Goal: Task Accomplishment & Management: Manage account settings

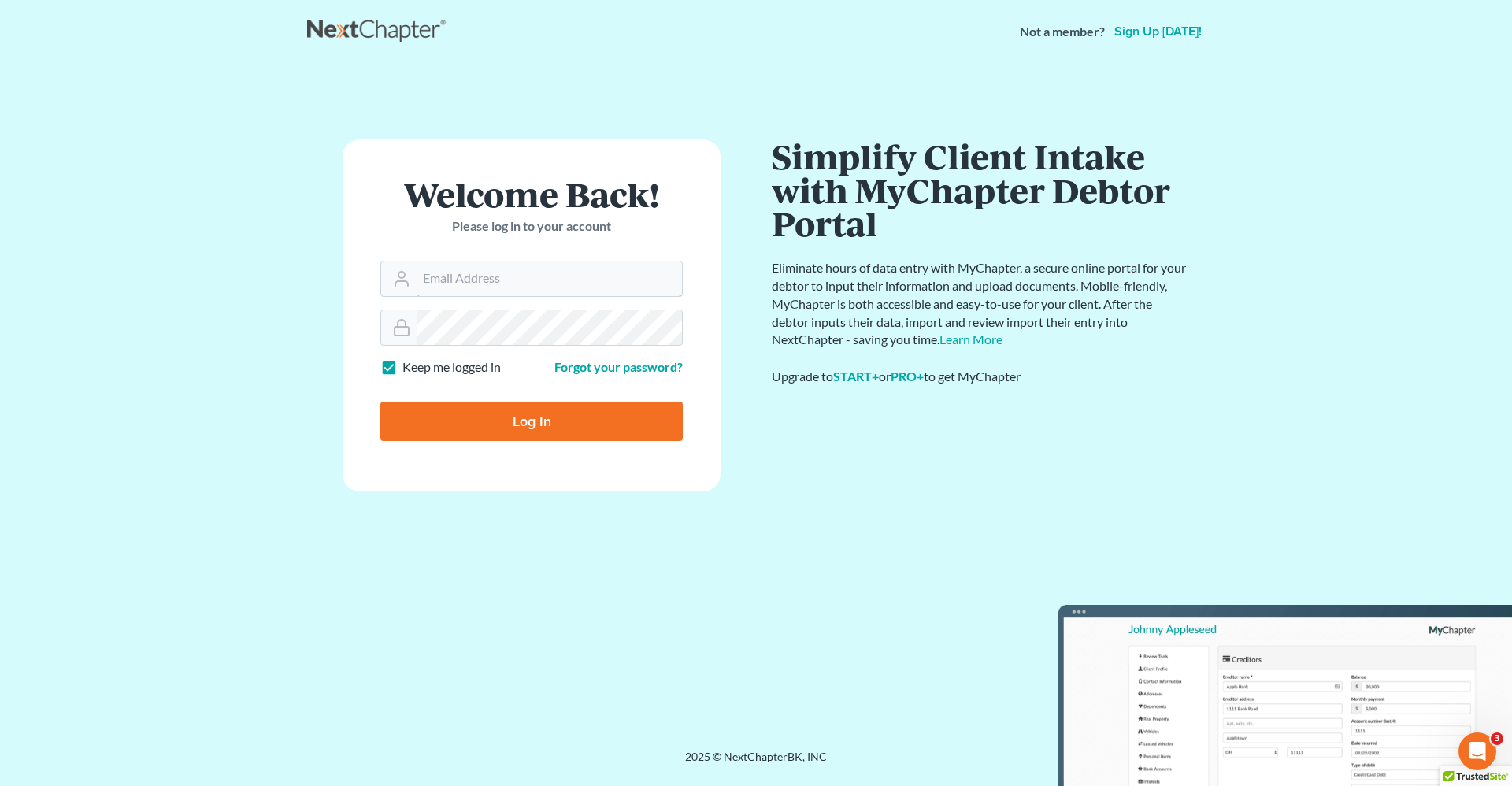
type input "[PERSON_NAME][EMAIL_ADDRESS][DOMAIN_NAME]"
drag, startPoint x: 562, startPoint y: 424, endPoint x: 549, endPoint y: 425, distance: 13.0
click at [557, 424] on input "Log In" at bounding box center [532, 421] width 302 height 39
type input "Thinking..."
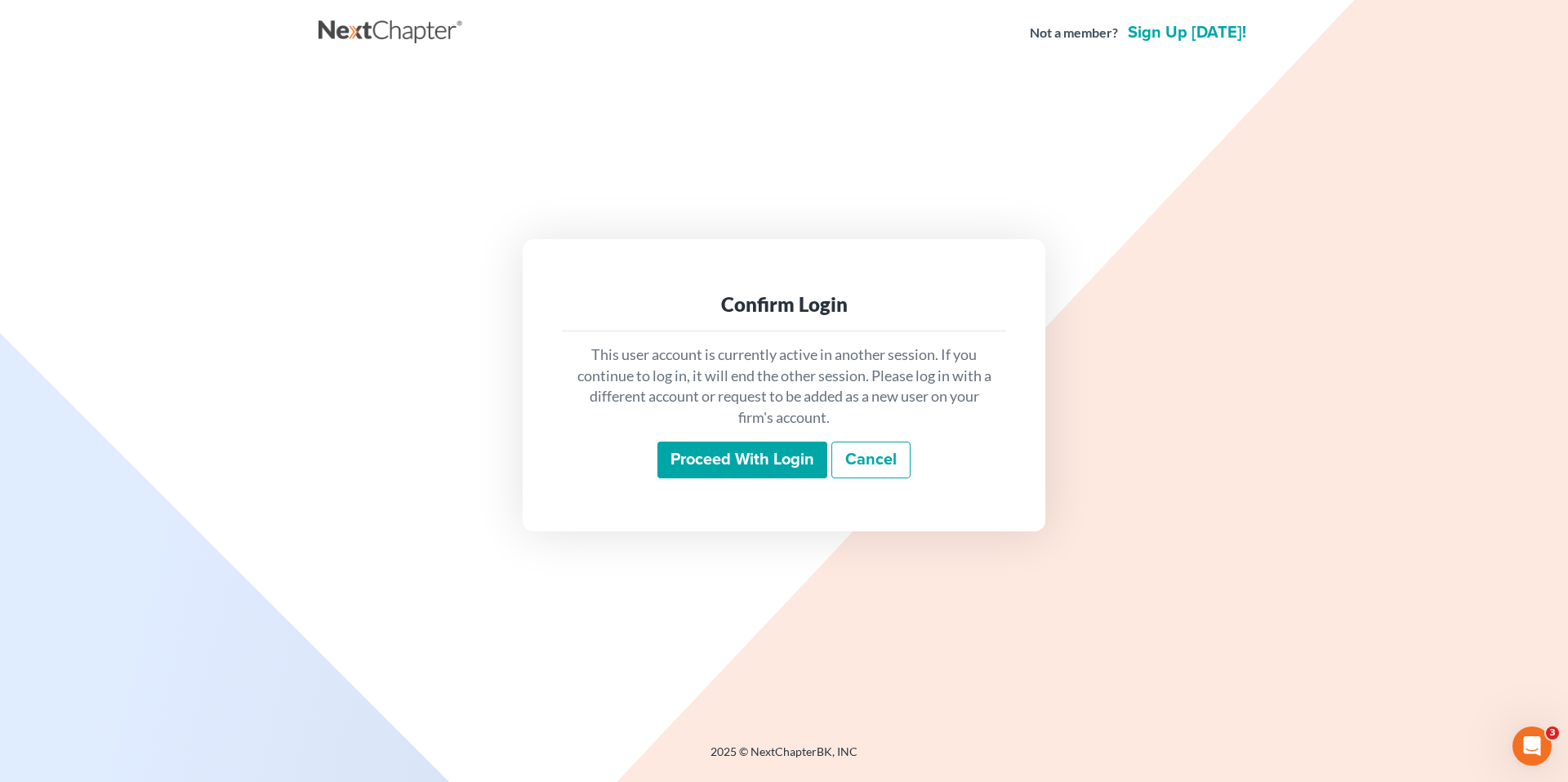
click at [742, 465] on input "Proceed with login" at bounding box center [742, 460] width 170 height 38
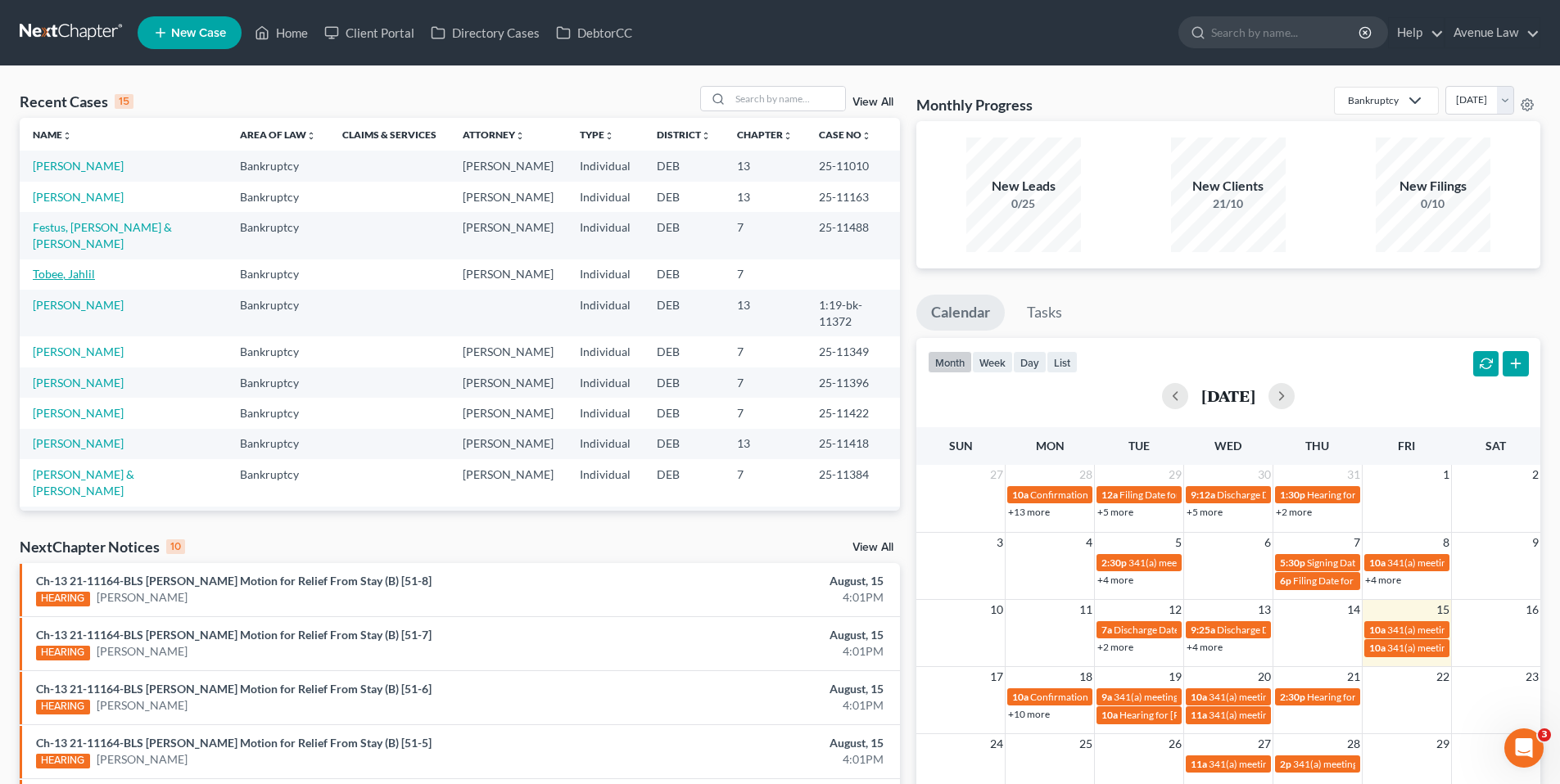
click at [70, 281] on link "Tobee, Jahlil" at bounding box center [64, 274] width 63 height 14
select select "0"
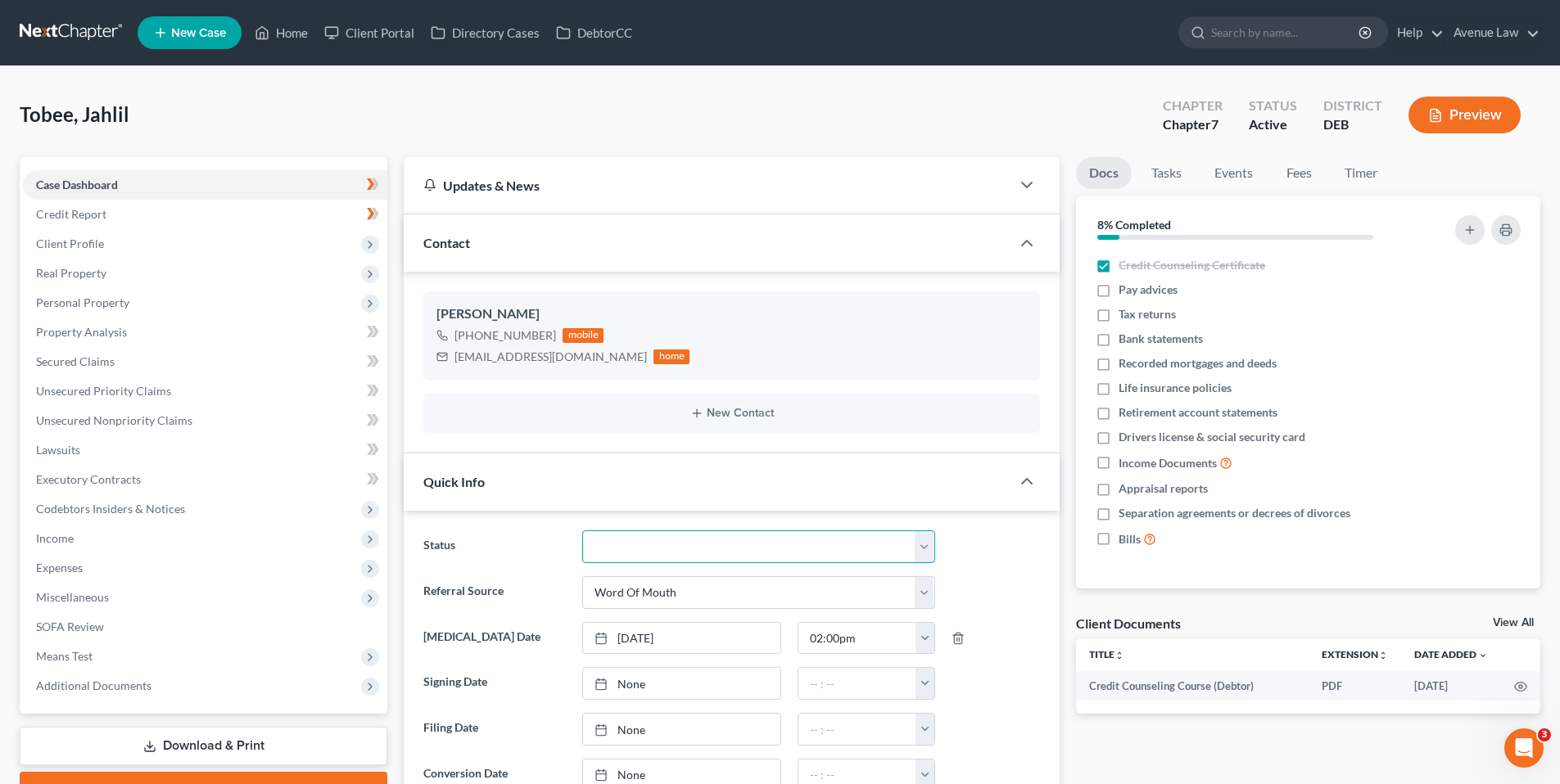
click at [650, 552] on select "01 Data Entry 02 Ready for Review and File 03 Filed 04 341 Scheduled 05 341 Con…" at bounding box center [758, 547] width 353 height 33
select select "0"
click at [582, 530] on select "01 Data Entry 02 Ready for Review and File 03 Filed 04 341 Scheduled 05 341 Con…" at bounding box center [758, 547] width 353 height 33
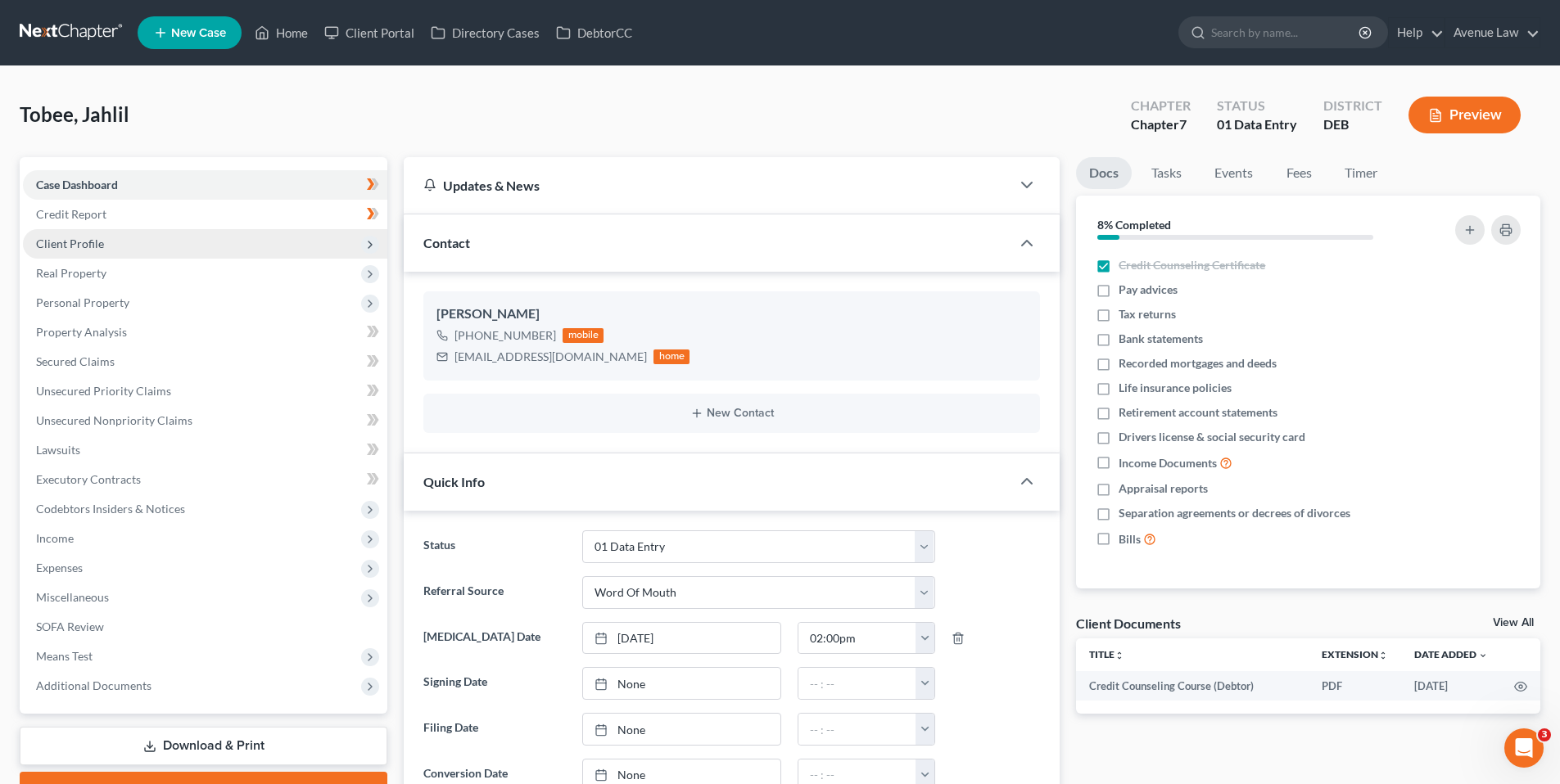
click at [68, 238] on span "Client Profile" at bounding box center [69, 243] width 68 height 14
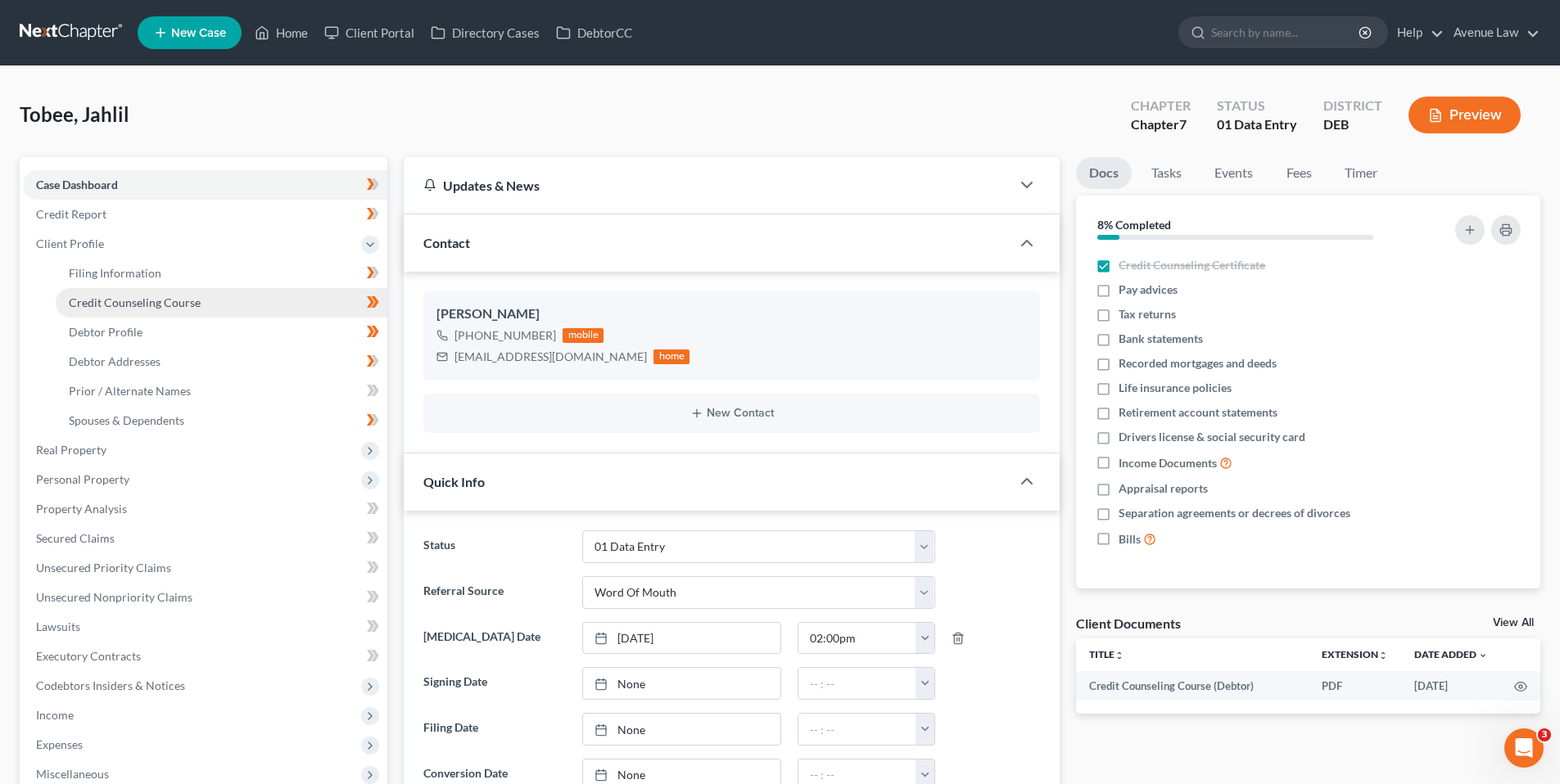
click at [113, 304] on span "Credit Counseling Course" at bounding box center [134, 302] width 132 height 14
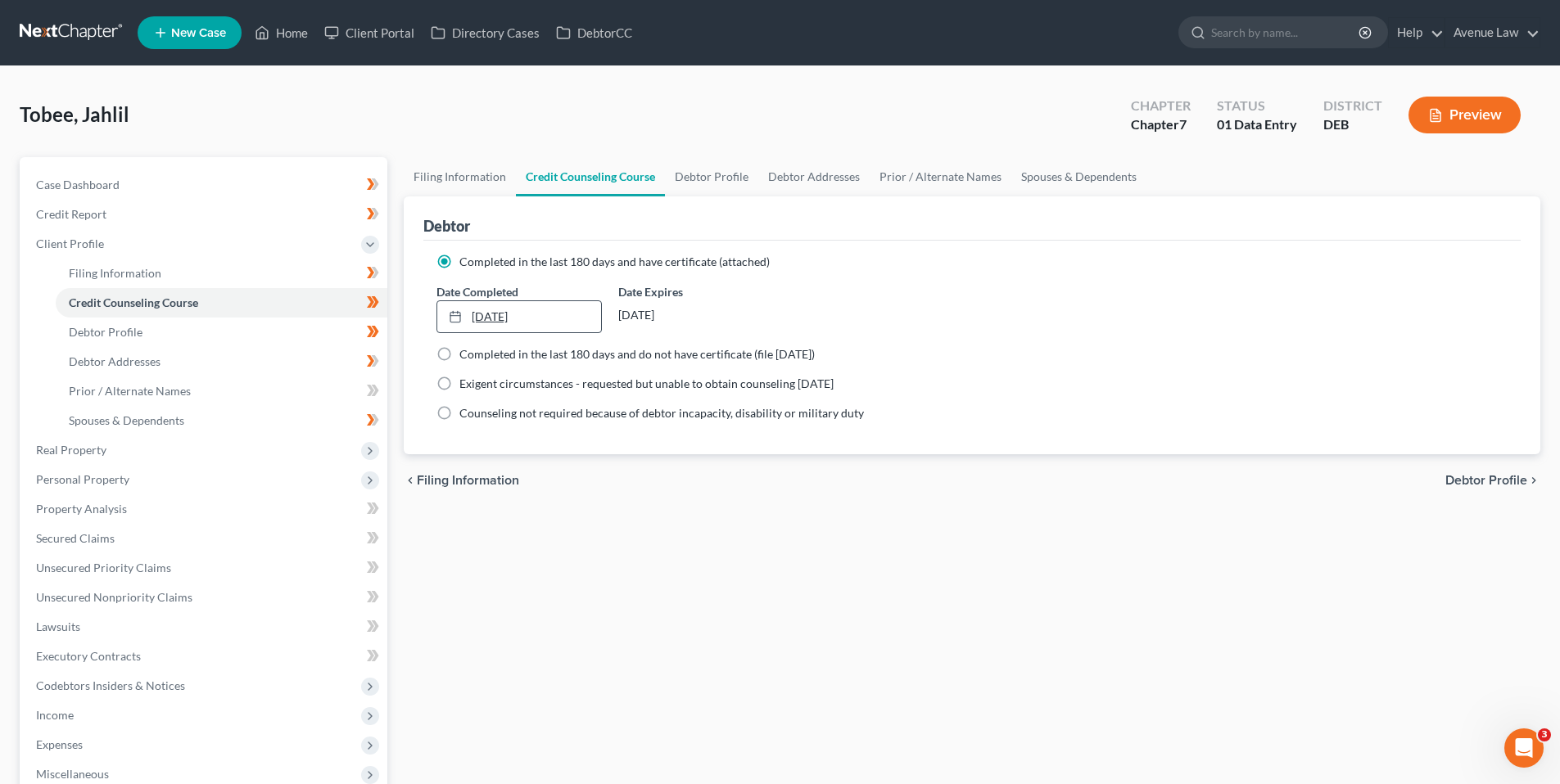
click at [504, 318] on link "[DATE]" at bounding box center [518, 316] width 163 height 31
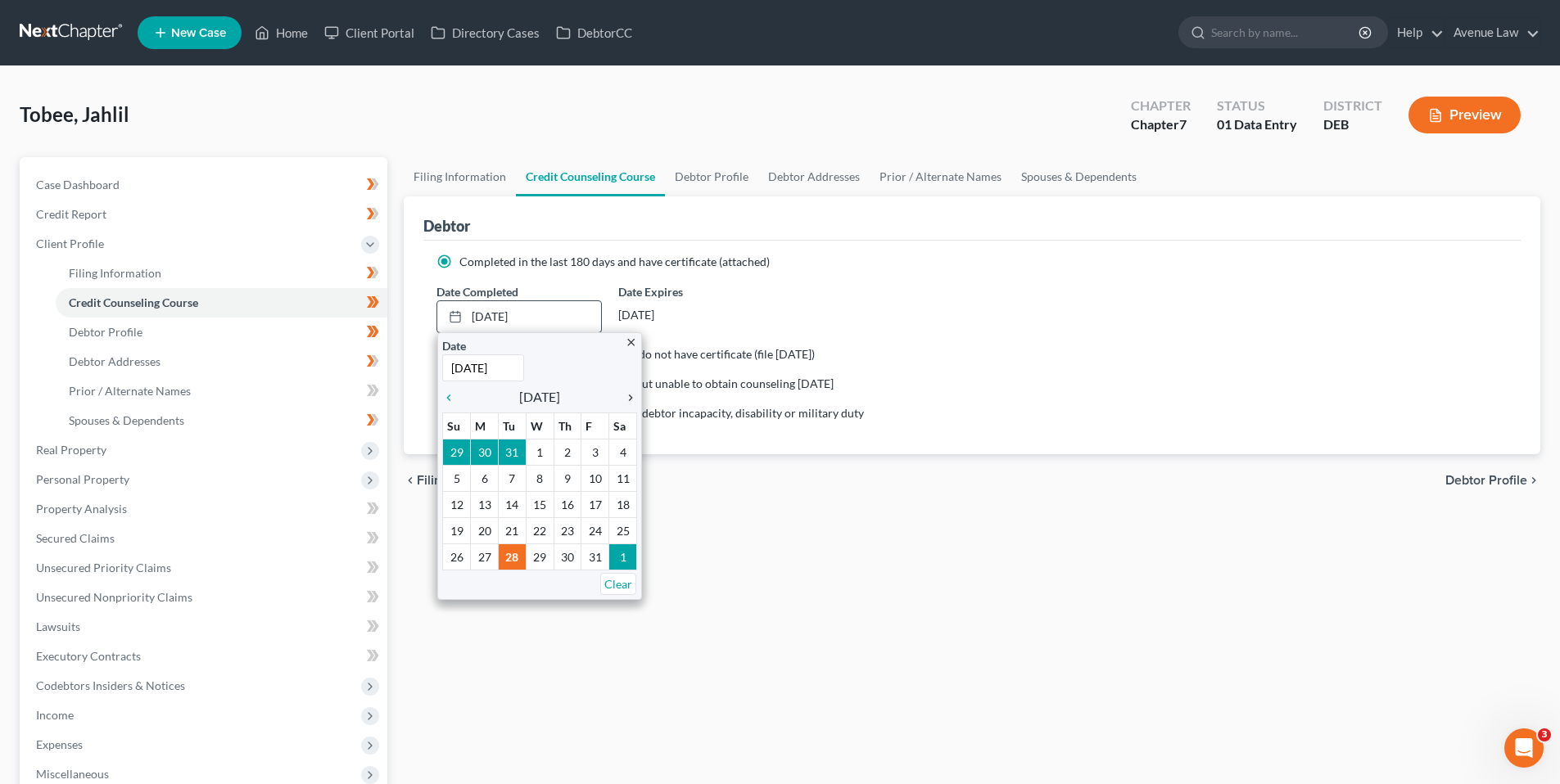
click at [629, 394] on icon "chevron_right" at bounding box center [626, 398] width 21 height 14
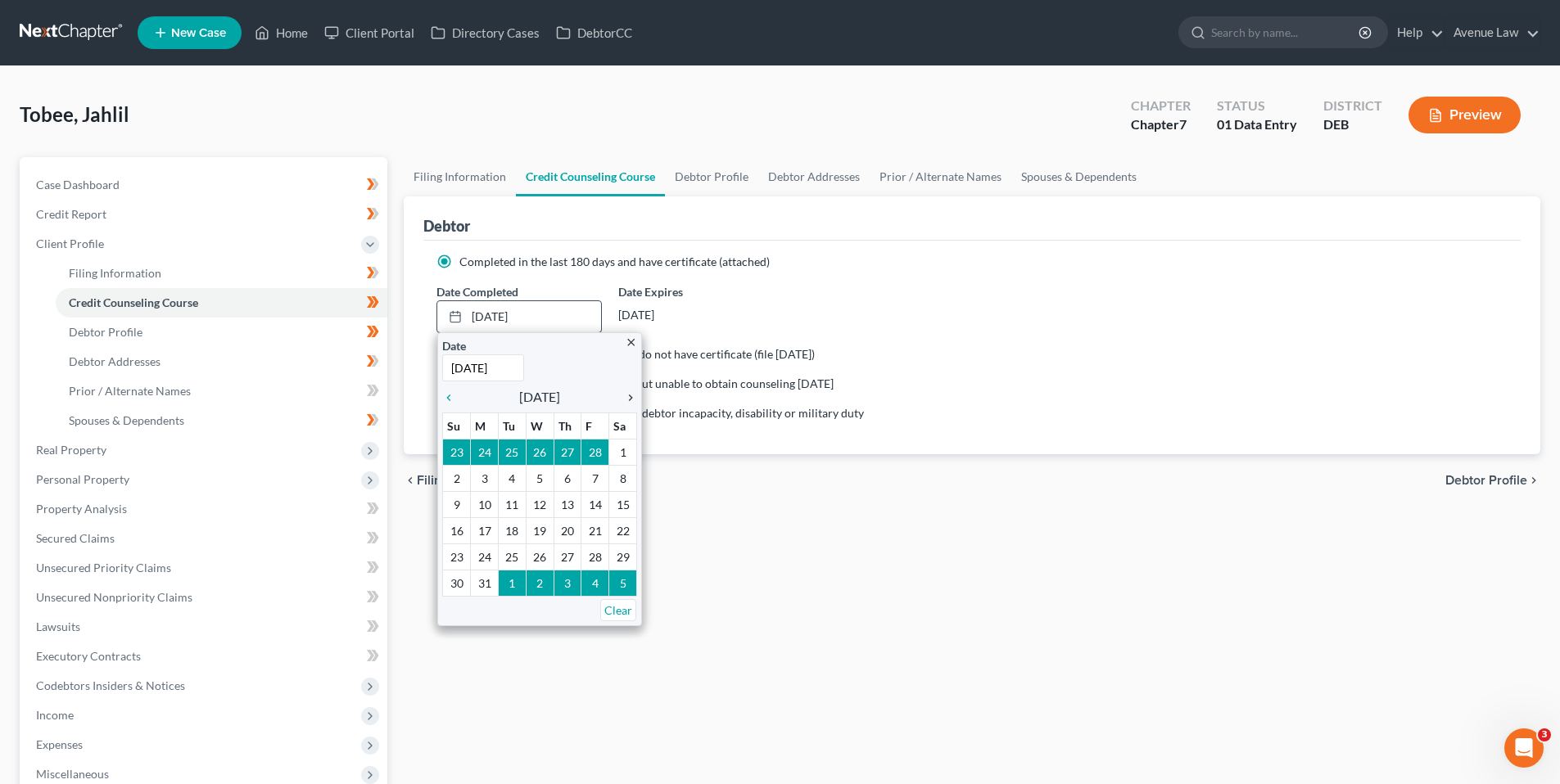
click at [629, 394] on icon "chevron_right" at bounding box center [626, 398] width 21 height 14
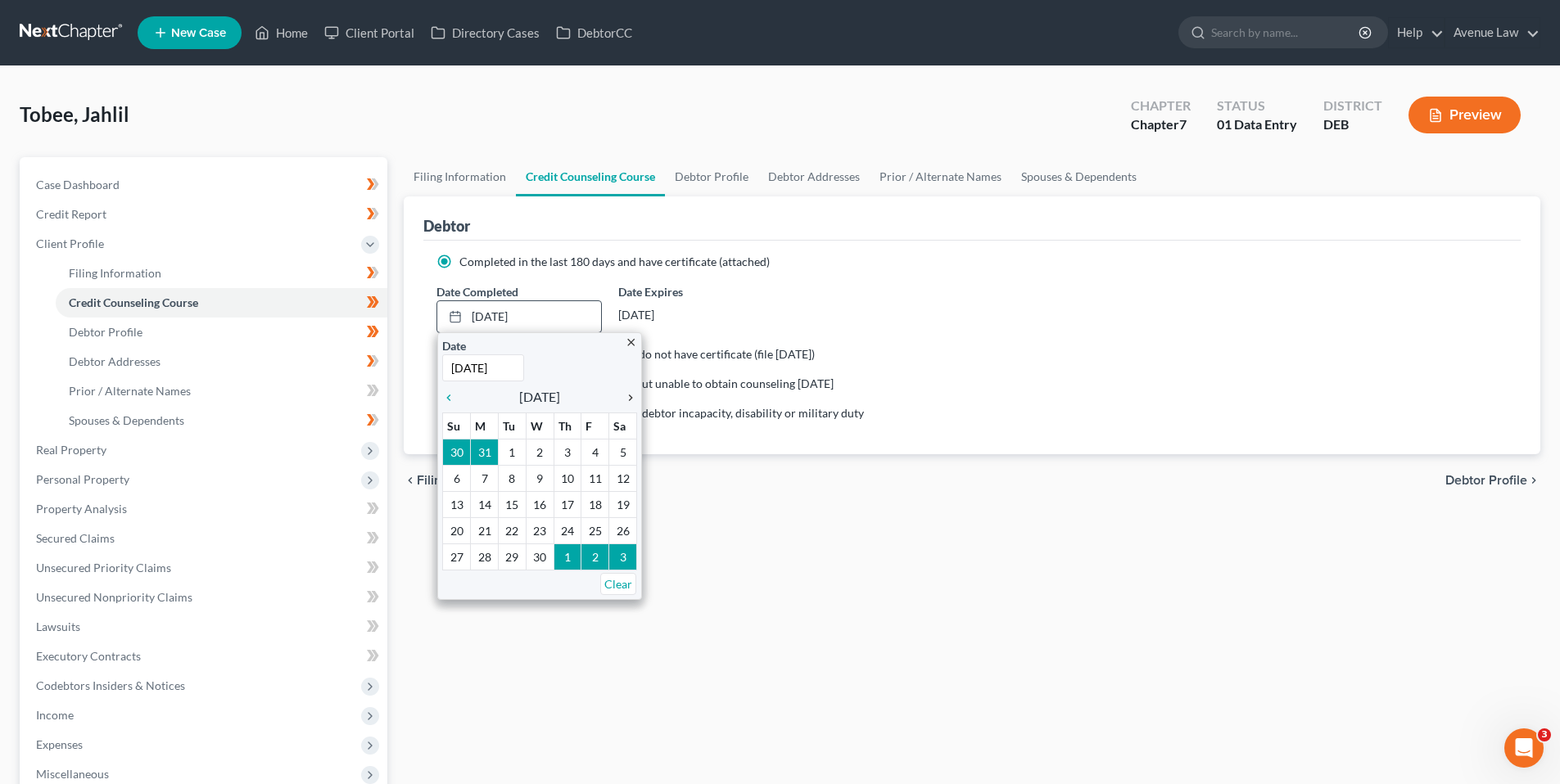
click at [629, 394] on icon "chevron_right" at bounding box center [626, 398] width 21 height 14
click at [625, 393] on icon "chevron_right" at bounding box center [626, 398] width 21 height 14
click at [627, 396] on icon "chevron_right" at bounding box center [626, 398] width 21 height 14
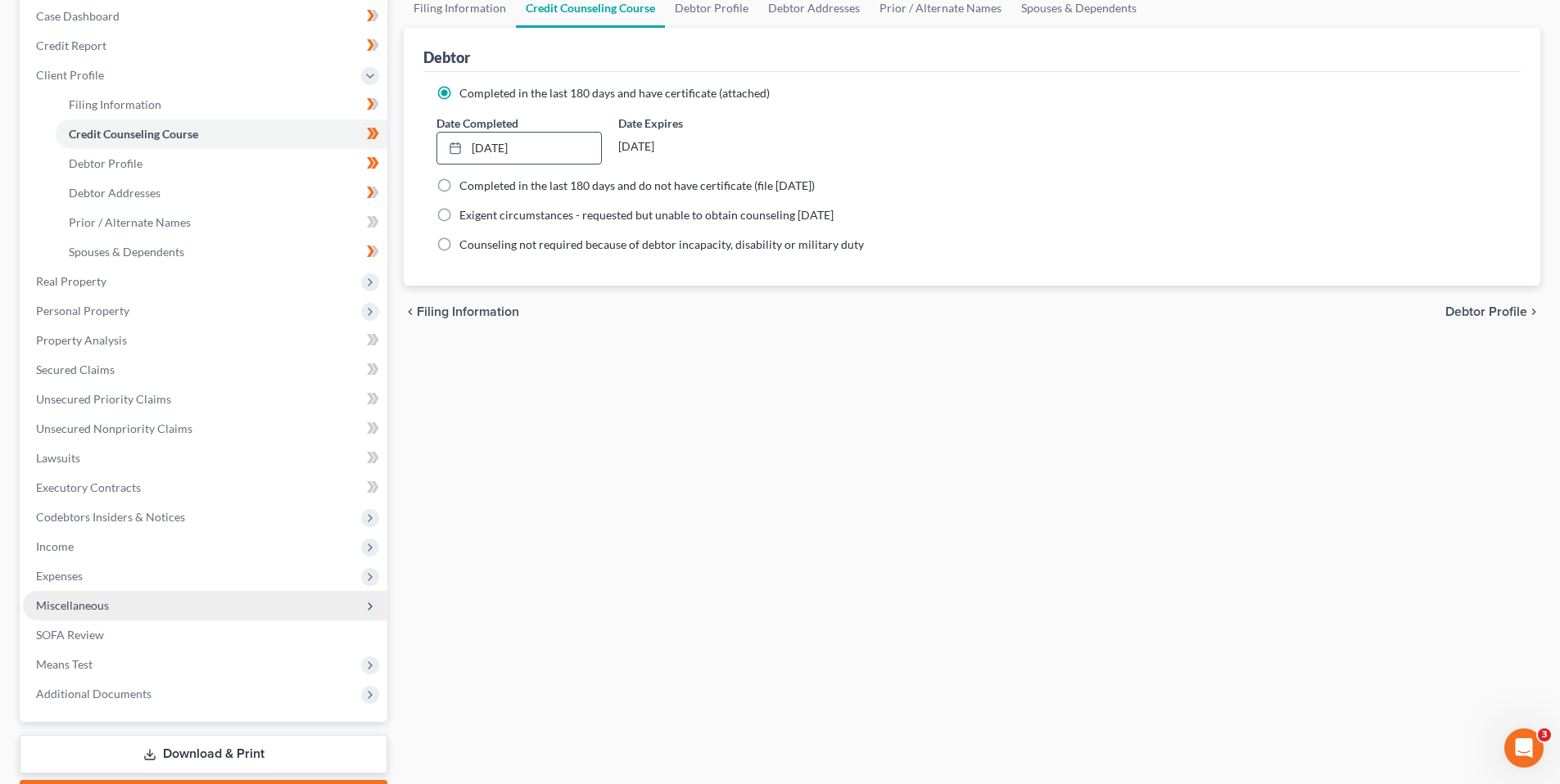
scroll to position [246, 0]
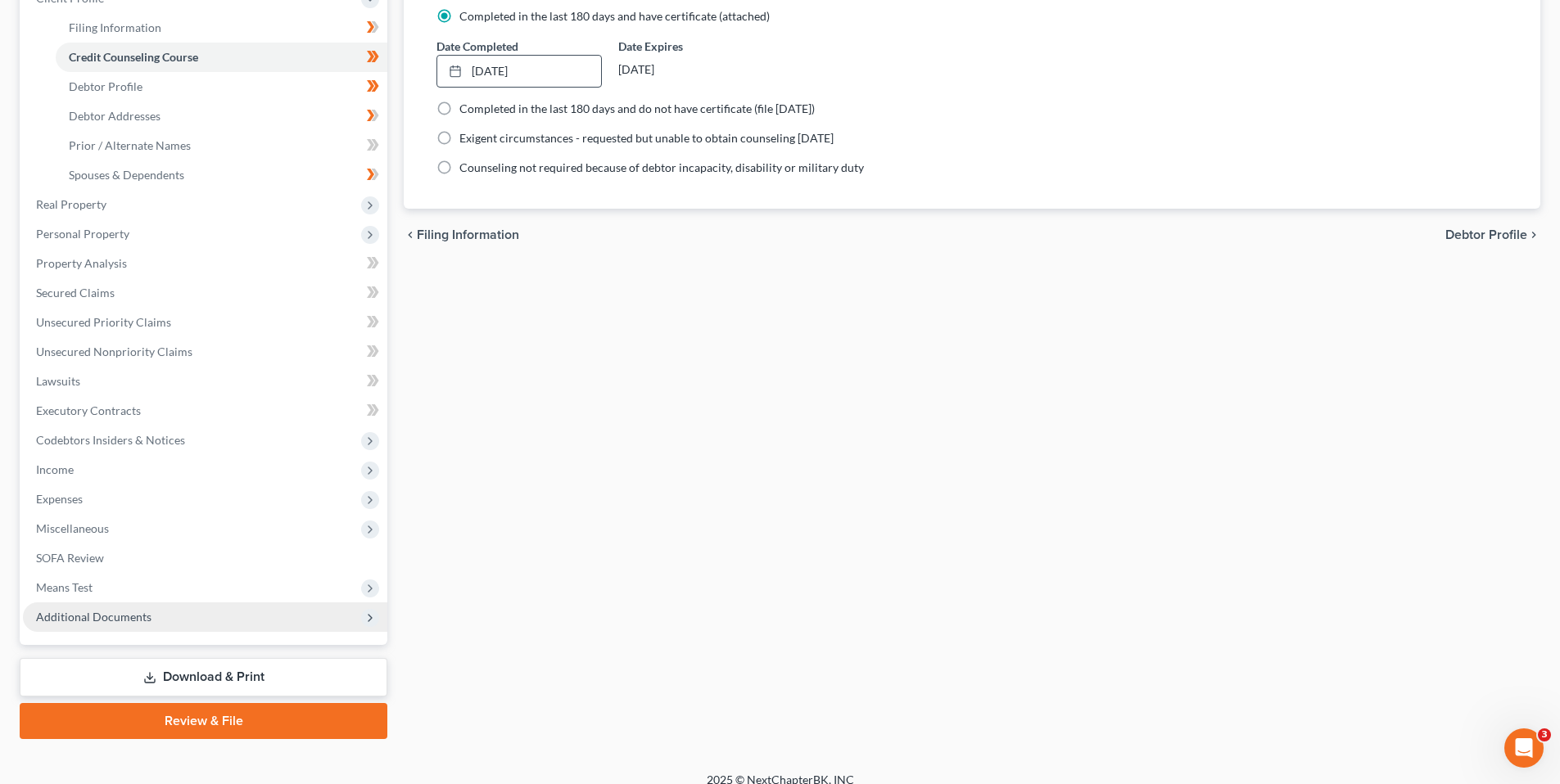
click at [78, 613] on span "Additional Documents" at bounding box center [94, 616] width 116 height 14
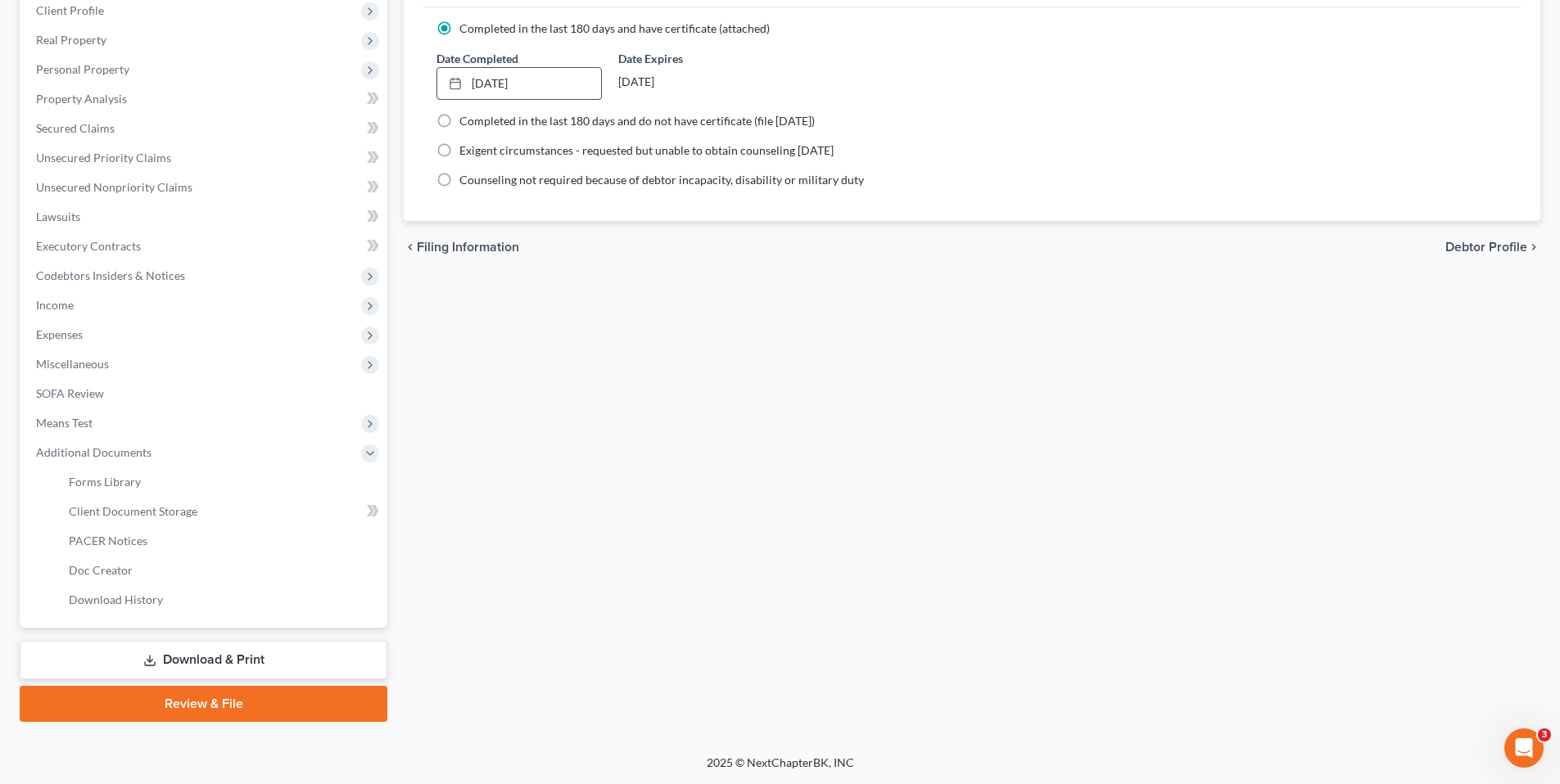
scroll to position [233, 0]
click at [102, 505] on span "Client Document Storage" at bounding box center [132, 511] width 128 height 14
select select "5"
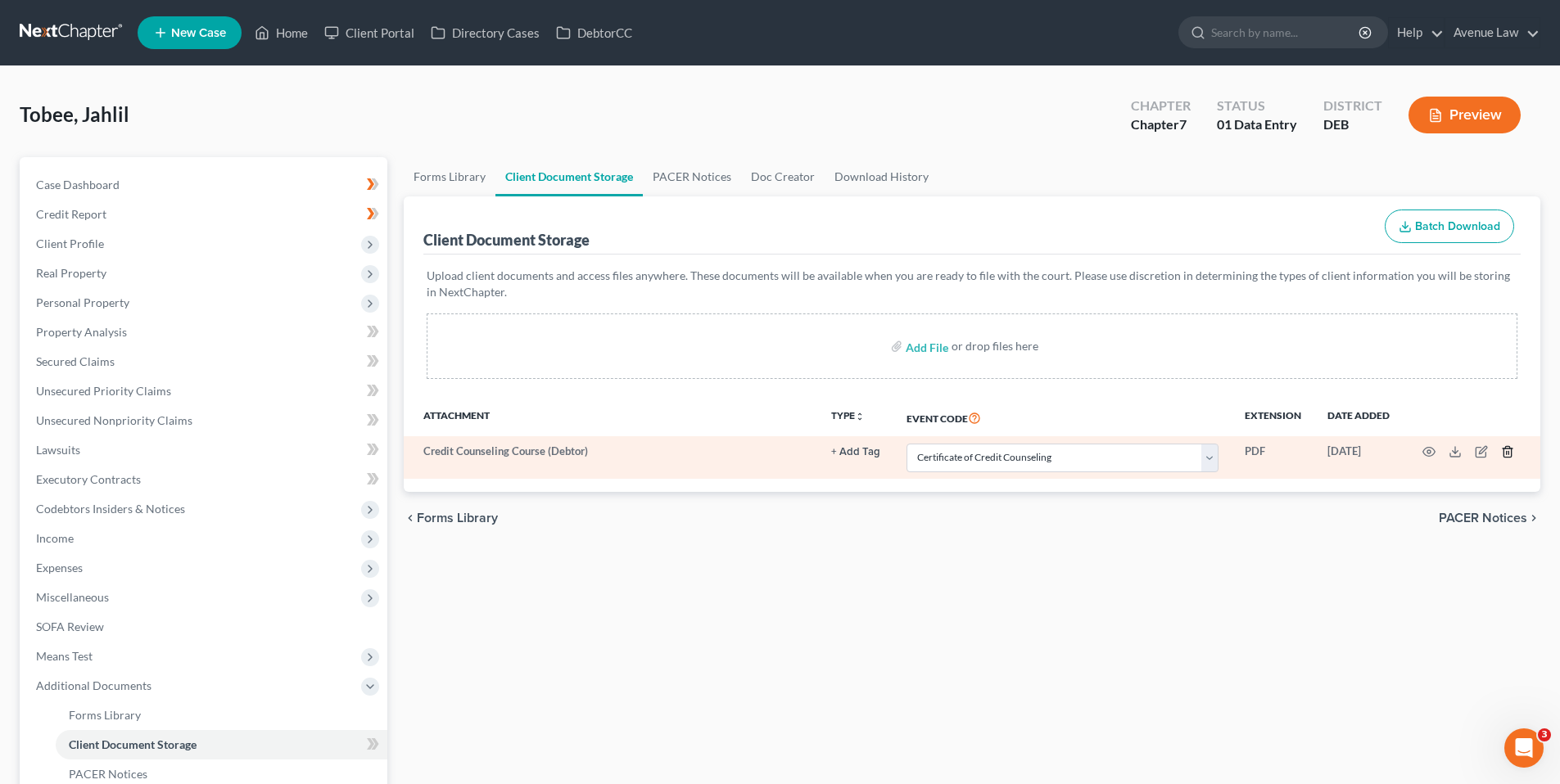
click at [1507, 446] on icon "button" at bounding box center [1507, 451] width 8 height 11
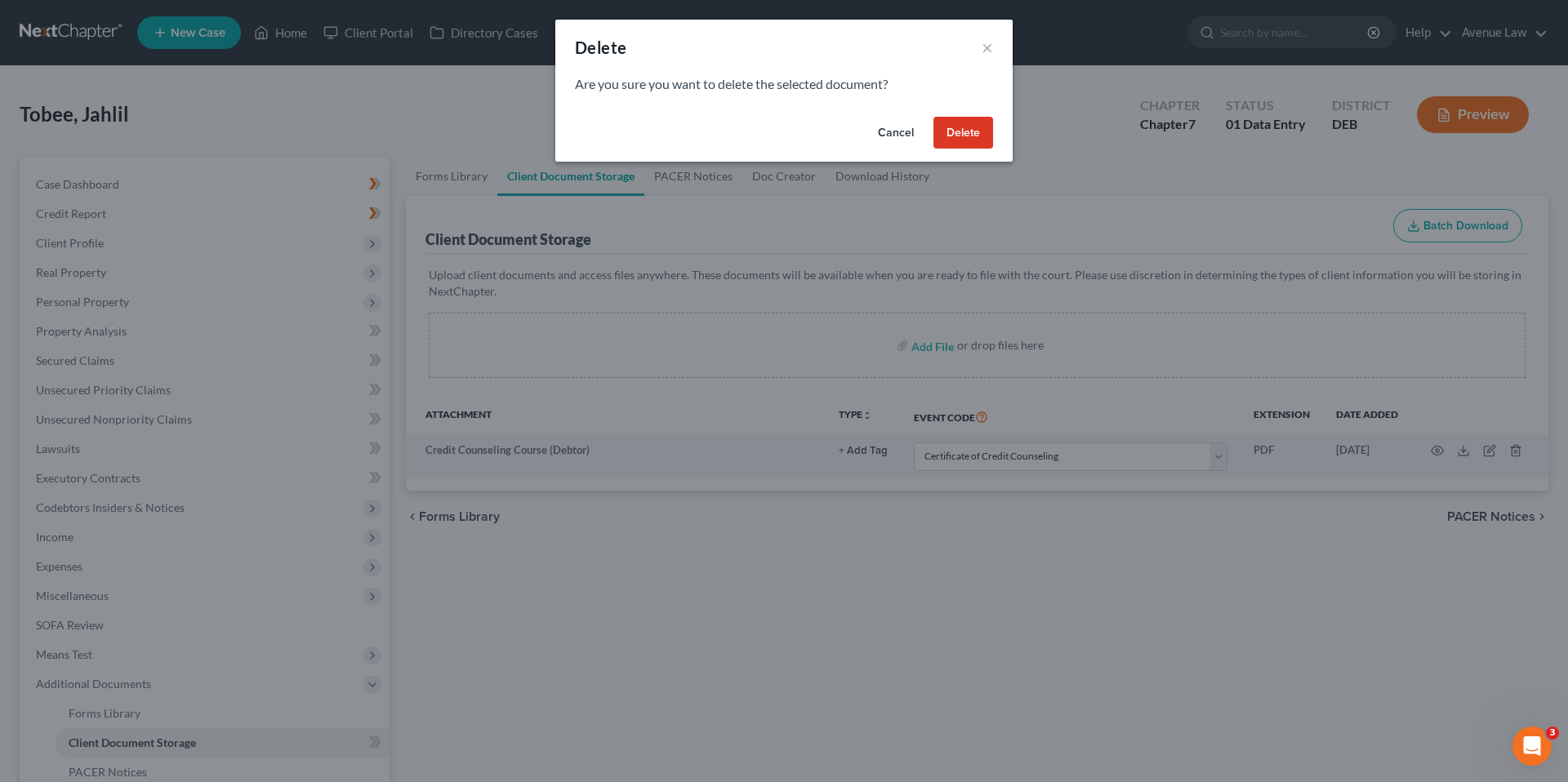
click at [972, 125] on button "Delete" at bounding box center [963, 133] width 60 height 33
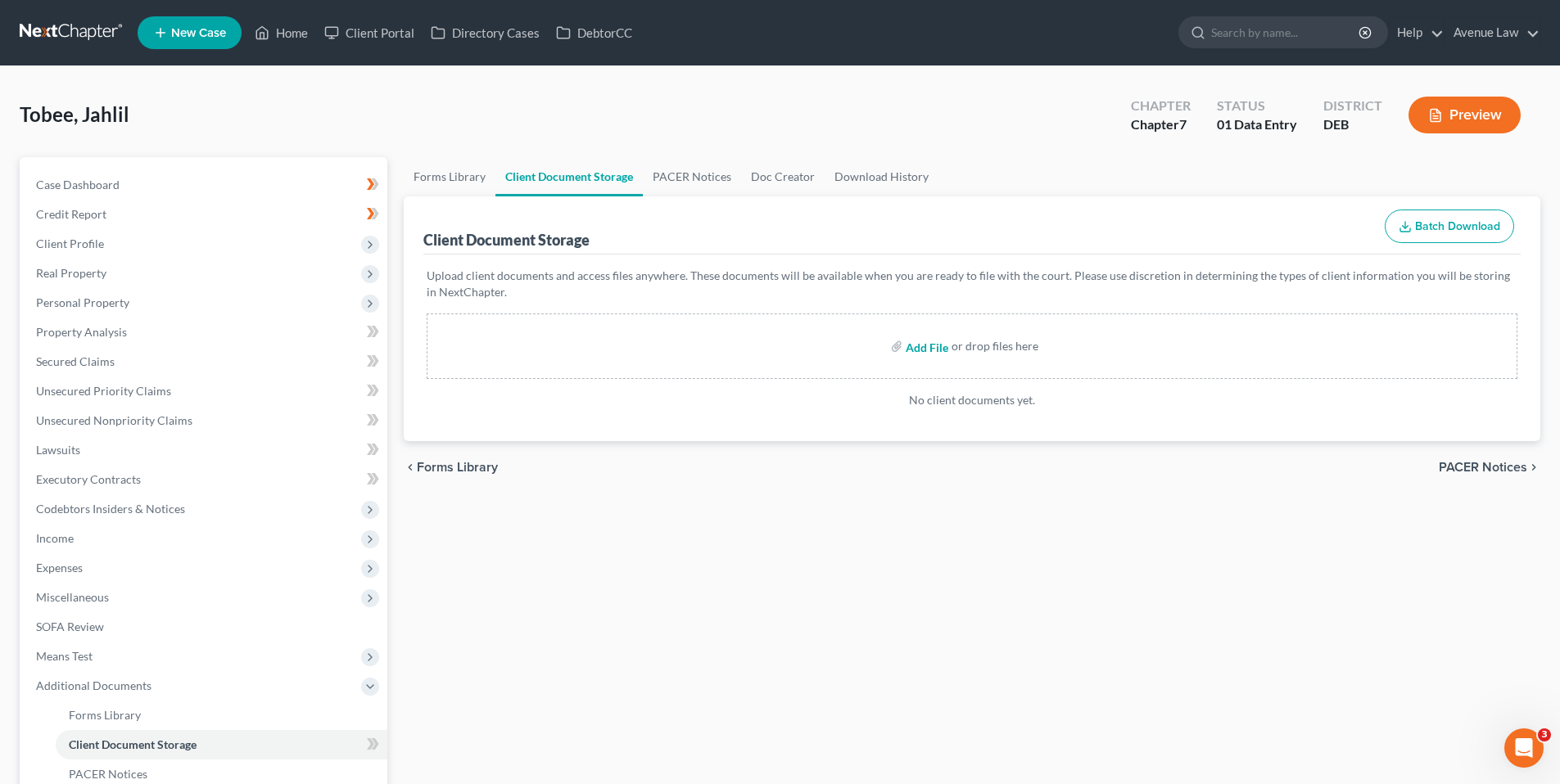
click at [935, 347] on input "file" at bounding box center [925, 346] width 40 height 30
type input "C:\fakepath\[DATE] 1st CCC re-take-.pdf"
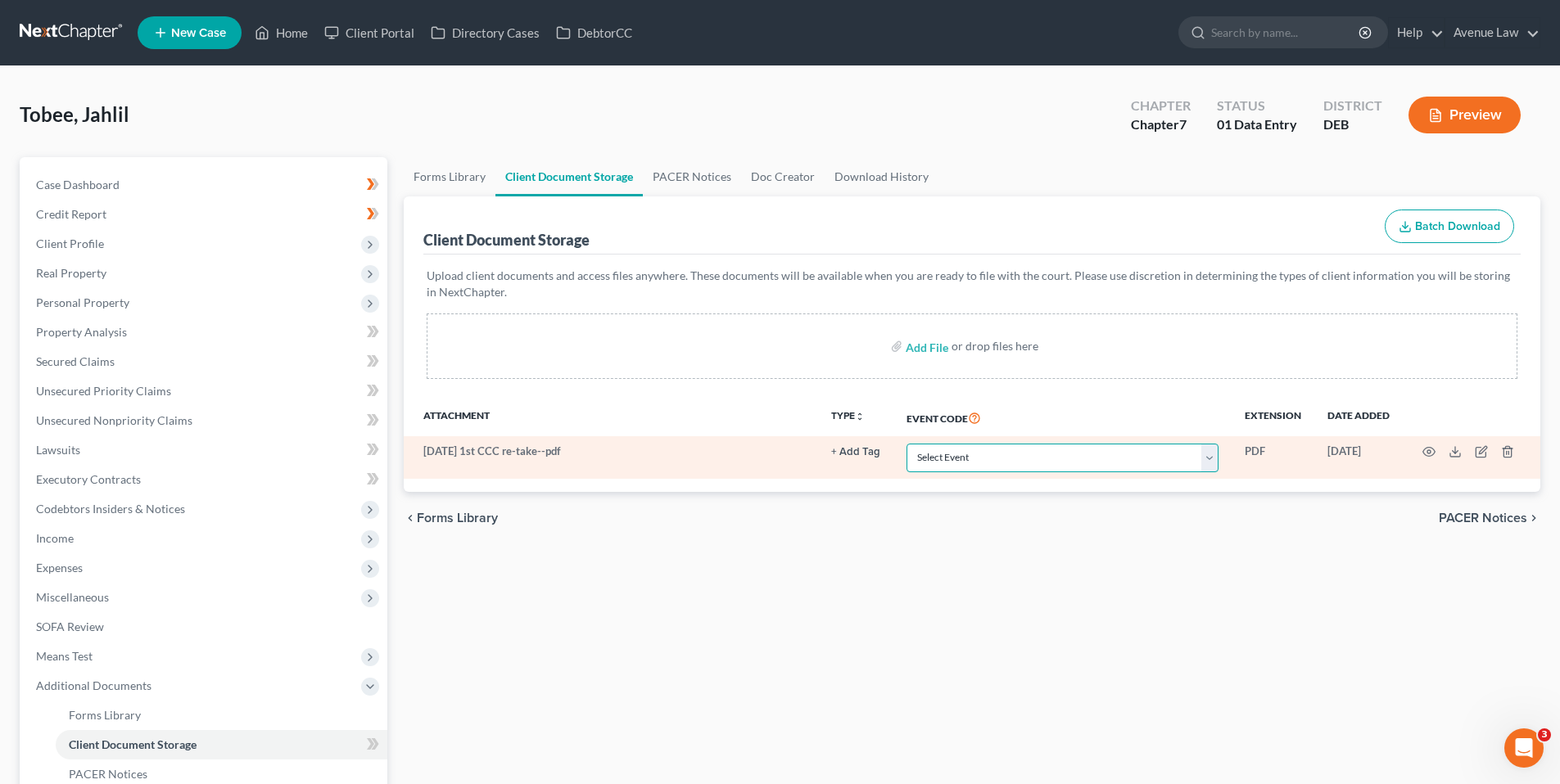
click at [1212, 456] on select "Select Event 20 Largest Unsecured Creditors Amended Petition Amended Schedules/…" at bounding box center [1062, 458] width 312 height 29
select select "5"
click at [907, 444] on select "Select Event 20 Largest Unsecured Creditors Amended Petition Amended Schedules/…" at bounding box center [1062, 458] width 312 height 29
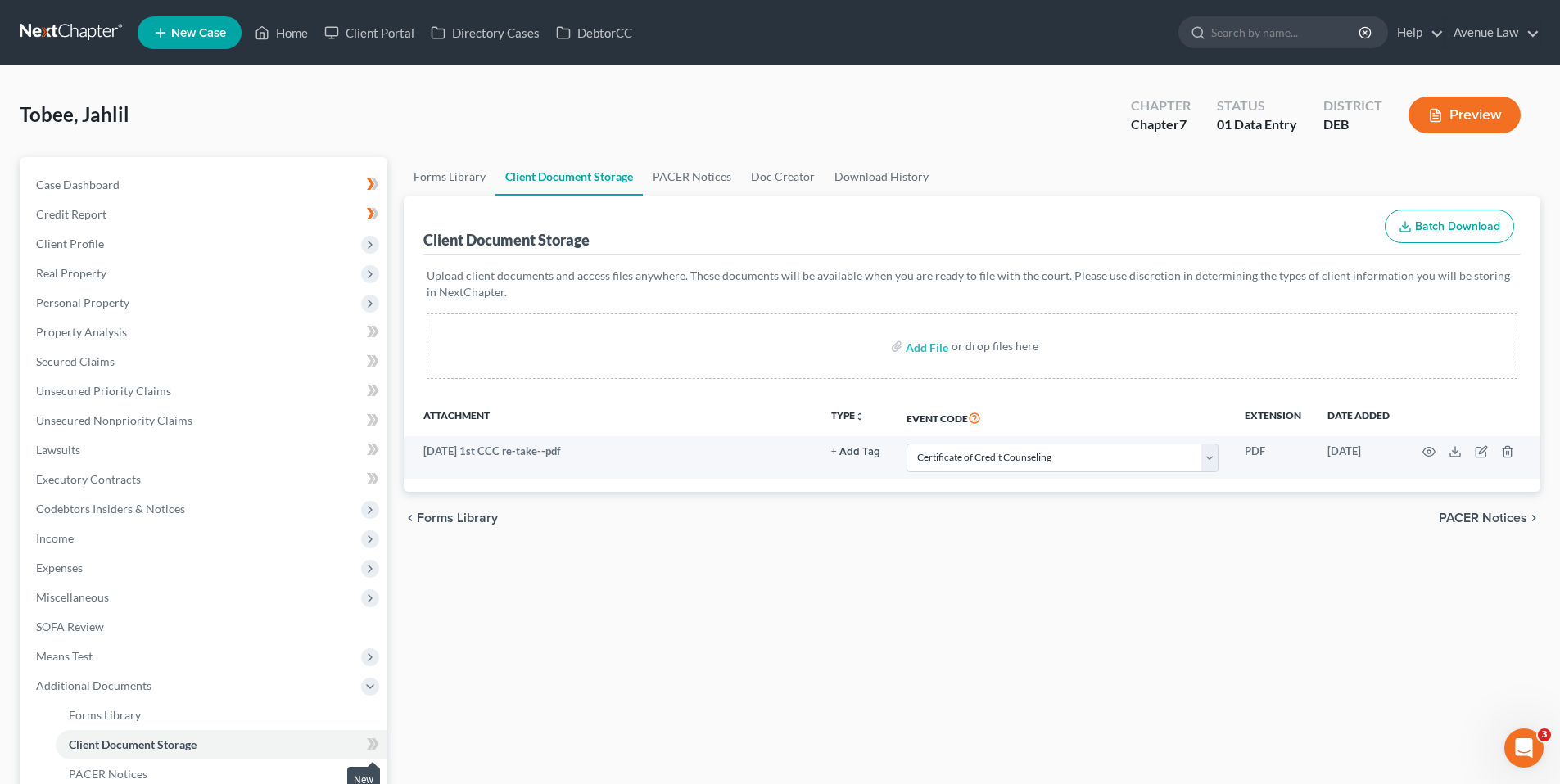
click at [369, 742] on icon at bounding box center [372, 743] width 13 height 20
click at [99, 683] on span "Additional Documents" at bounding box center [94, 686] width 116 height 14
click at [285, 28] on link "Home" at bounding box center [281, 33] width 69 height 30
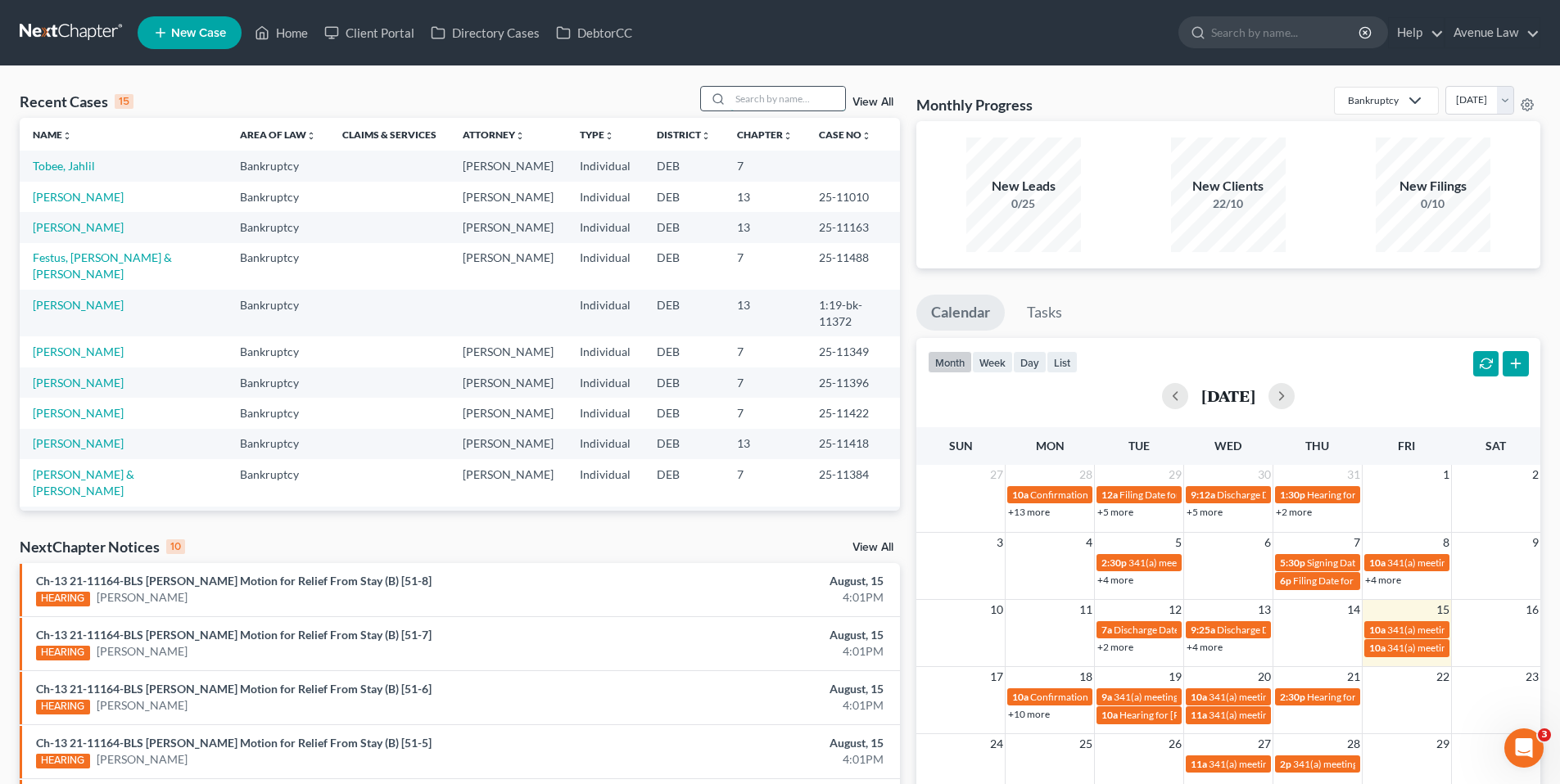
click at [760, 100] on input "search" at bounding box center [787, 98] width 115 height 24
click at [760, 98] on input "search" at bounding box center [787, 98] width 115 height 24
click at [787, 100] on input "search" at bounding box center [787, 98] width 115 height 24
click at [820, 99] on input "search" at bounding box center [787, 98] width 115 height 24
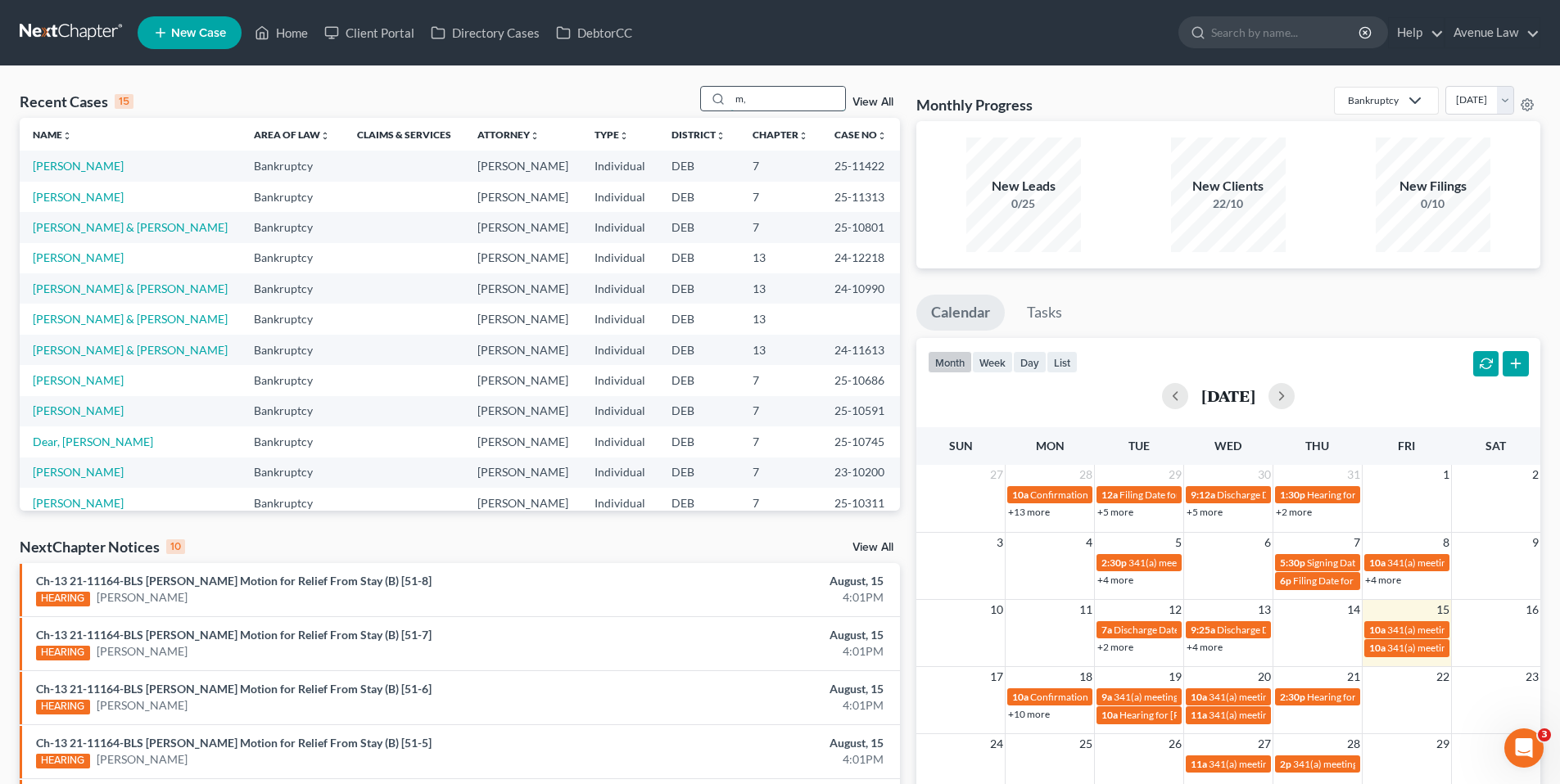
type input "m"
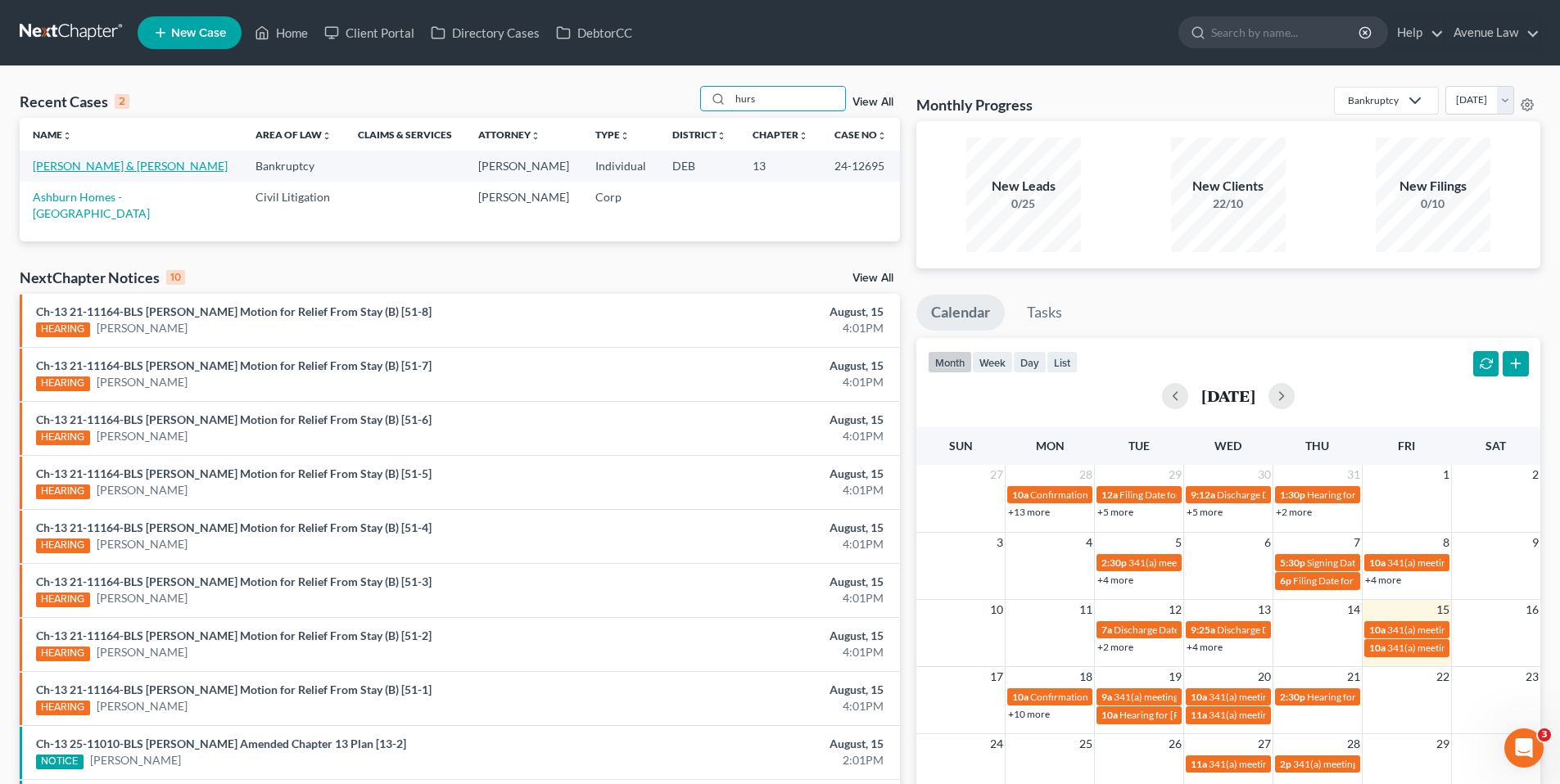
type input "hurs"
click at [81, 167] on link "[PERSON_NAME] & [PERSON_NAME]" at bounding box center [130, 166] width 195 height 14
select select "0"
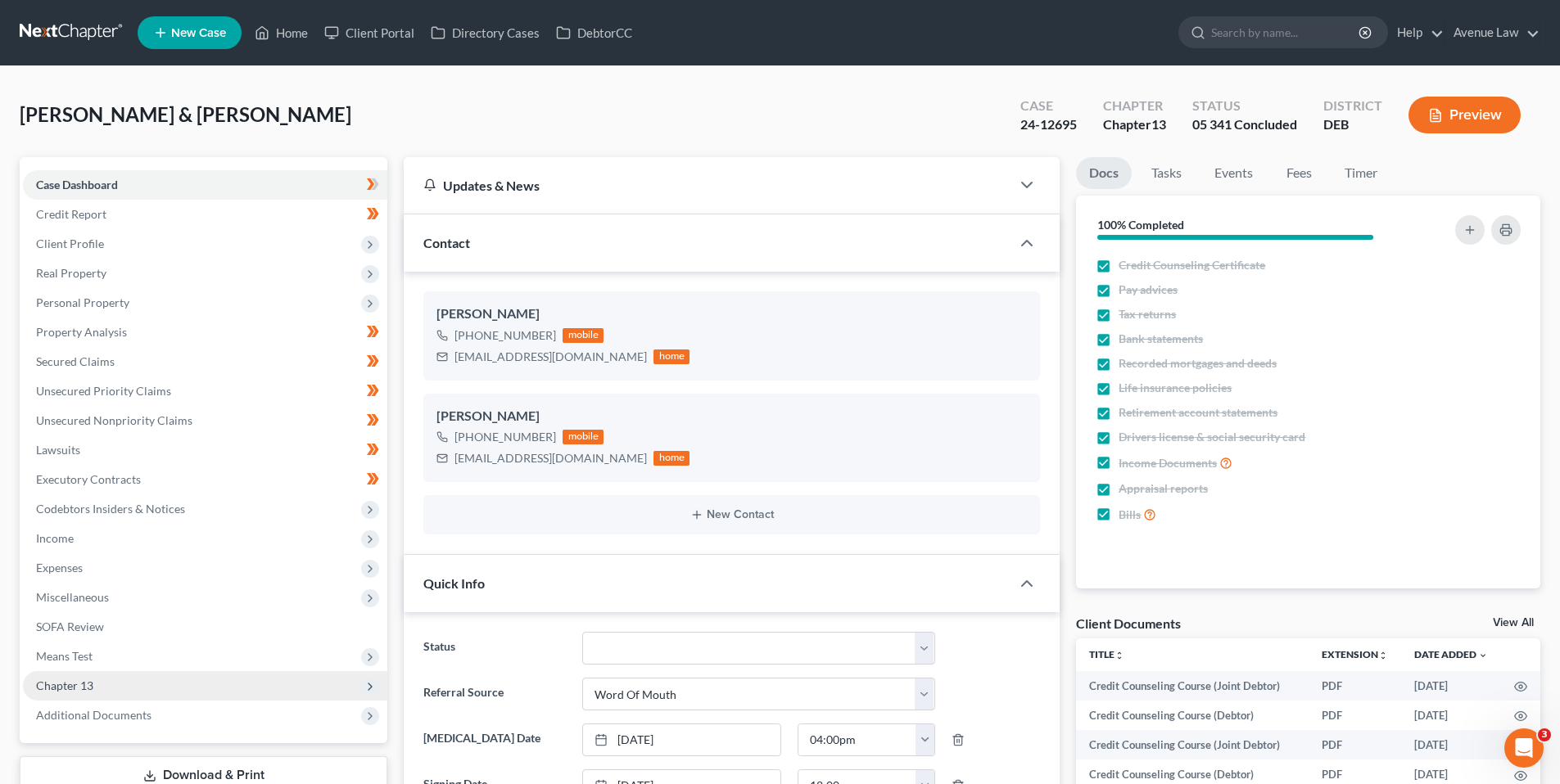
click at [85, 680] on span "Chapter 13" at bounding box center [64, 686] width 57 height 14
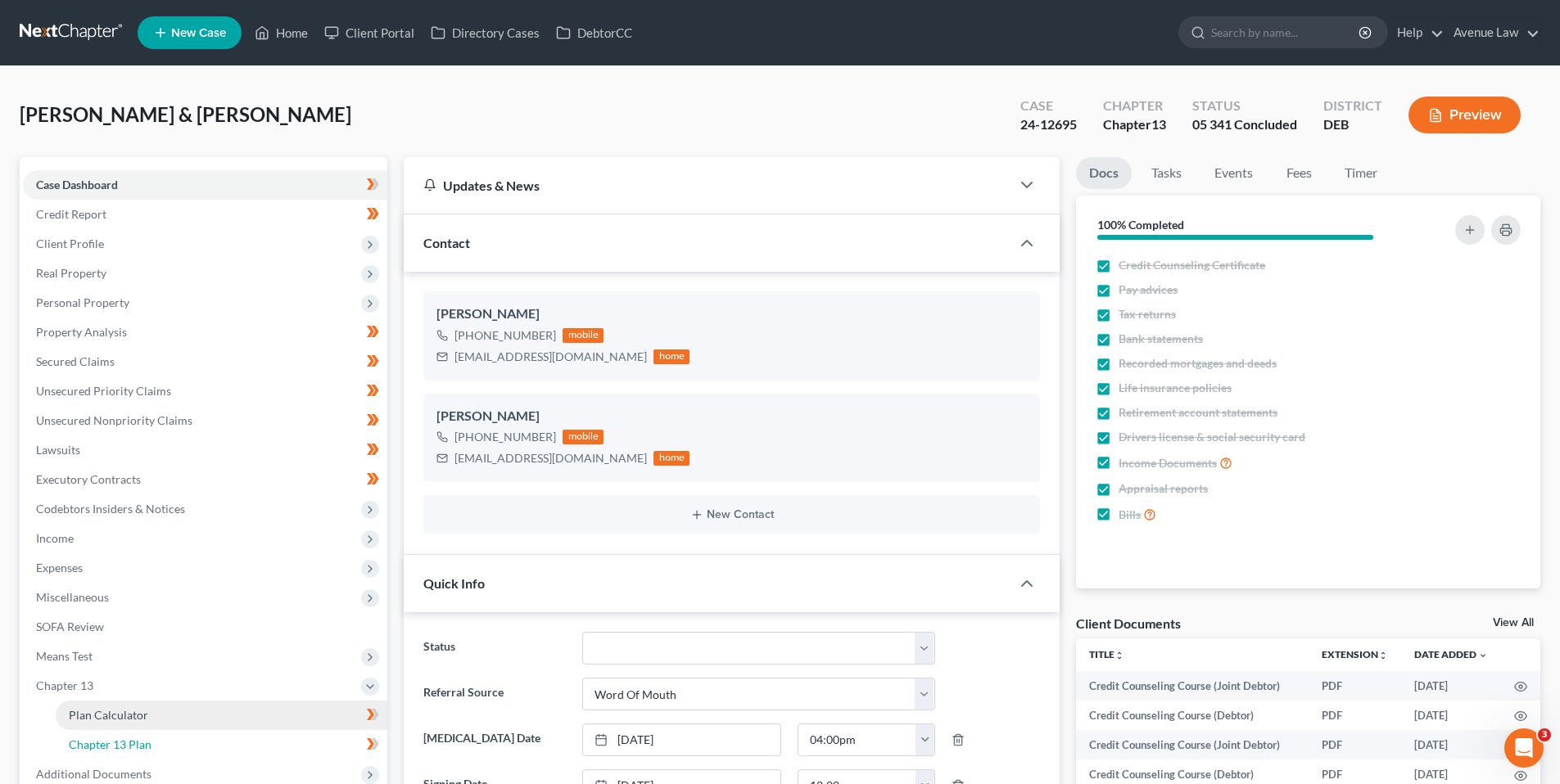
drag, startPoint x: 117, startPoint y: 739, endPoint x: 131, endPoint y: 728, distance: 17.8
click at [118, 739] on span "Chapter 13 Plan" at bounding box center [110, 744] width 83 height 14
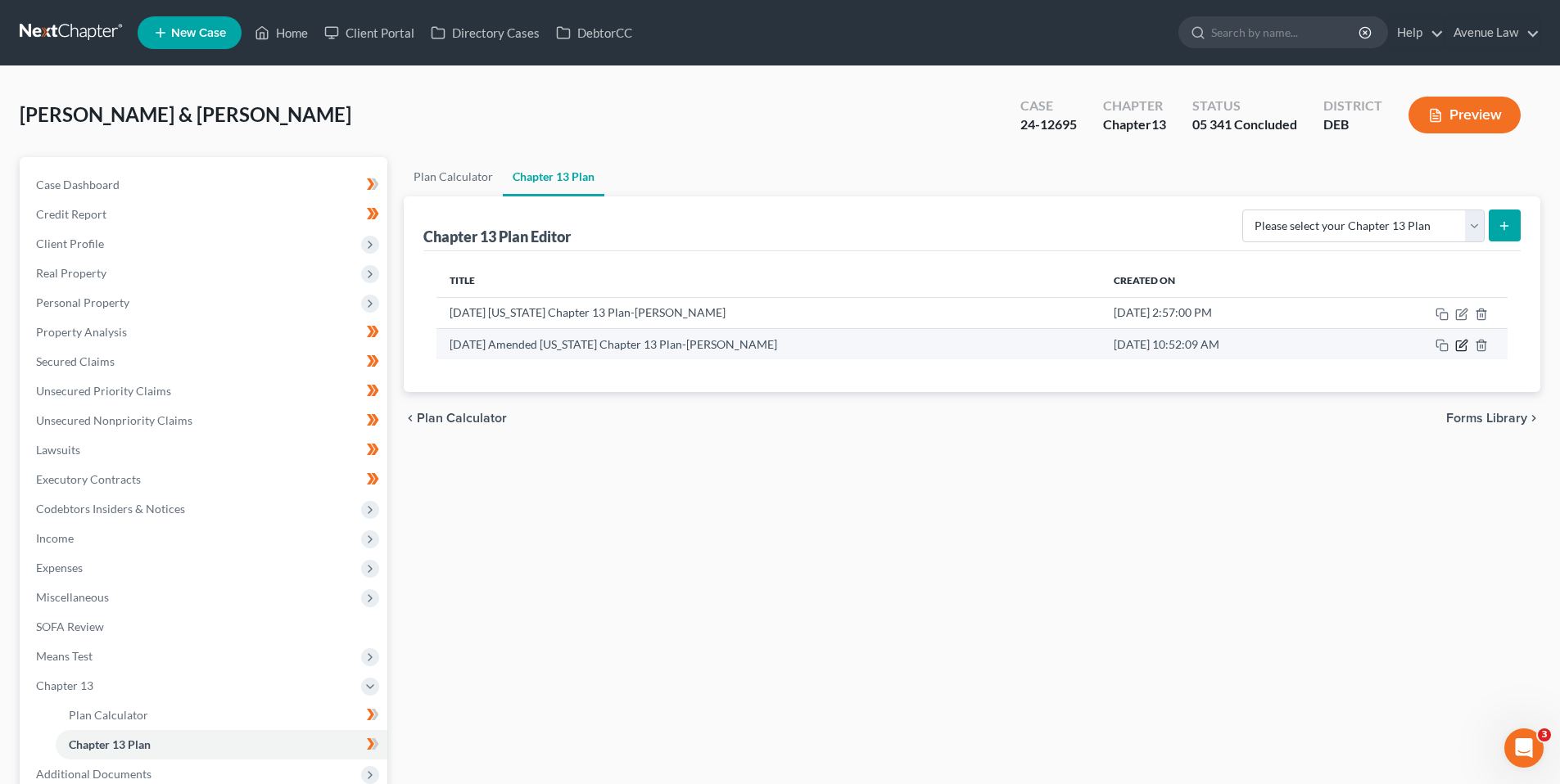
click at [1460, 343] on icon "button" at bounding box center [1462, 345] width 14 height 14
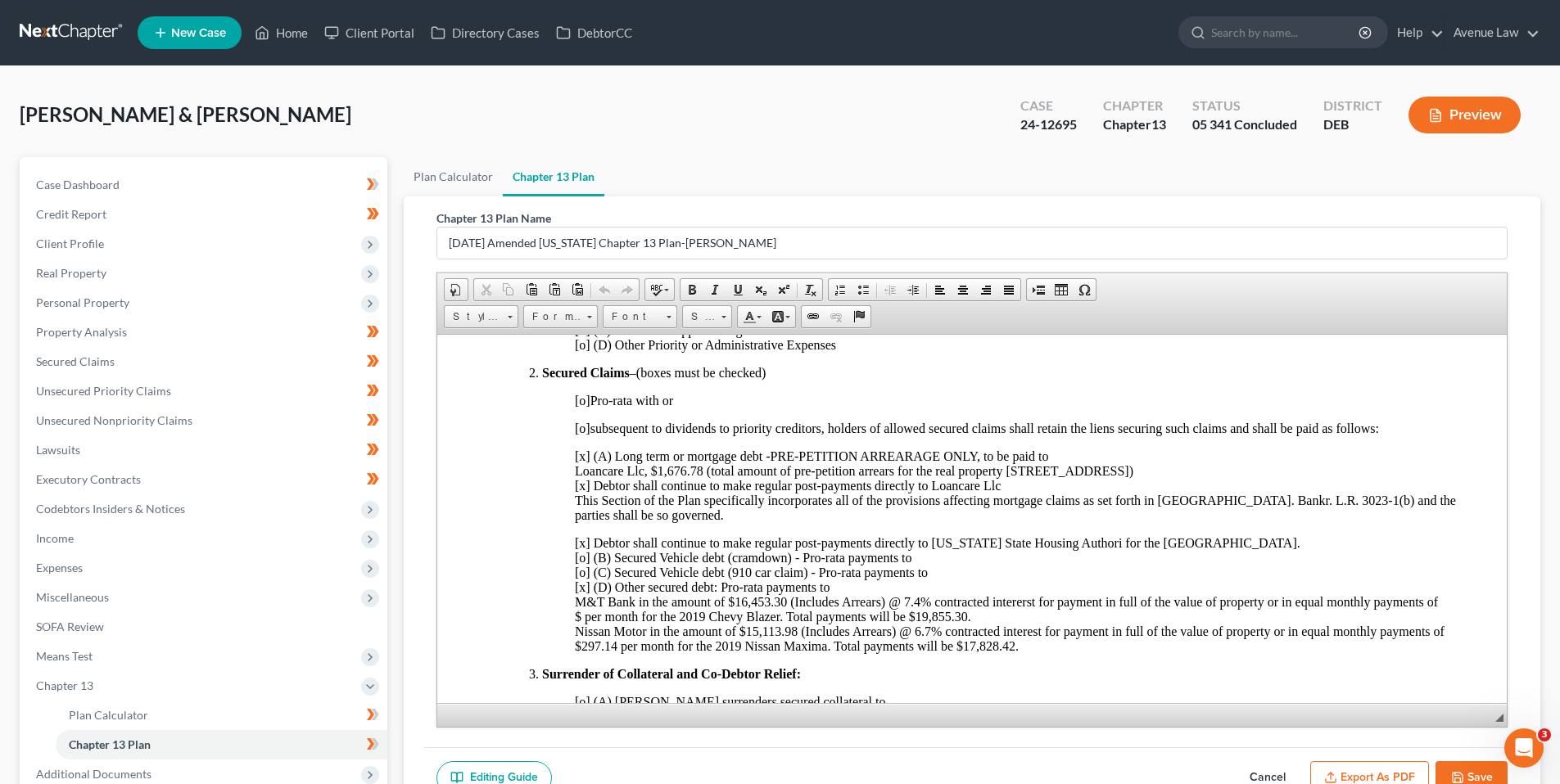
scroll to position [655, 0]
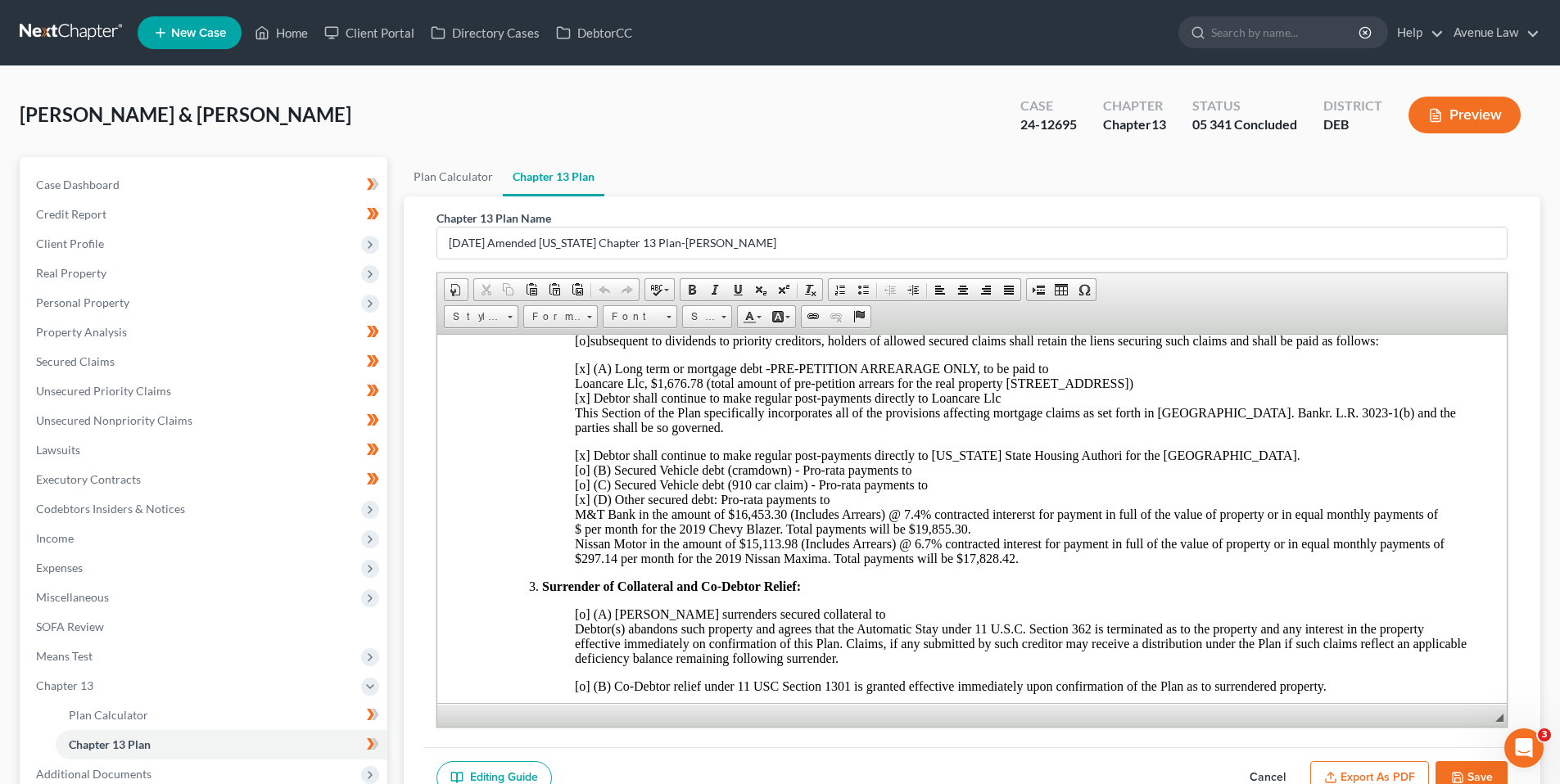
click at [1277, 771] on button "Cancel" at bounding box center [1267, 778] width 72 height 35
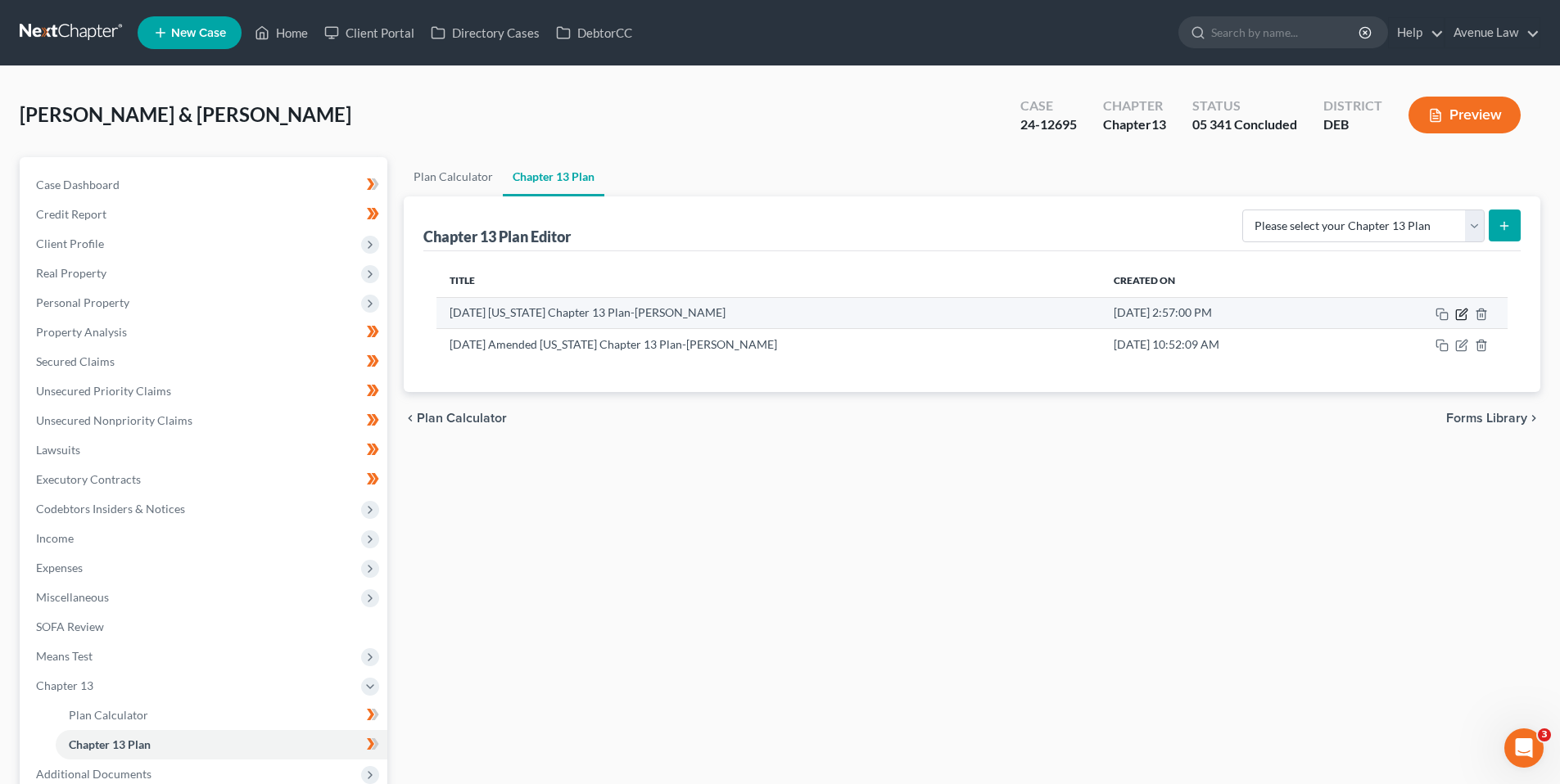
click at [1464, 311] on icon "button" at bounding box center [1463, 312] width 8 height 8
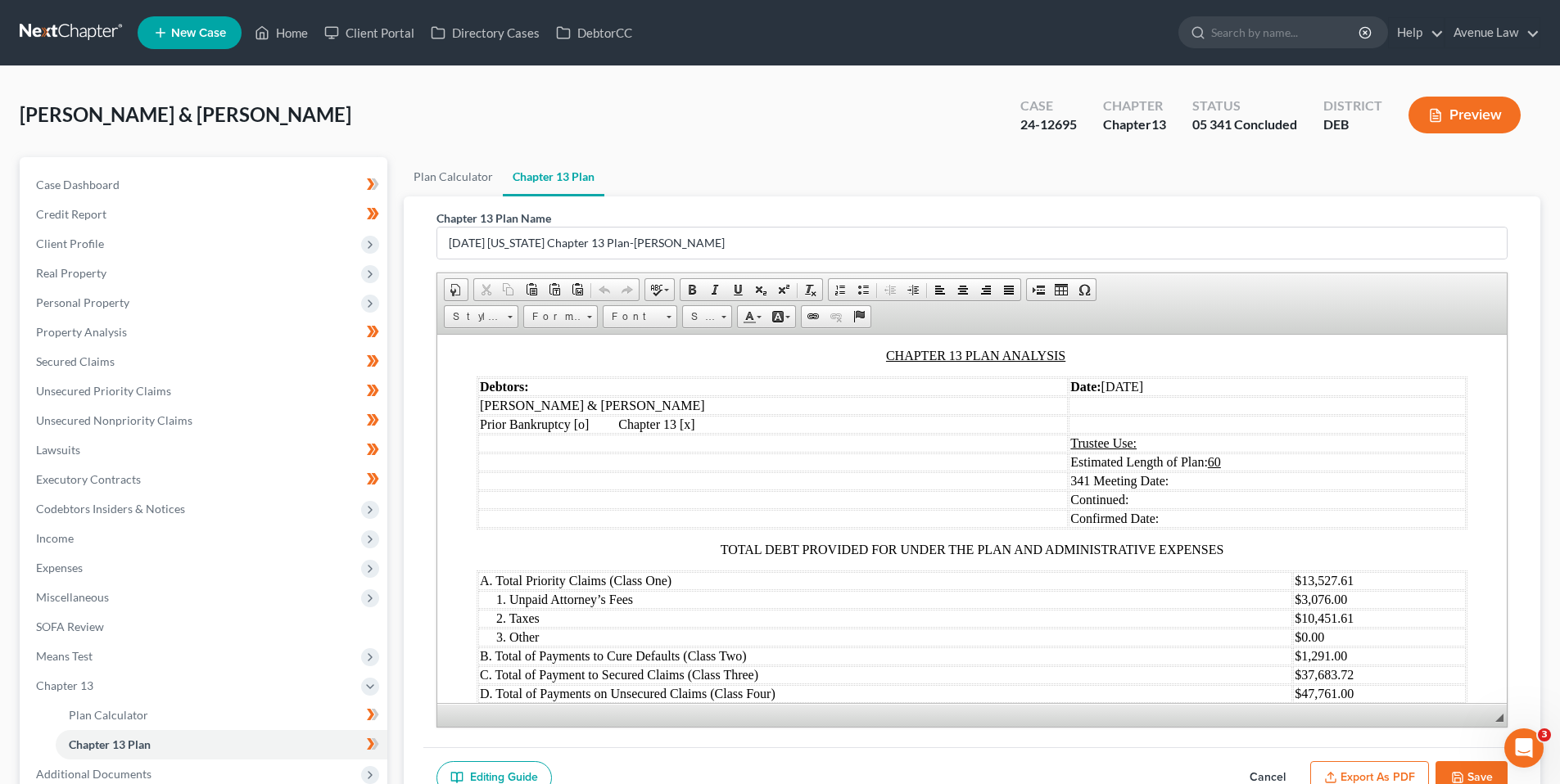
scroll to position [1964, 0]
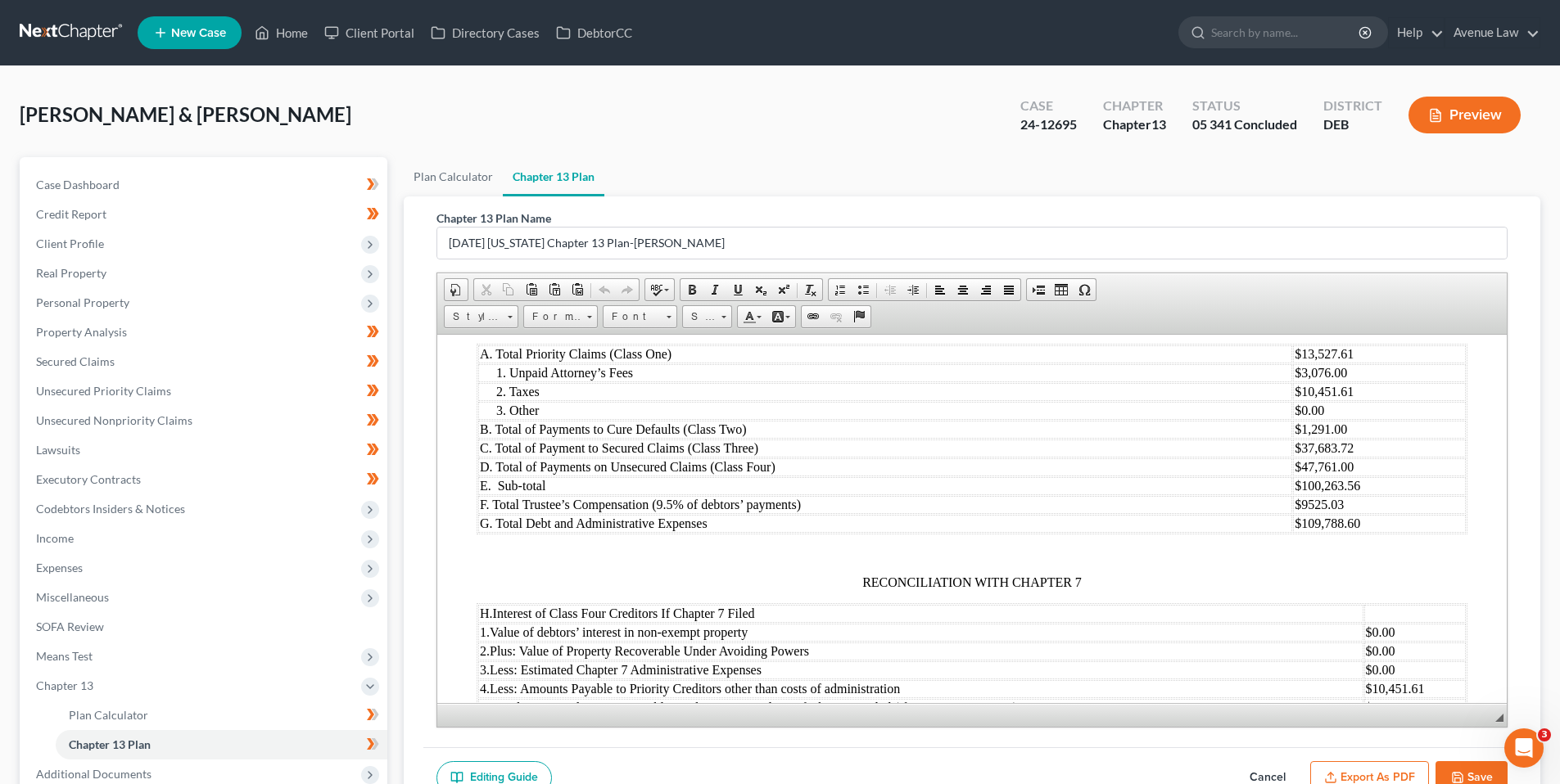
click at [1268, 770] on button "Cancel" at bounding box center [1267, 778] width 72 height 35
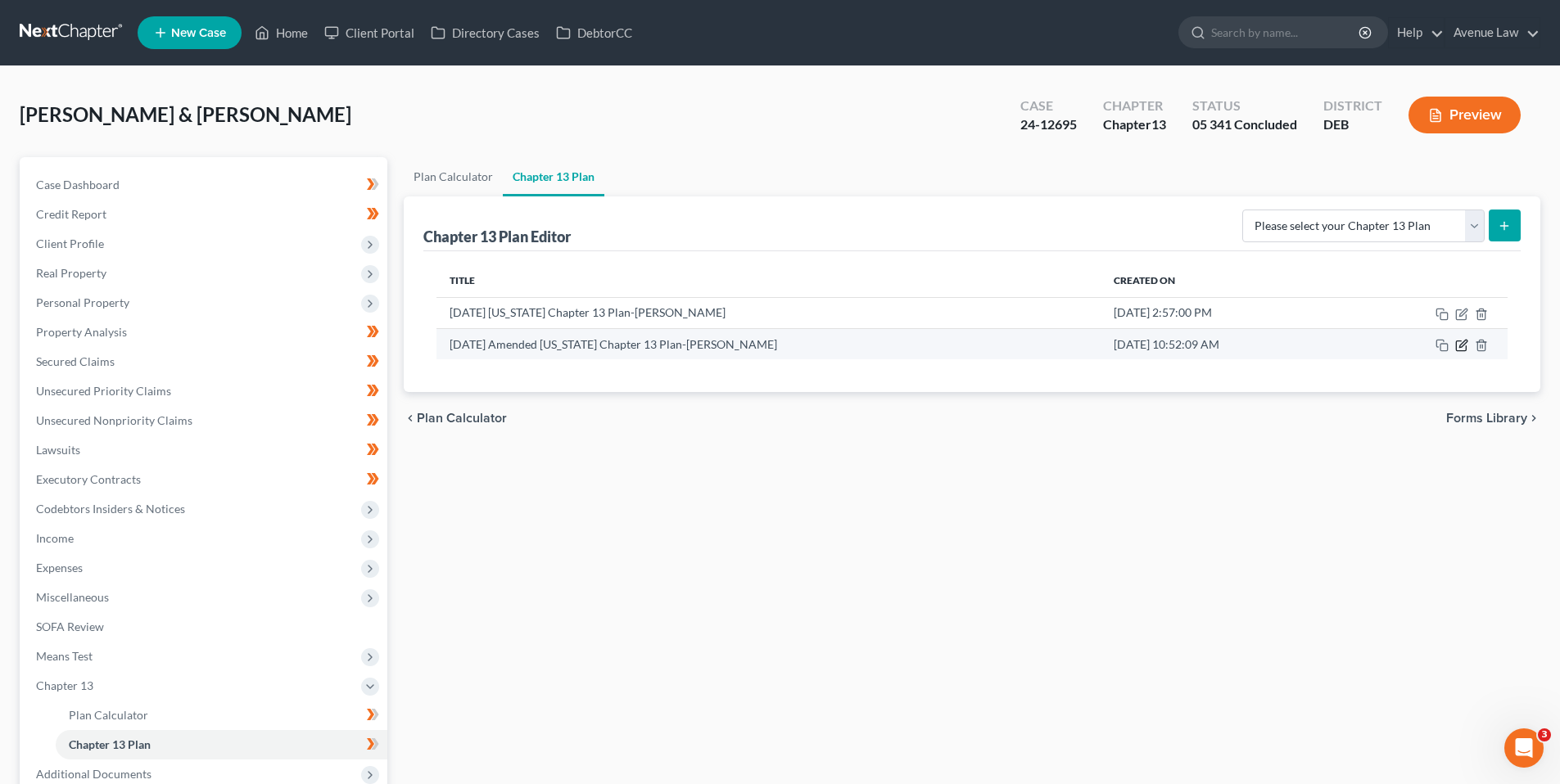
click at [1461, 343] on icon "button" at bounding box center [1462, 345] width 14 height 14
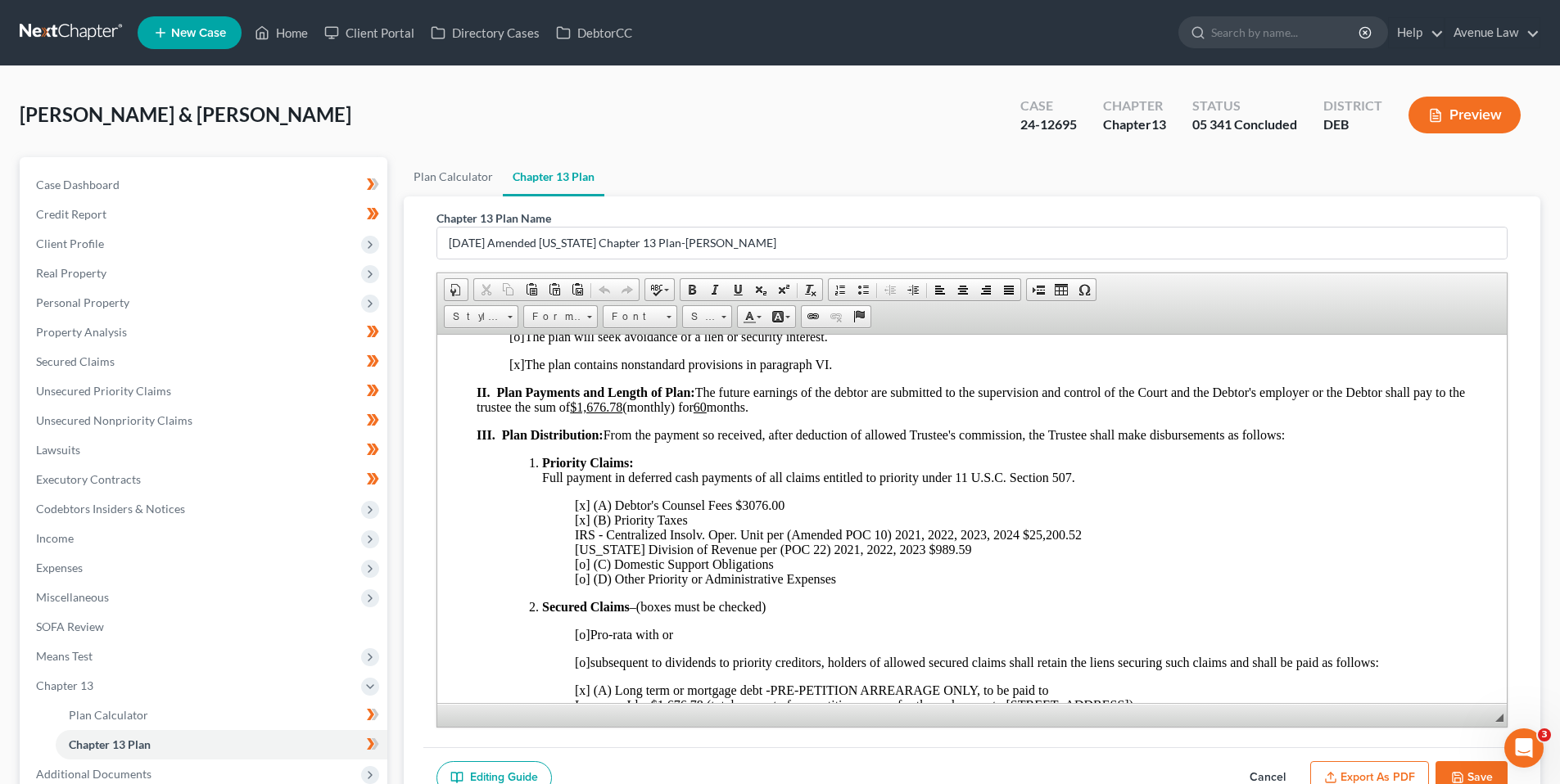
scroll to position [327, 0]
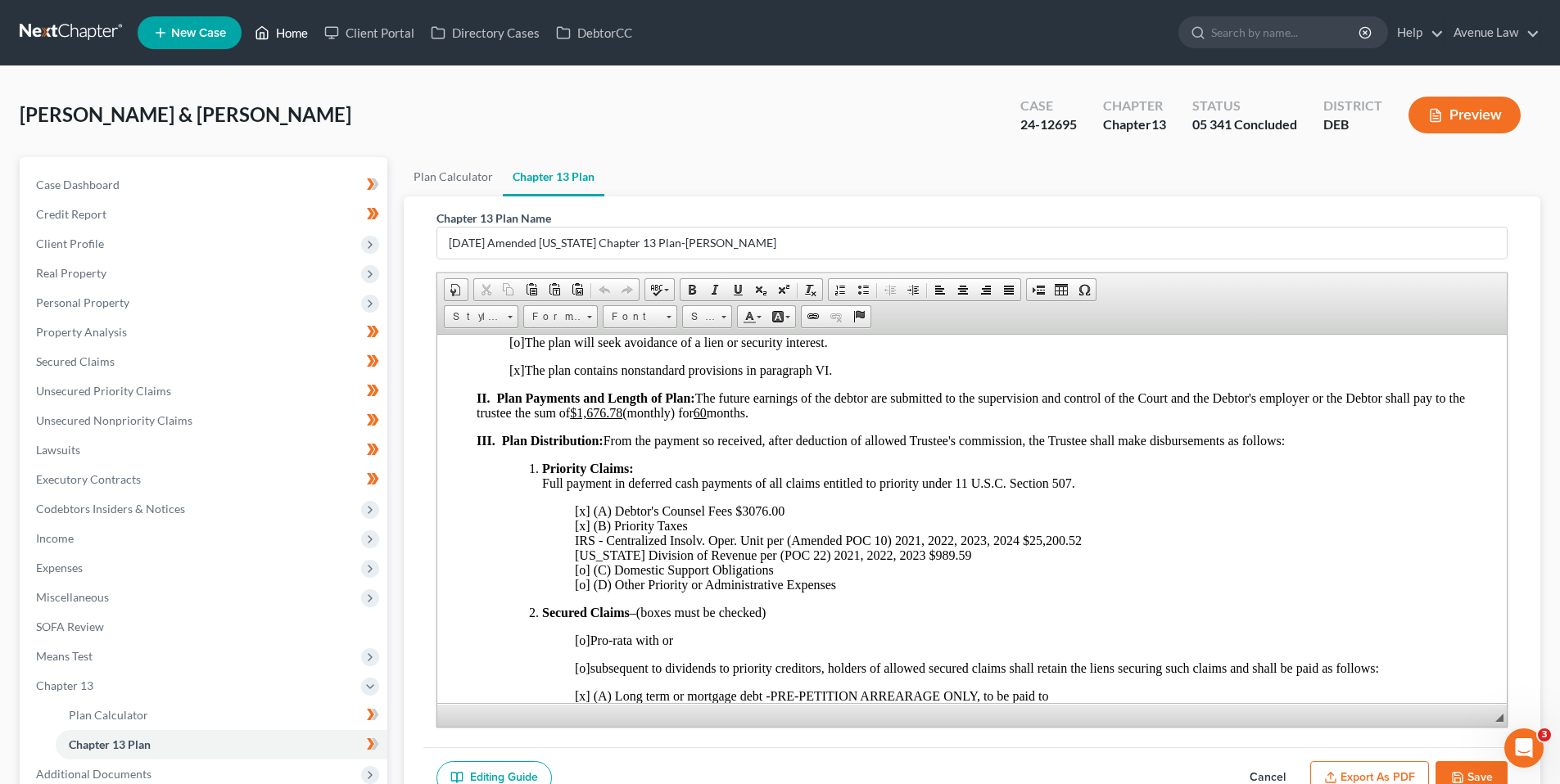
drag, startPoint x: 295, startPoint y: 22, endPoint x: 268, endPoint y: 26, distance: 27.3
click at [295, 22] on link "Home" at bounding box center [281, 33] width 69 height 30
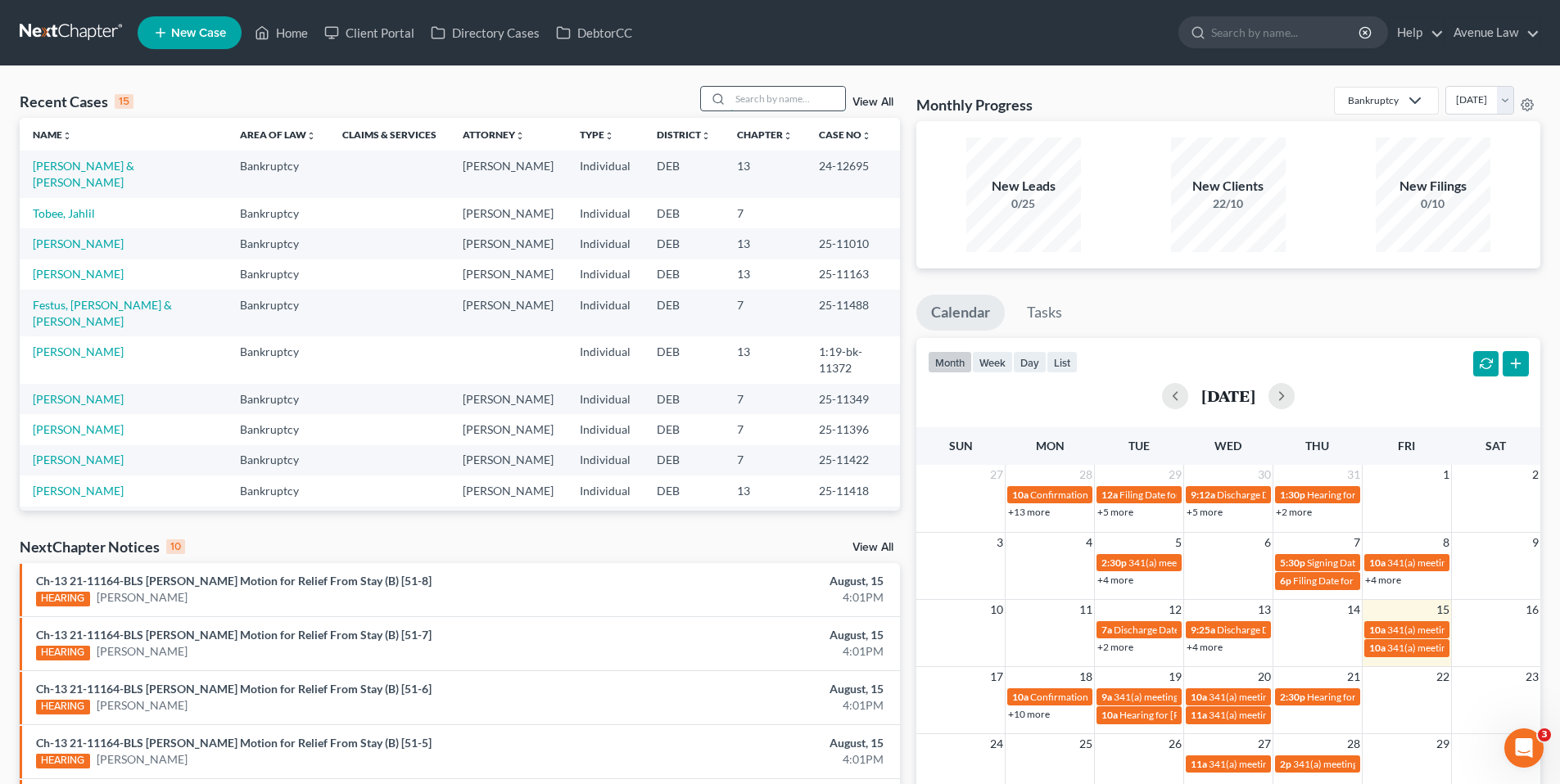
click at [785, 99] on input "search" at bounding box center [787, 98] width 115 height 24
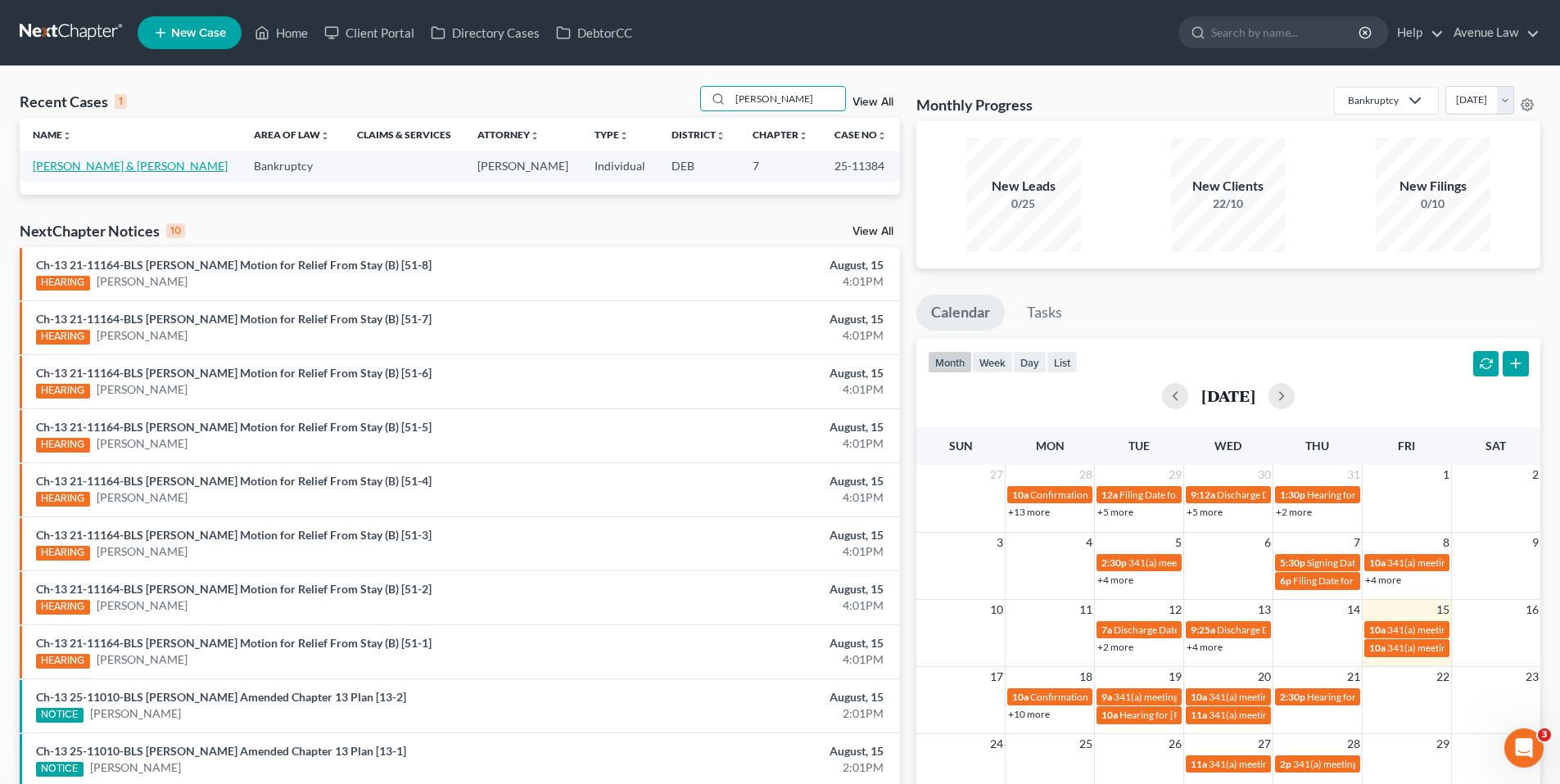
type input "[PERSON_NAME]"
click at [56, 164] on link "[PERSON_NAME] & [PERSON_NAME]" at bounding box center [130, 166] width 195 height 14
select select "0"
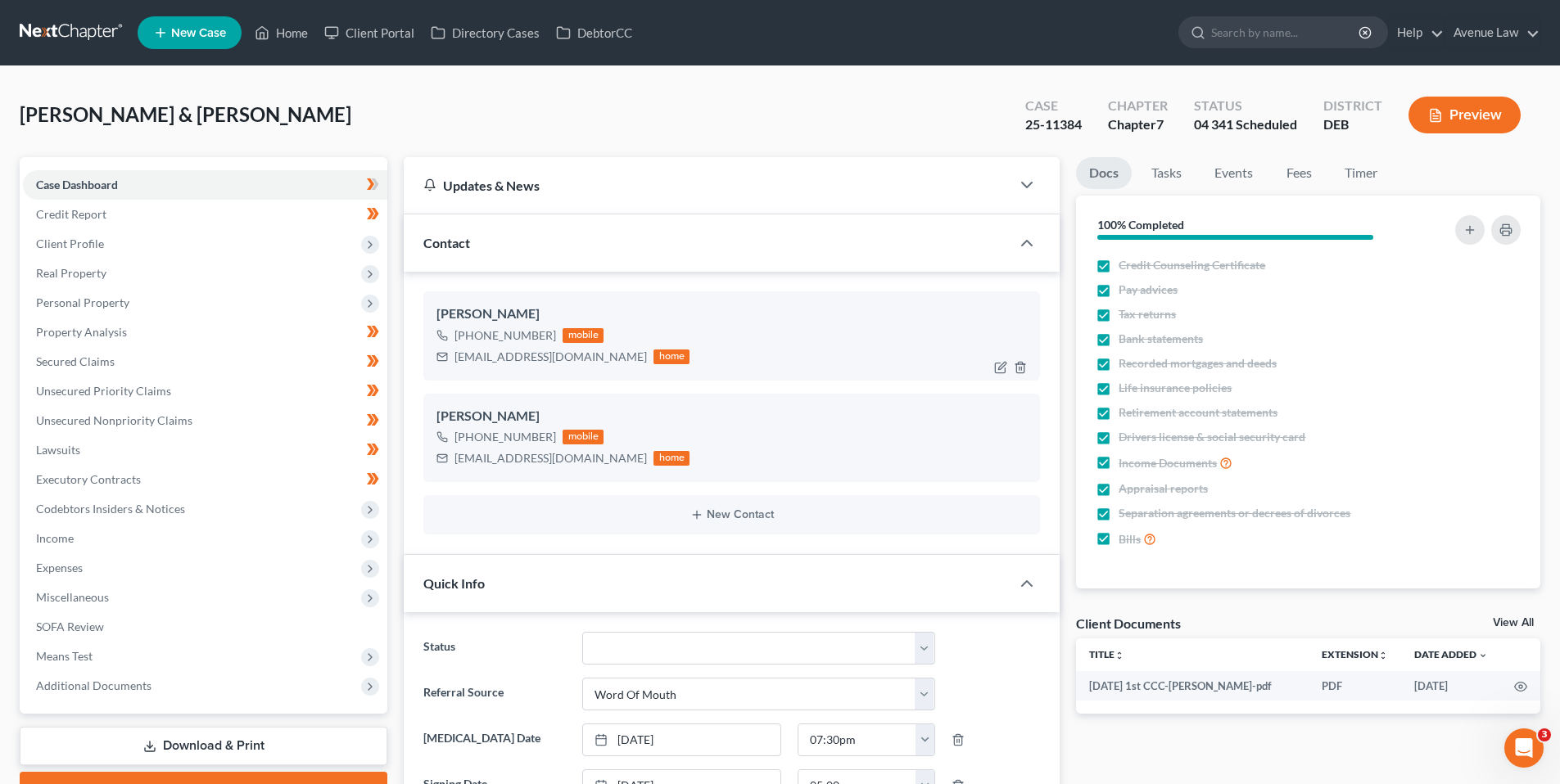
drag, startPoint x: 549, startPoint y: 337, endPoint x: 468, endPoint y: 338, distance: 81.0
click at [468, 338] on div "[PHONE_NUMBER]" at bounding box center [505, 335] width 101 height 16
copy div "[PHONE_NUMBER]"
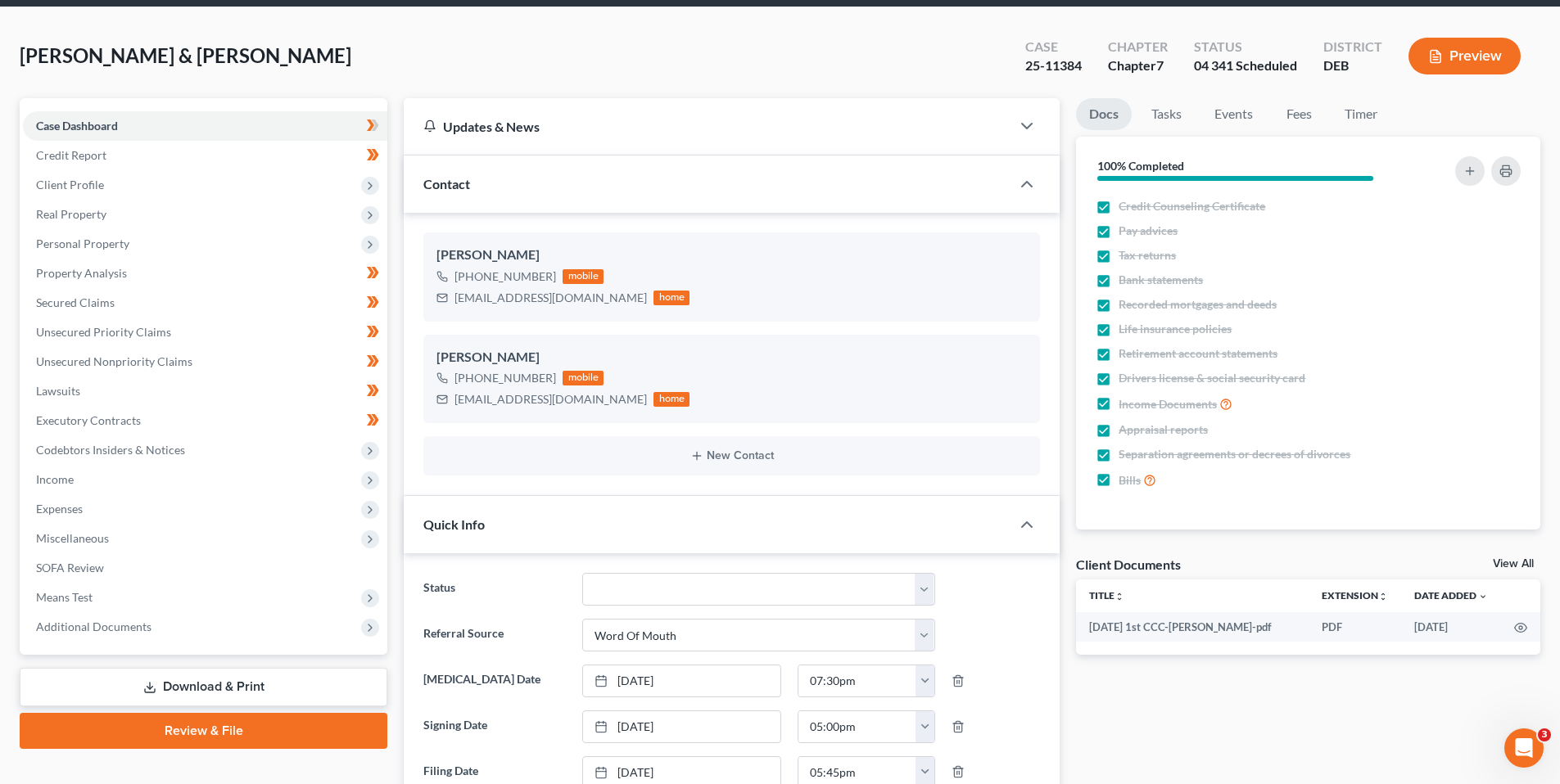
scroll to position [246, 0]
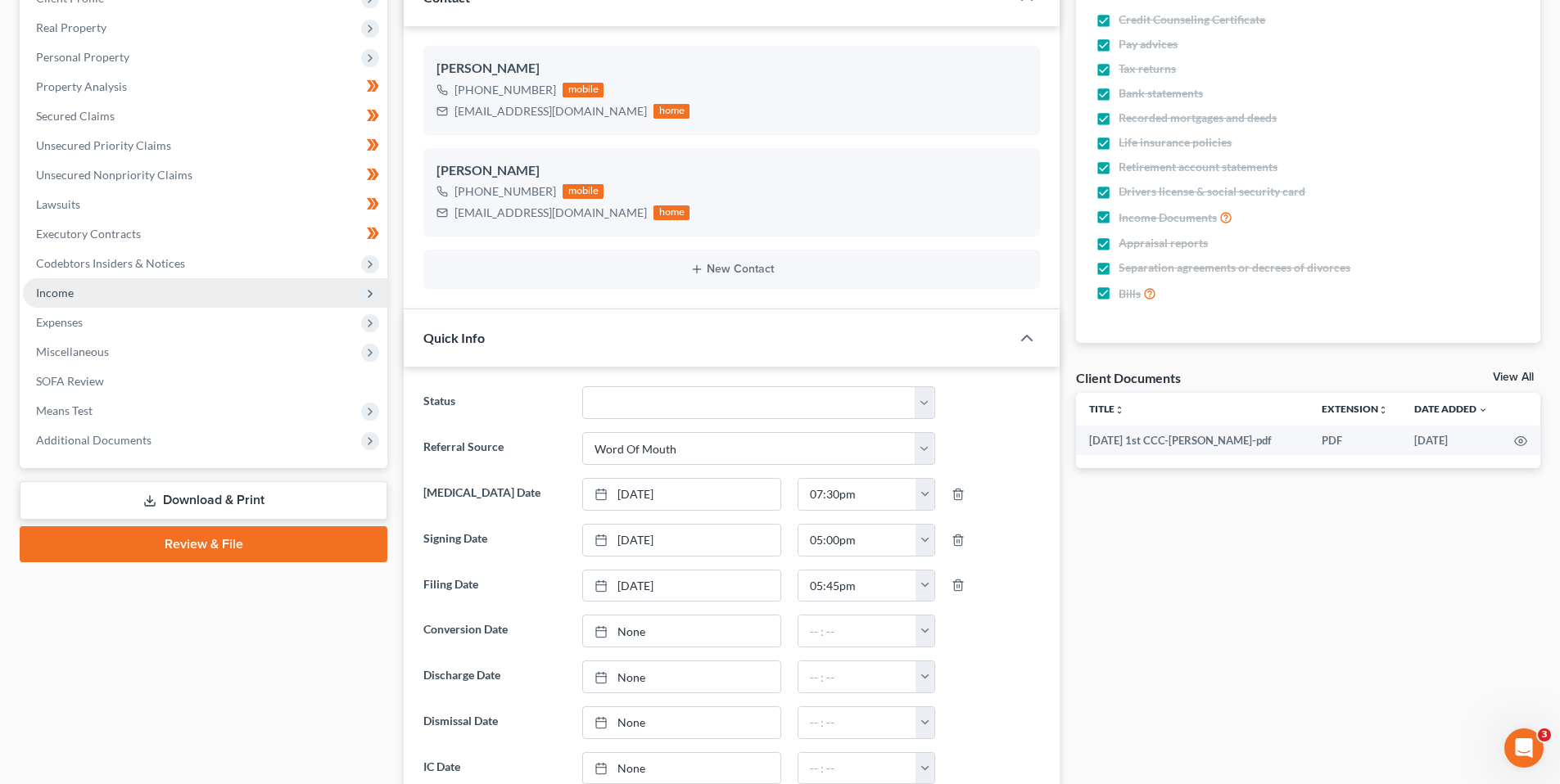
click at [51, 290] on span "Income" at bounding box center [54, 292] width 38 height 14
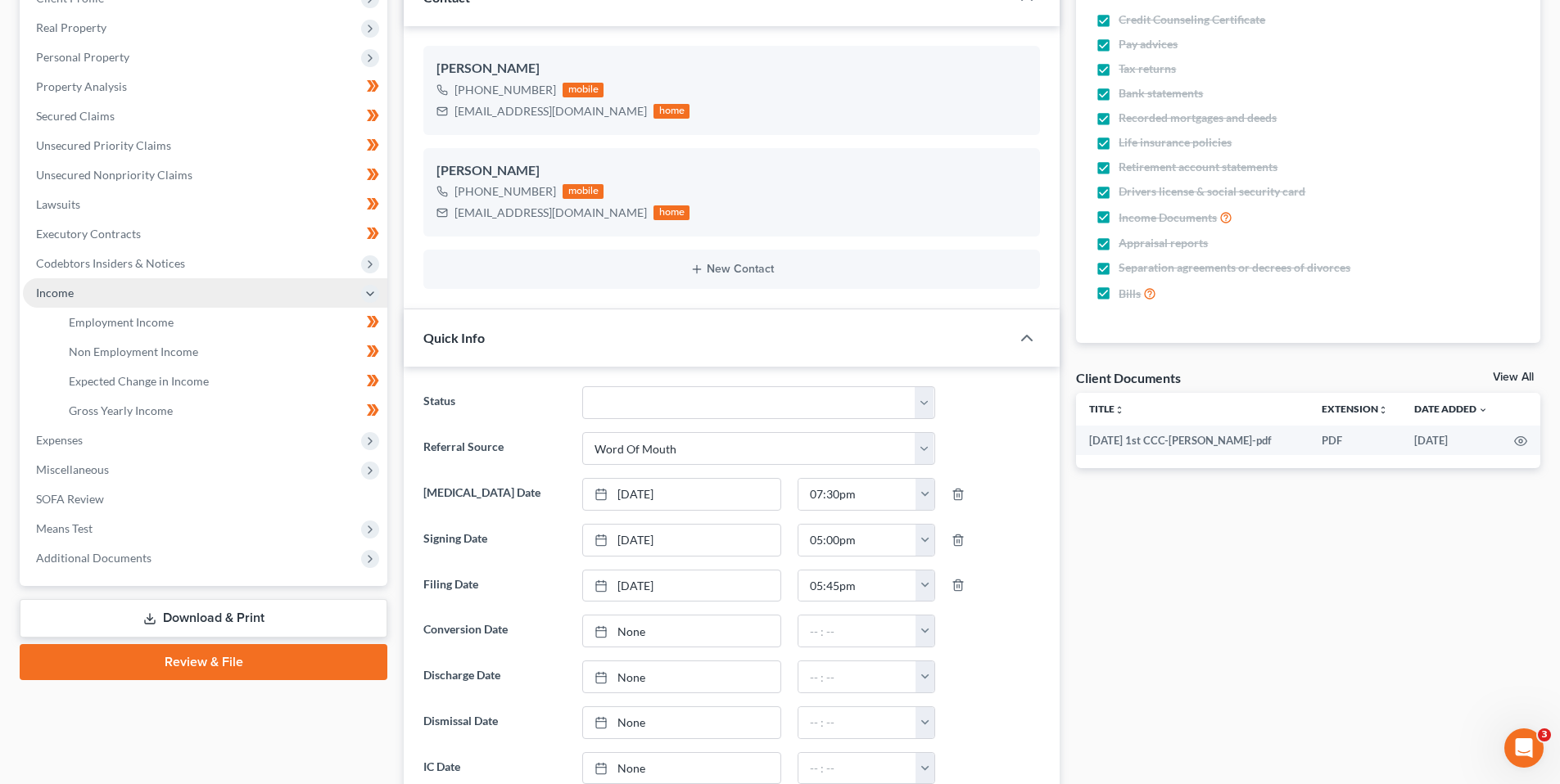
click at [48, 294] on span "Income" at bounding box center [54, 292] width 38 height 14
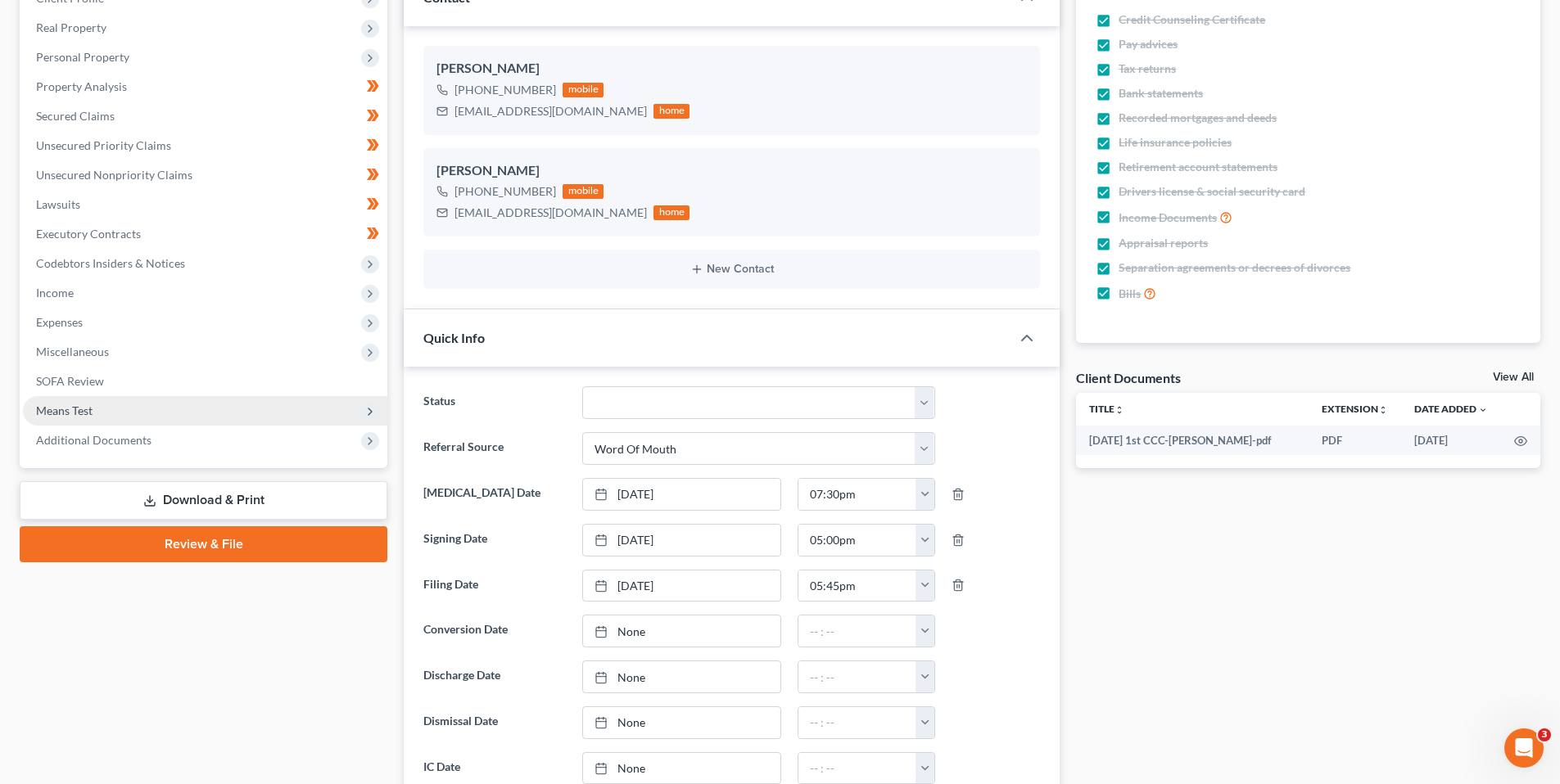
click at [78, 409] on span "Means Test" at bounding box center [64, 410] width 57 height 14
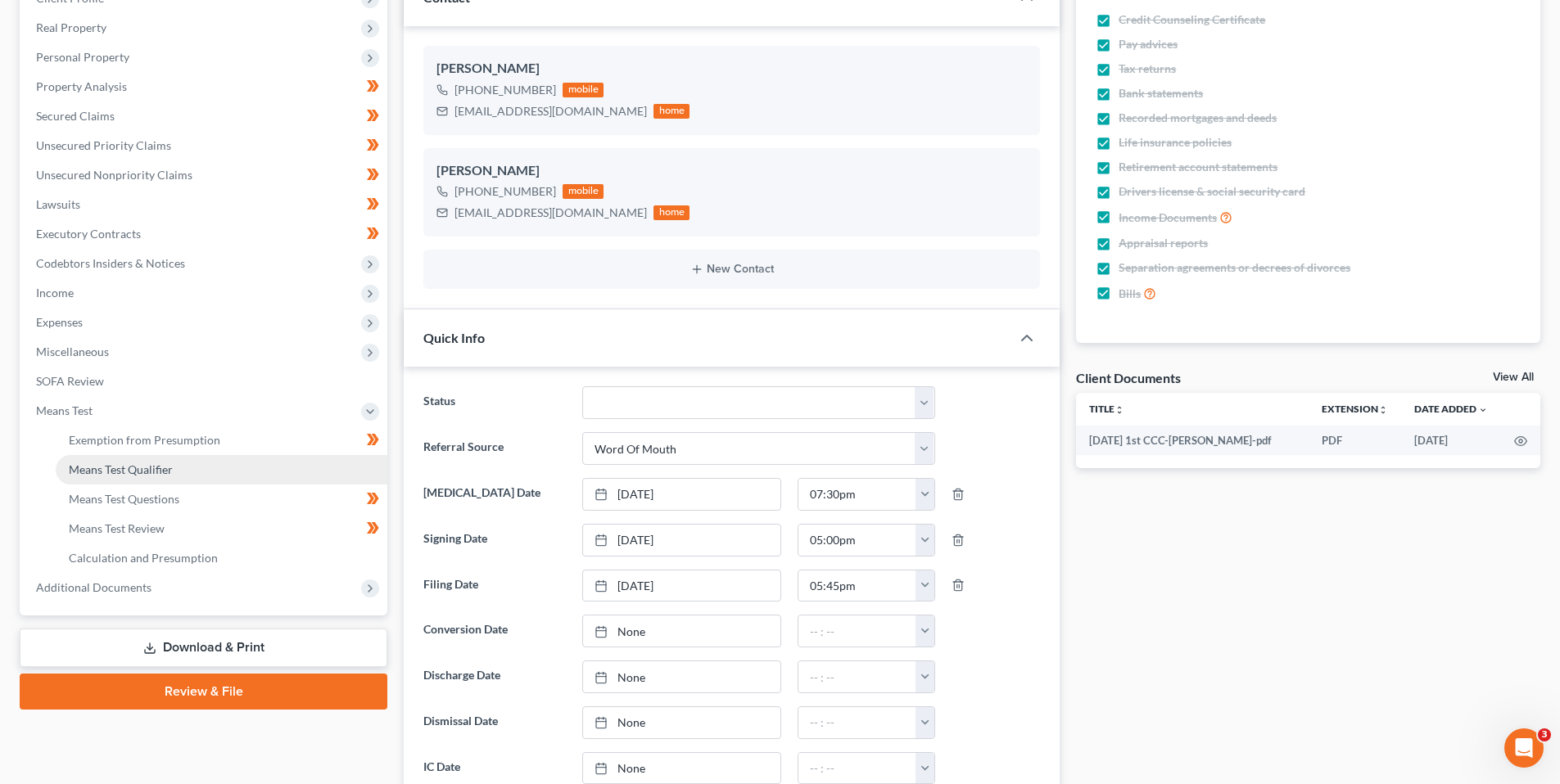
click at [123, 464] on span "Means Test Qualifier" at bounding box center [121, 470] width 104 height 14
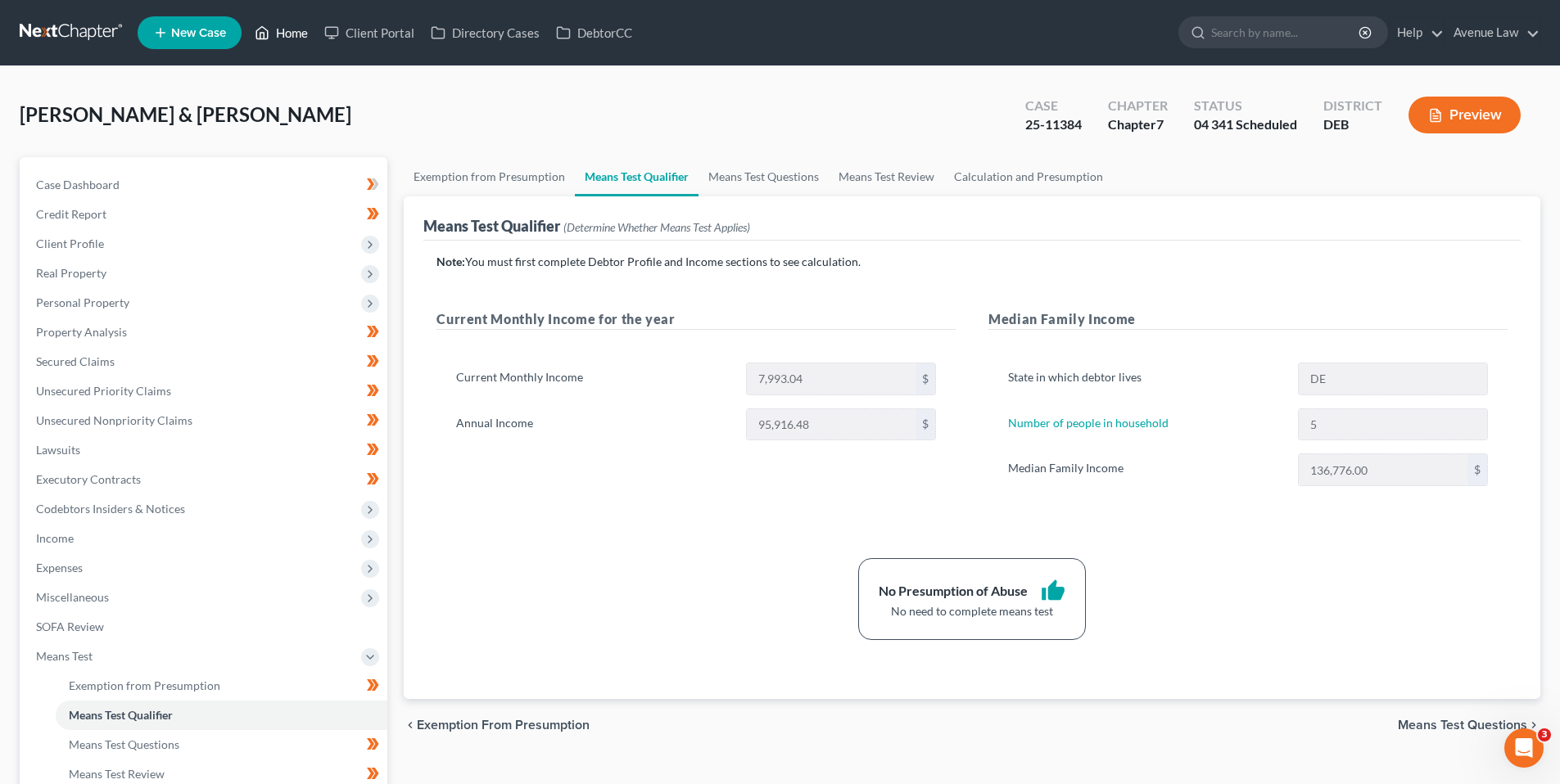
click at [287, 33] on link "Home" at bounding box center [281, 33] width 69 height 30
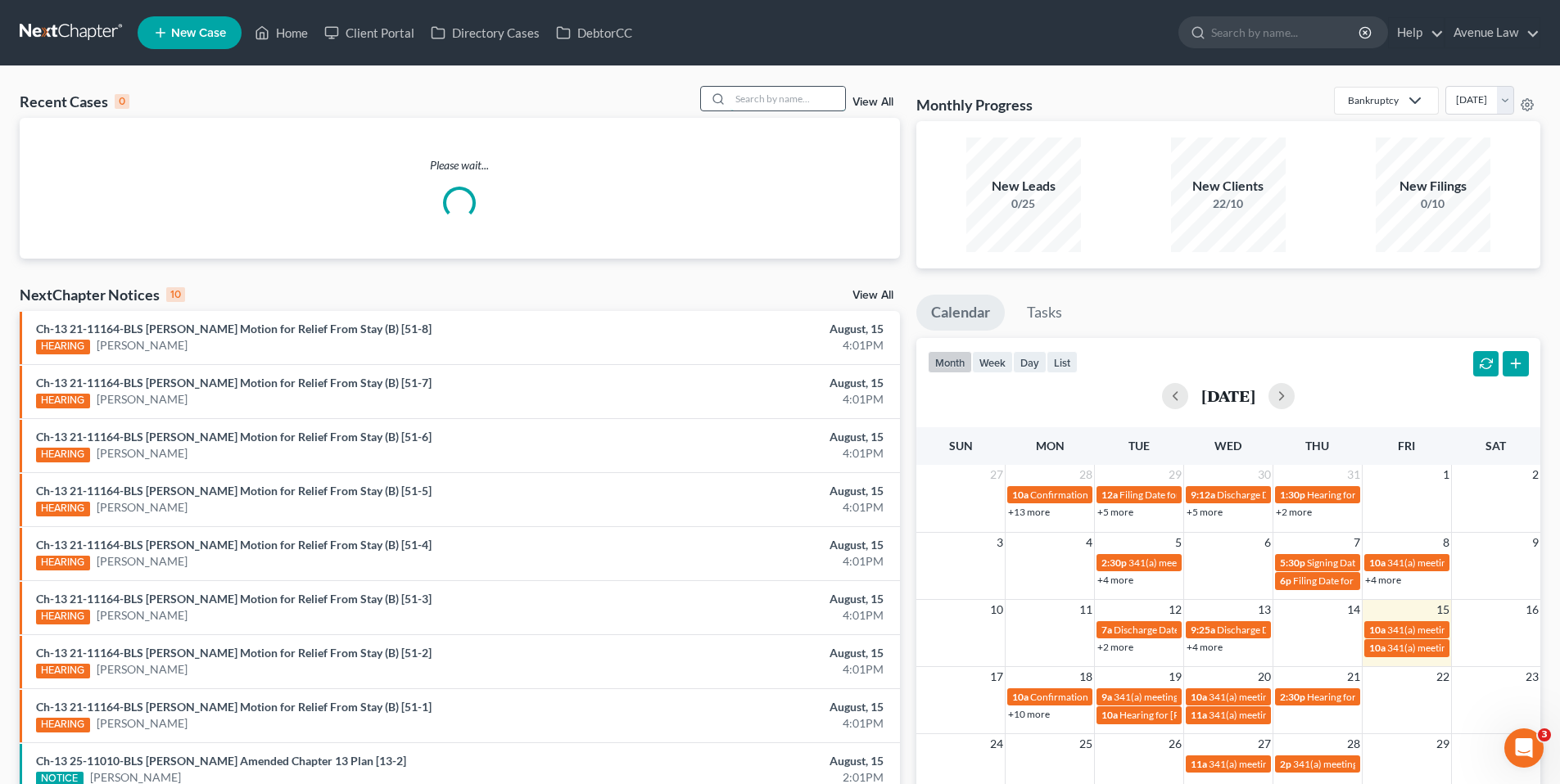
click at [786, 104] on input "search" at bounding box center [787, 98] width 115 height 24
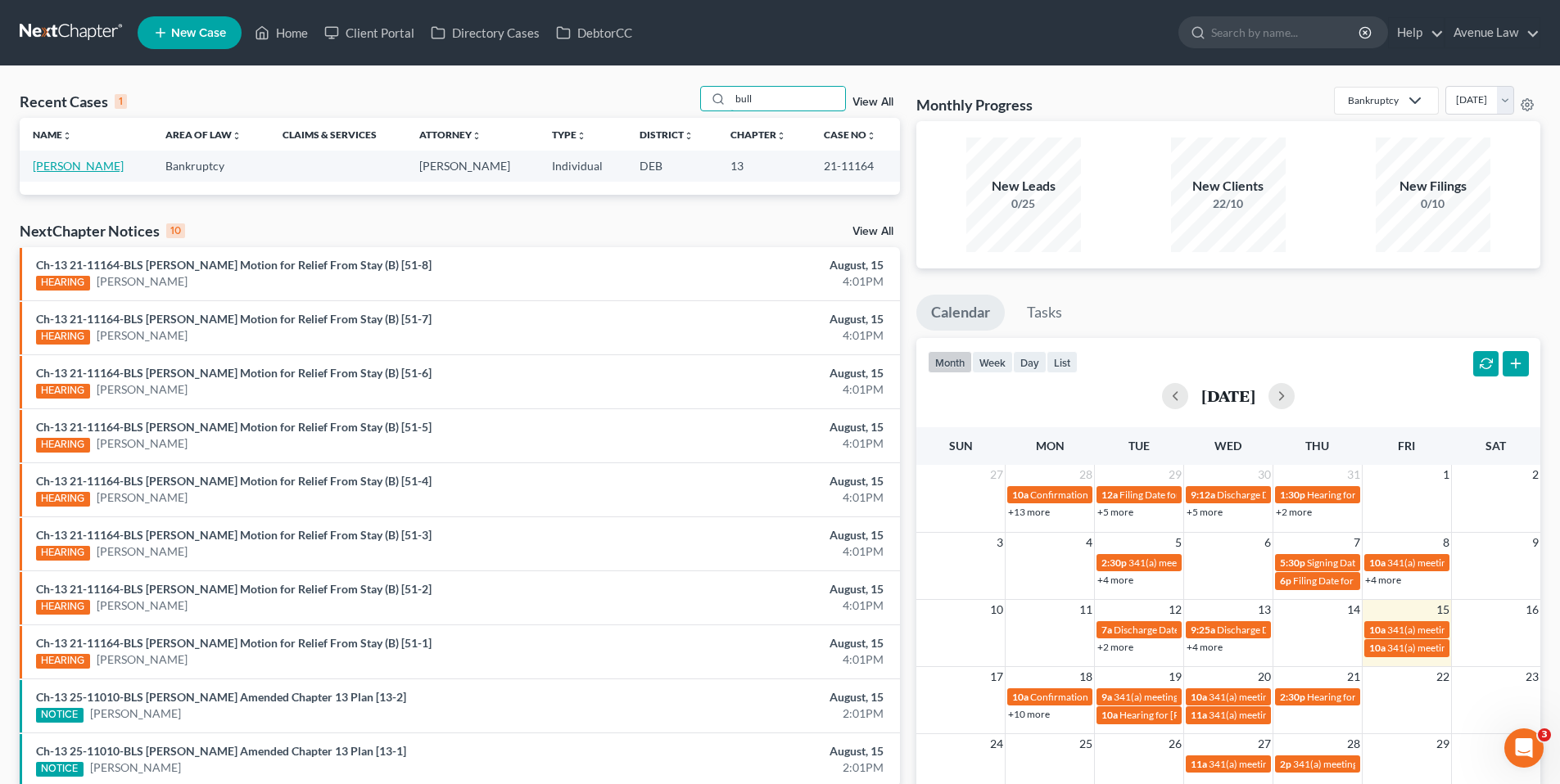
type input "bull"
click at [85, 159] on link "[PERSON_NAME]" at bounding box center [78, 166] width 91 height 14
select select "0"
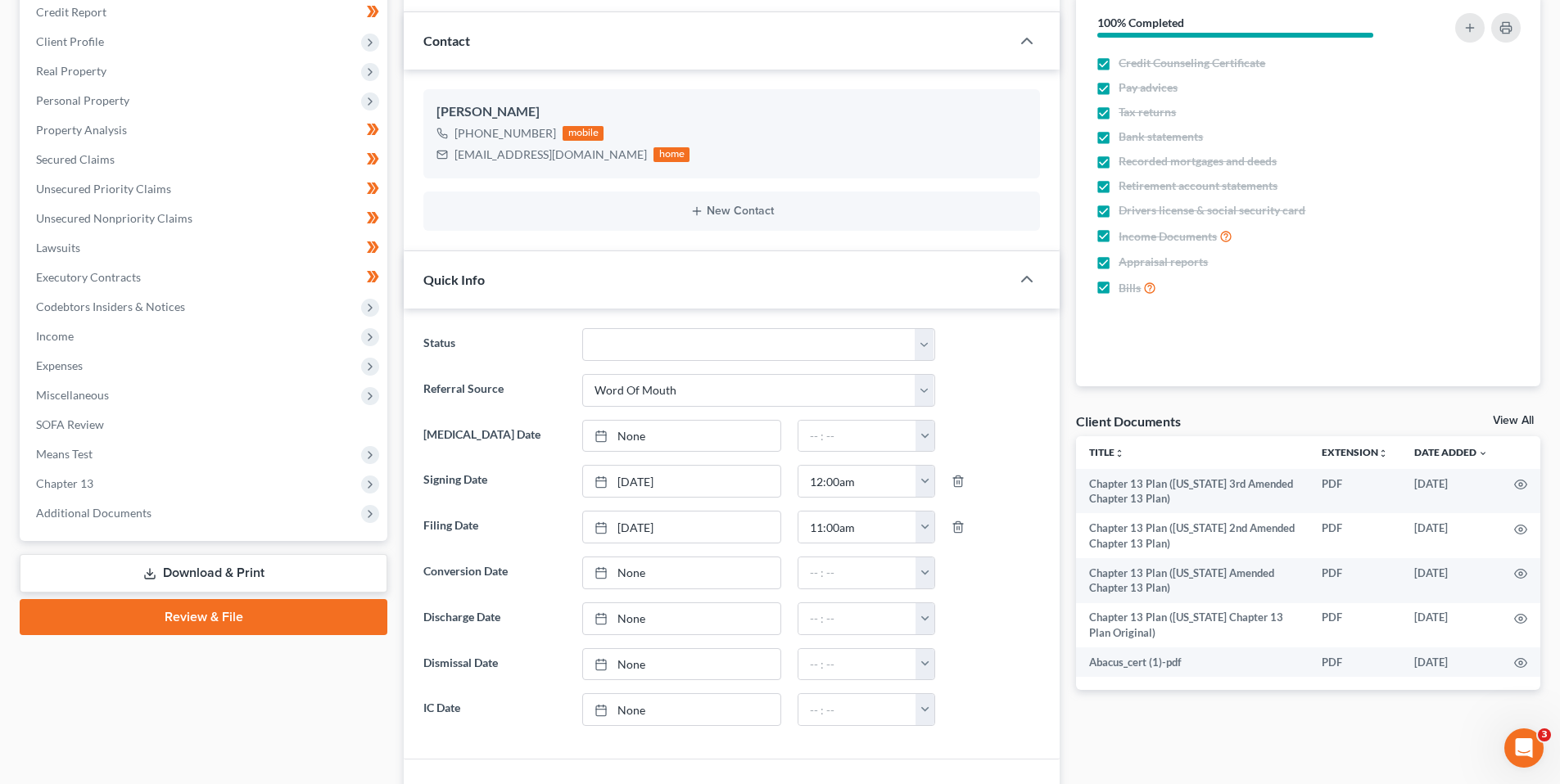
scroll to position [246, 0]
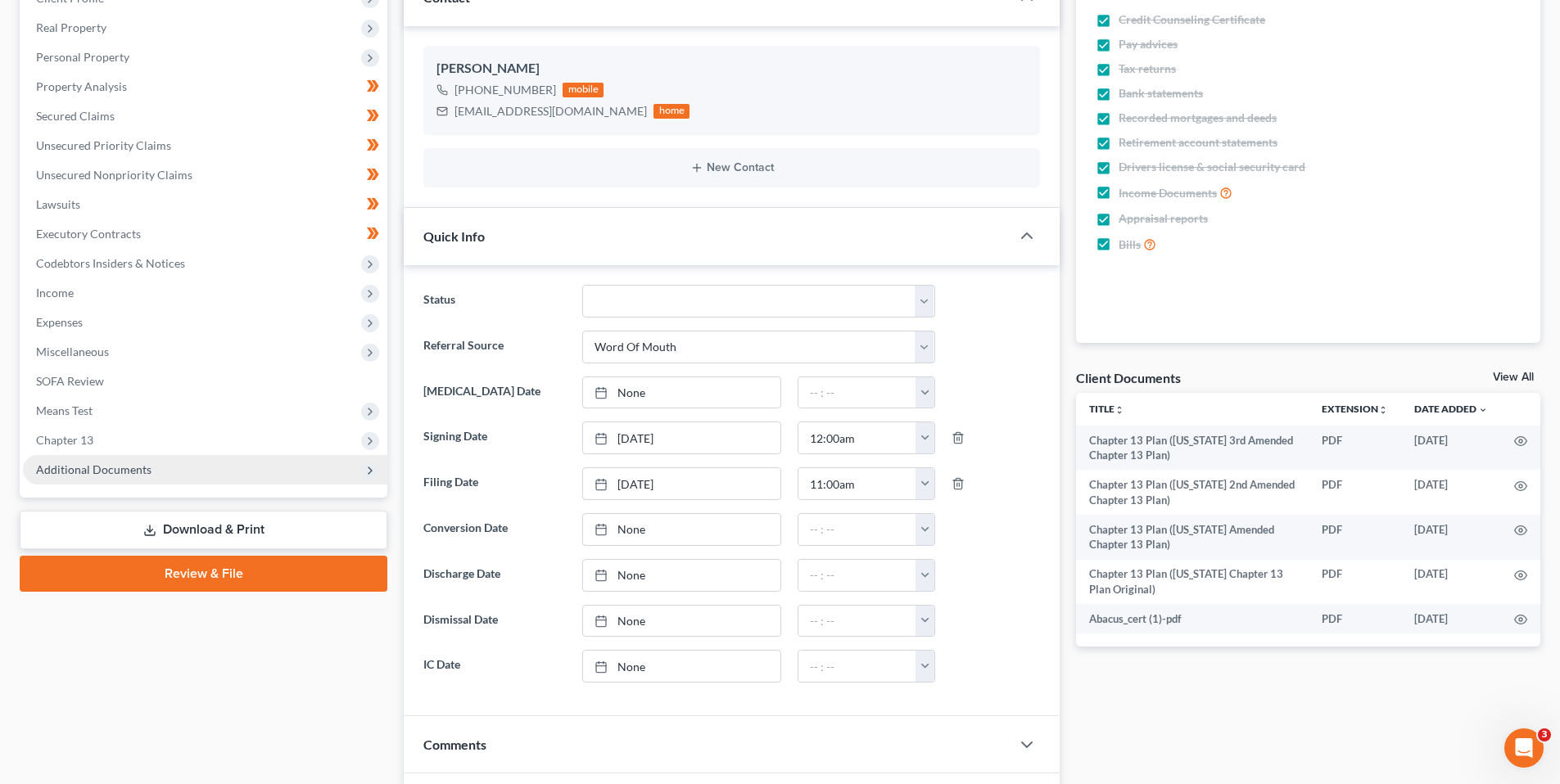
click at [69, 465] on span "Additional Documents" at bounding box center [94, 470] width 116 height 14
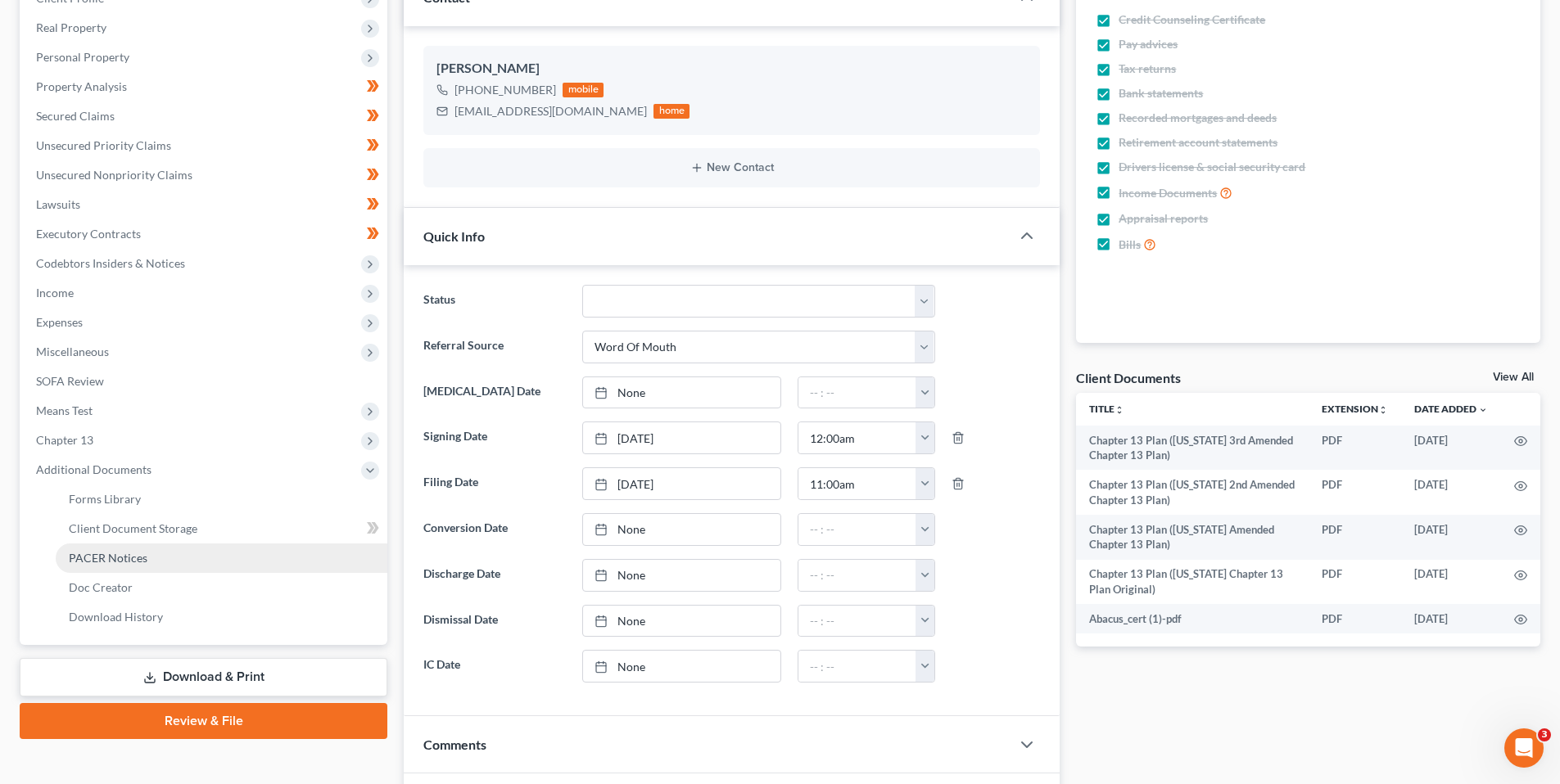
click at [117, 554] on span "PACER Notices" at bounding box center [107, 557] width 78 height 14
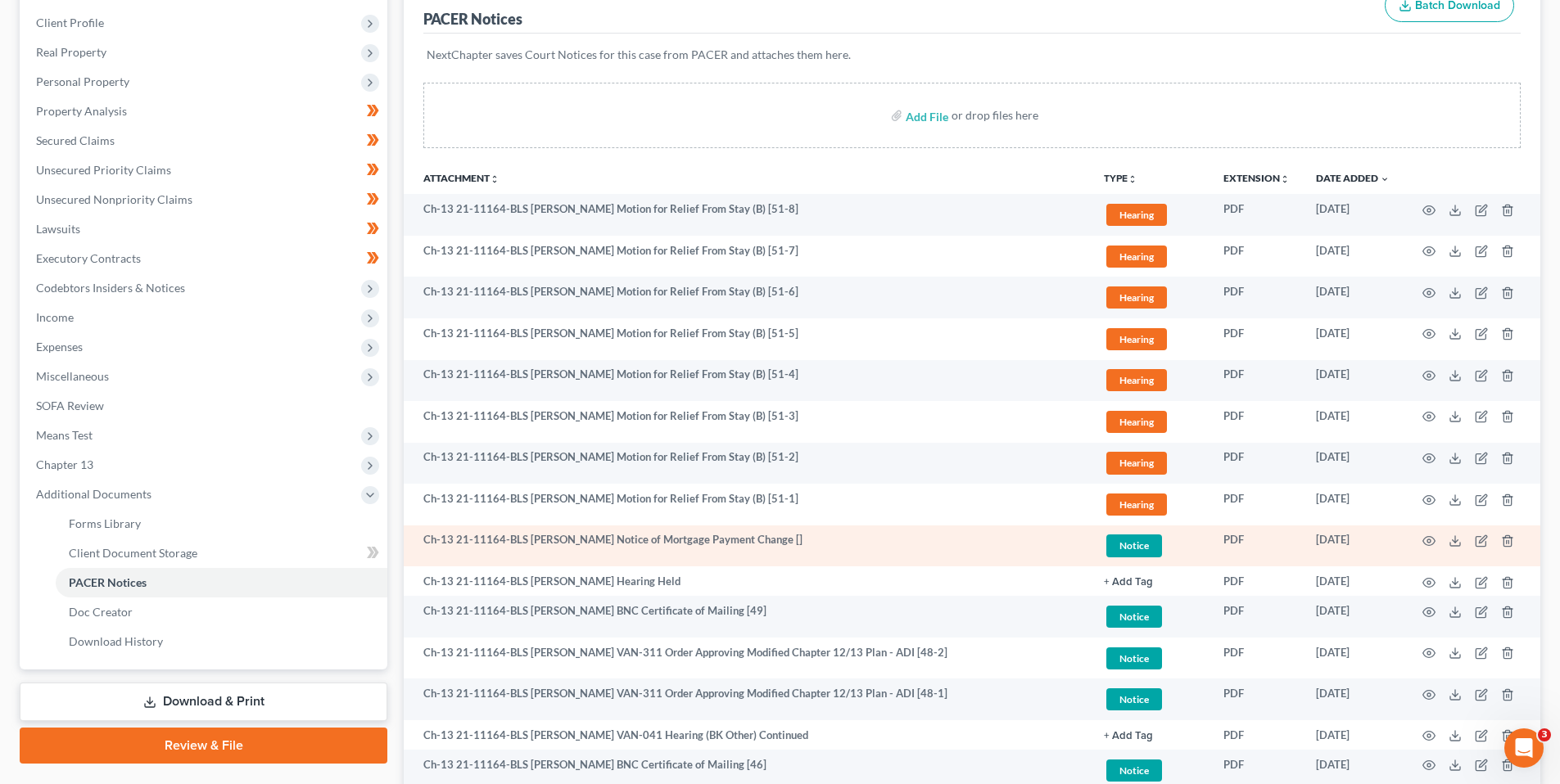
scroll to position [246, 0]
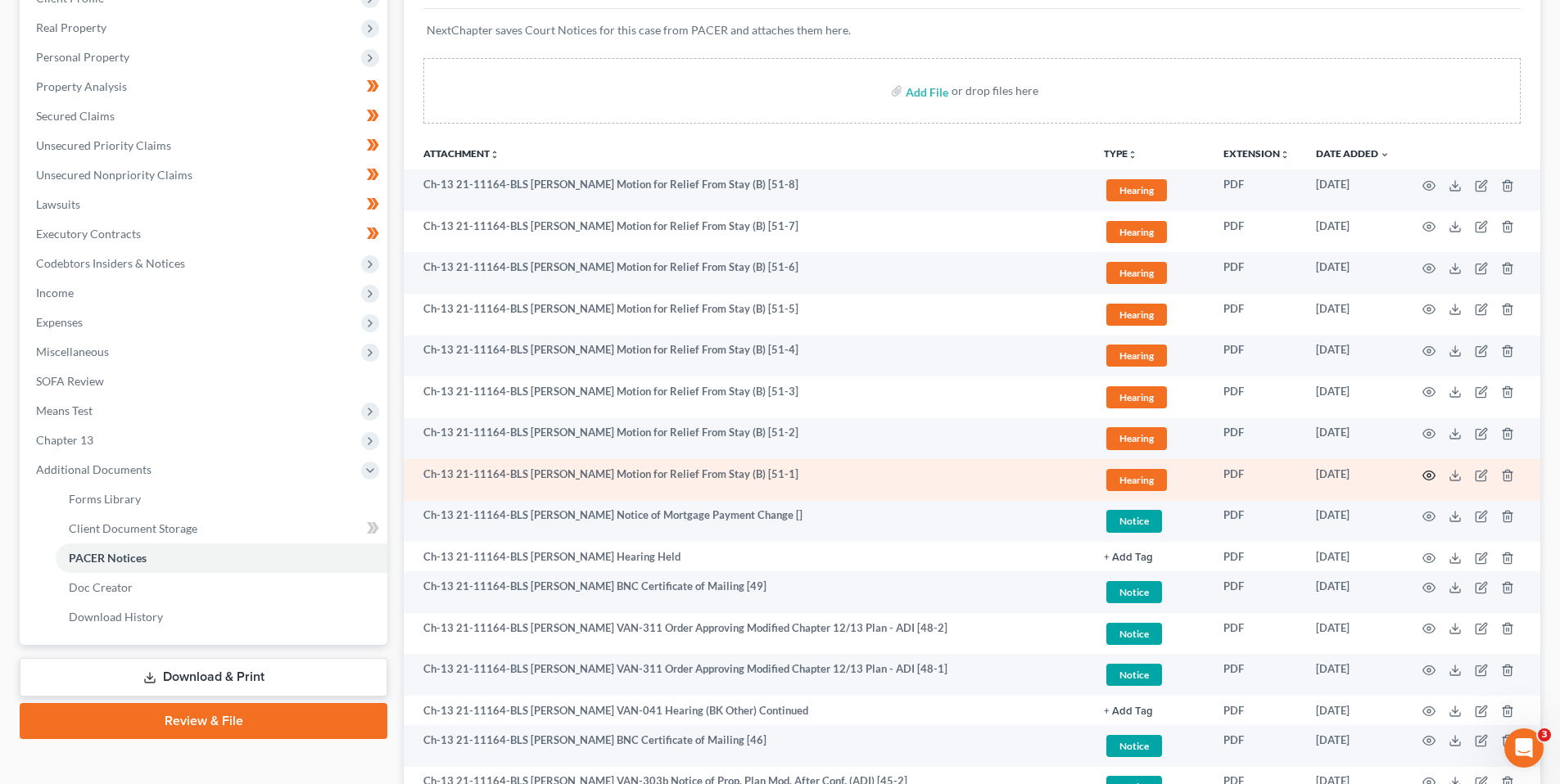
click at [1429, 473] on icon "button" at bounding box center [1429, 475] width 14 height 14
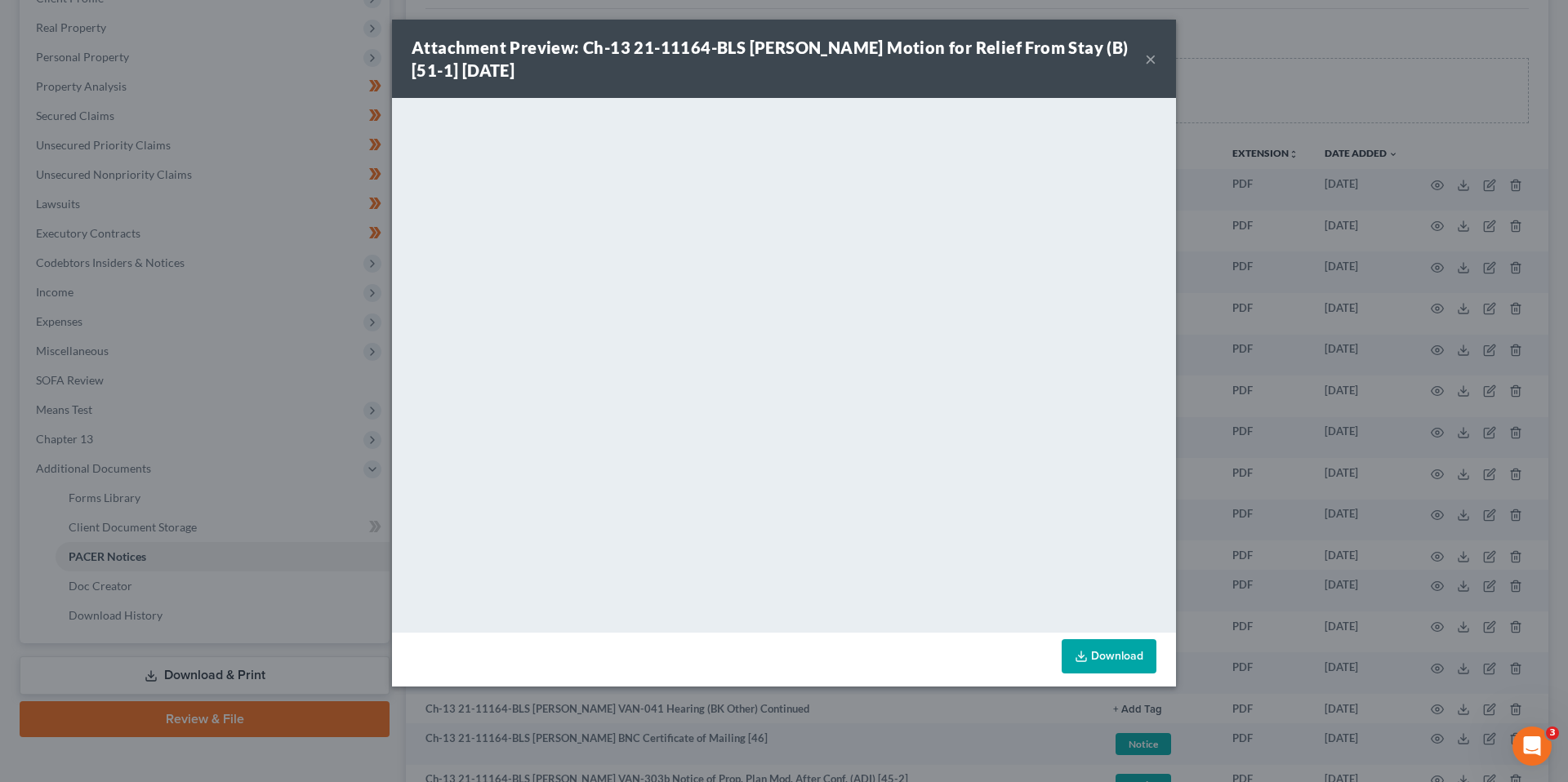
click at [1147, 57] on button "×" at bounding box center [1151, 59] width 12 height 19
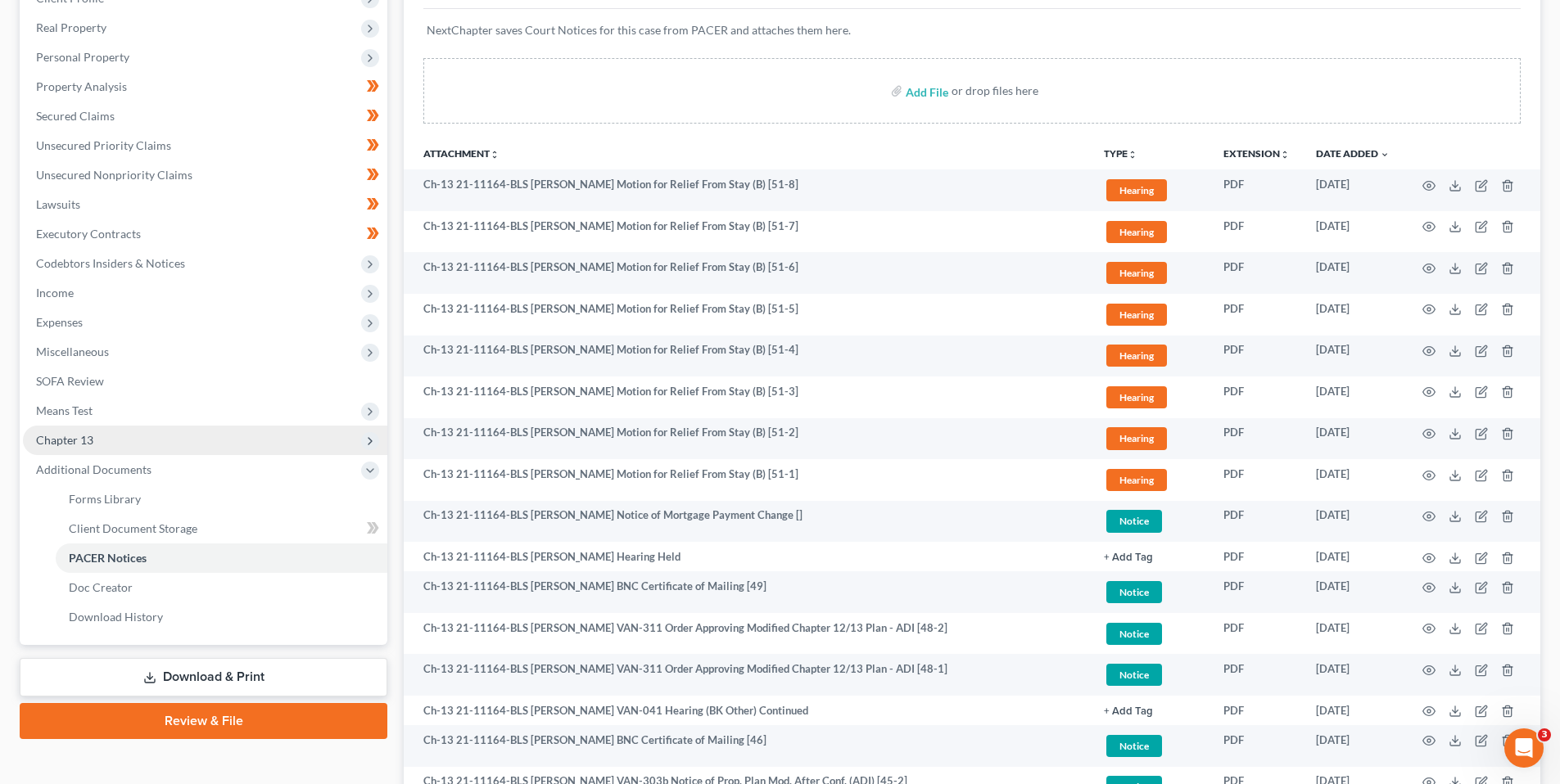
click at [50, 436] on span "Chapter 13" at bounding box center [64, 440] width 57 height 14
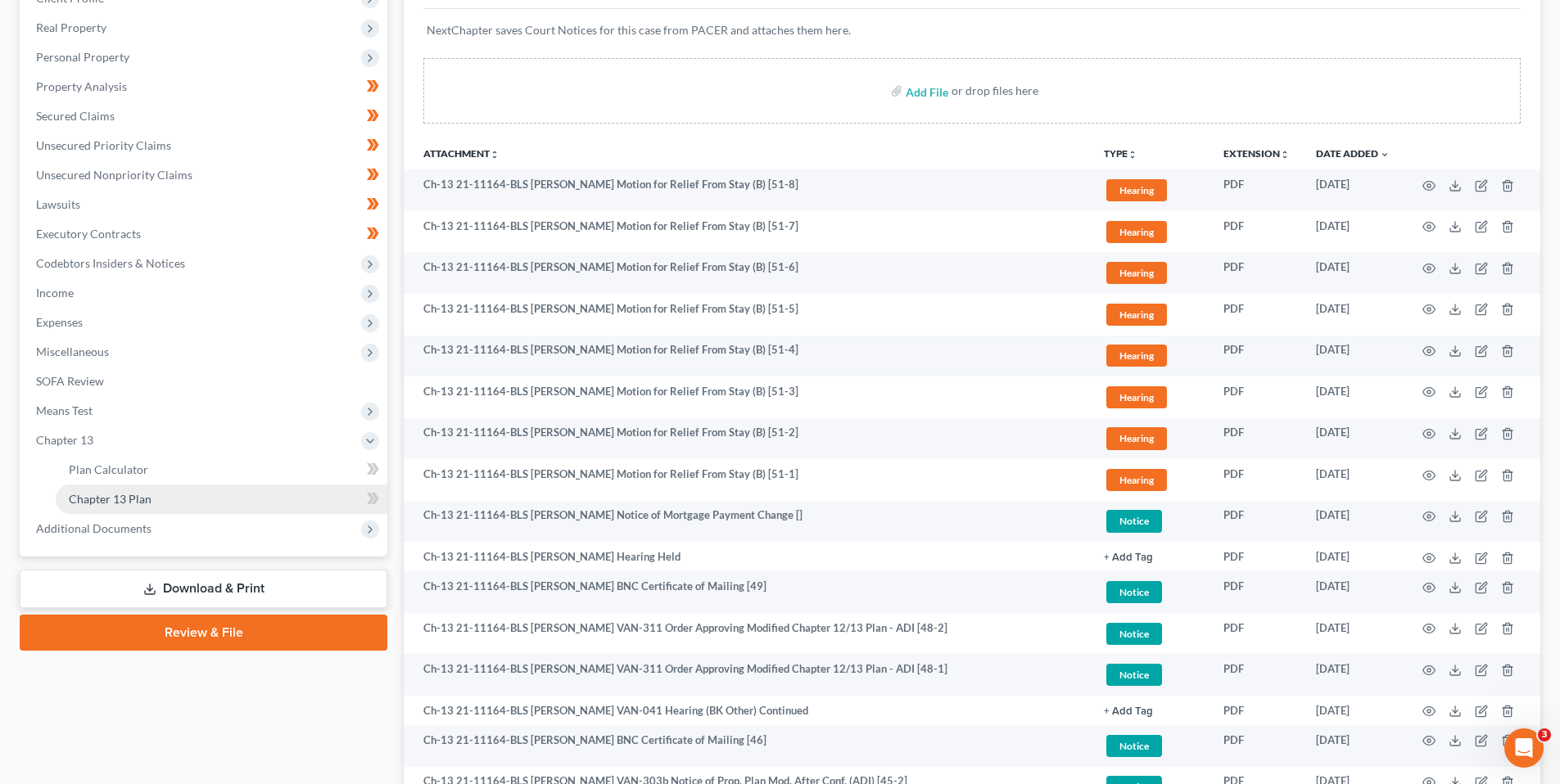
click at [96, 495] on span "Chapter 13 Plan" at bounding box center [110, 499] width 83 height 14
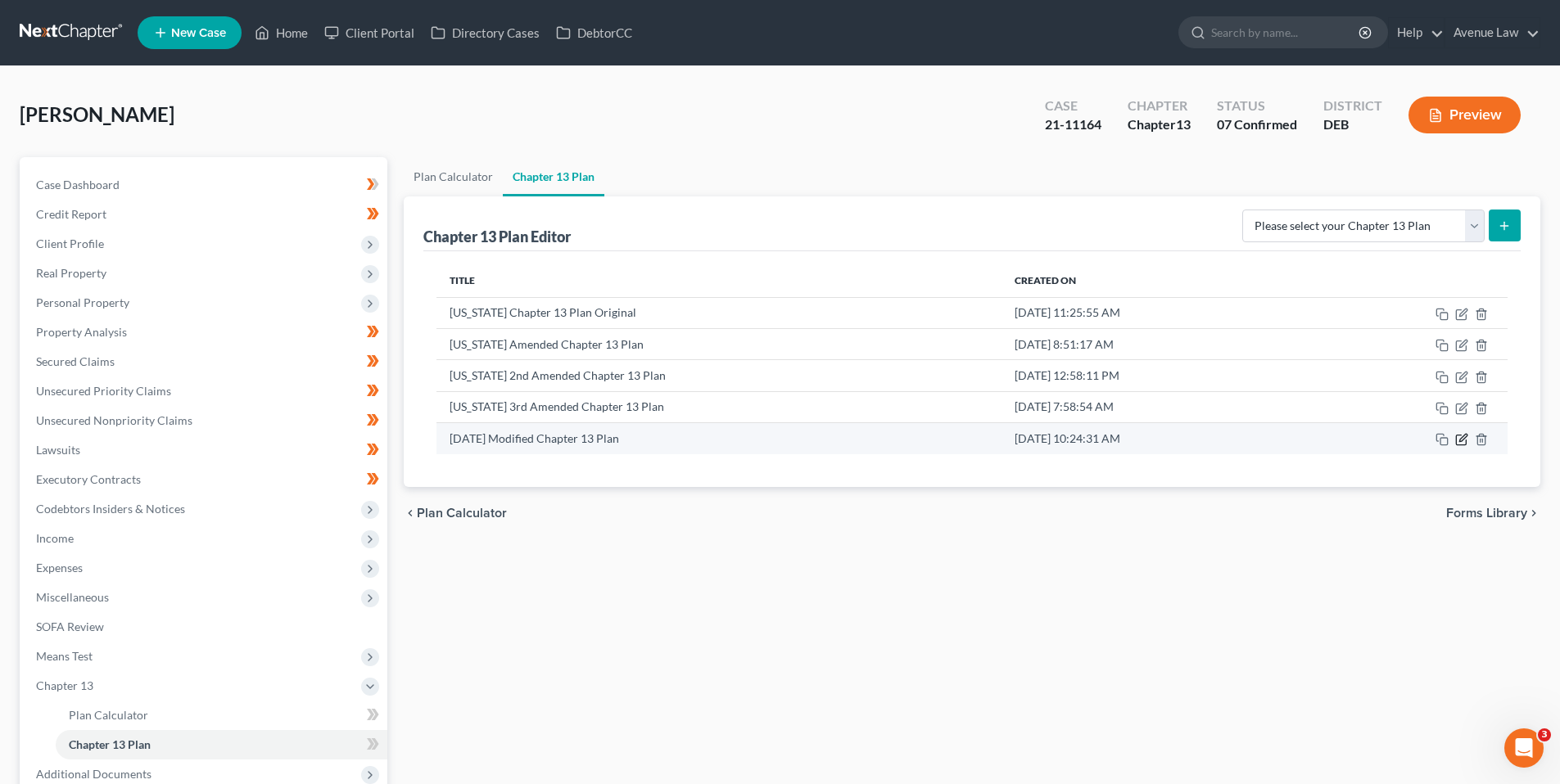
click at [1462, 439] on icon "button" at bounding box center [1463, 439] width 8 height 8
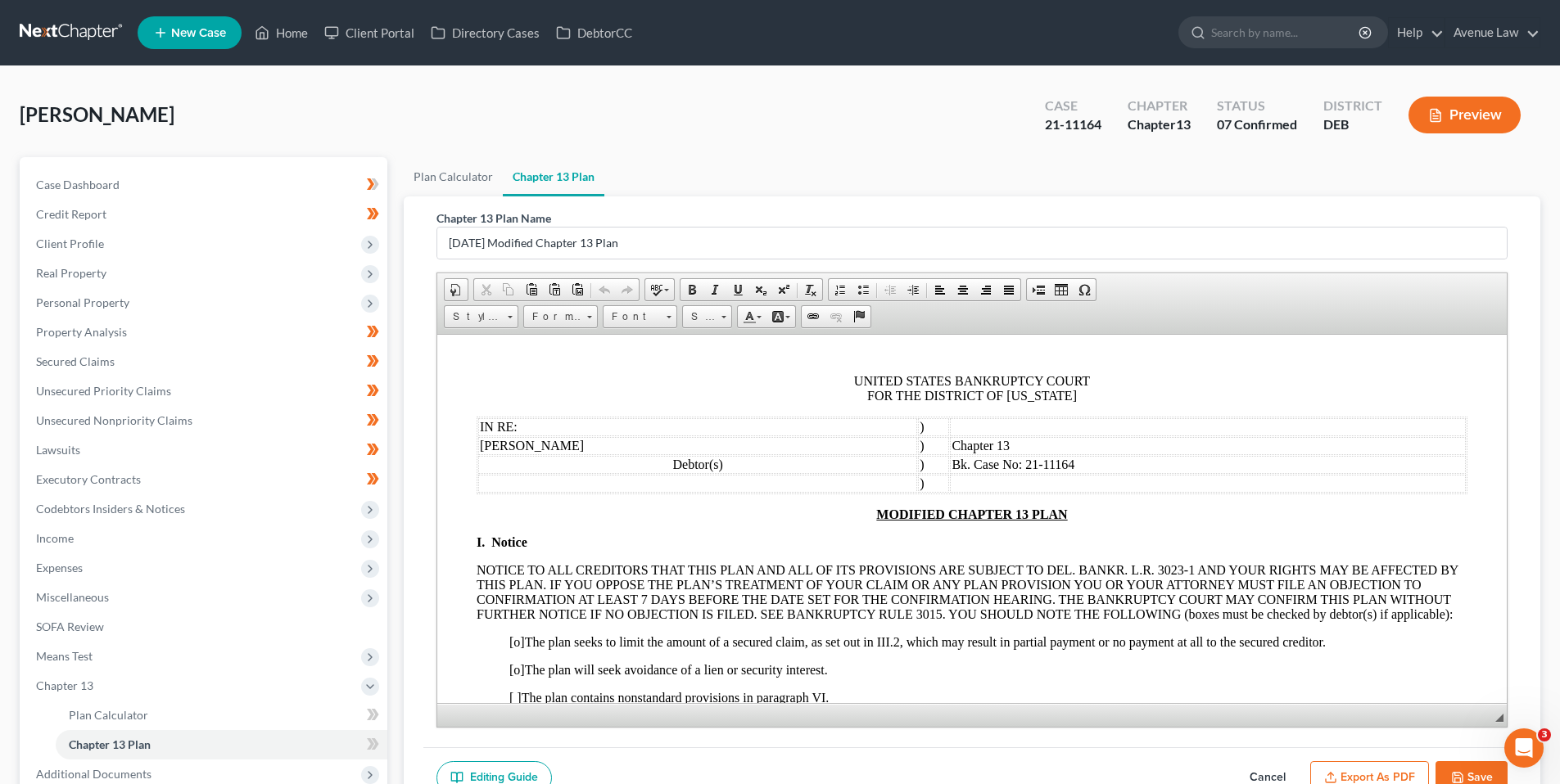
click at [1266, 770] on button "Cancel" at bounding box center [1267, 778] width 72 height 35
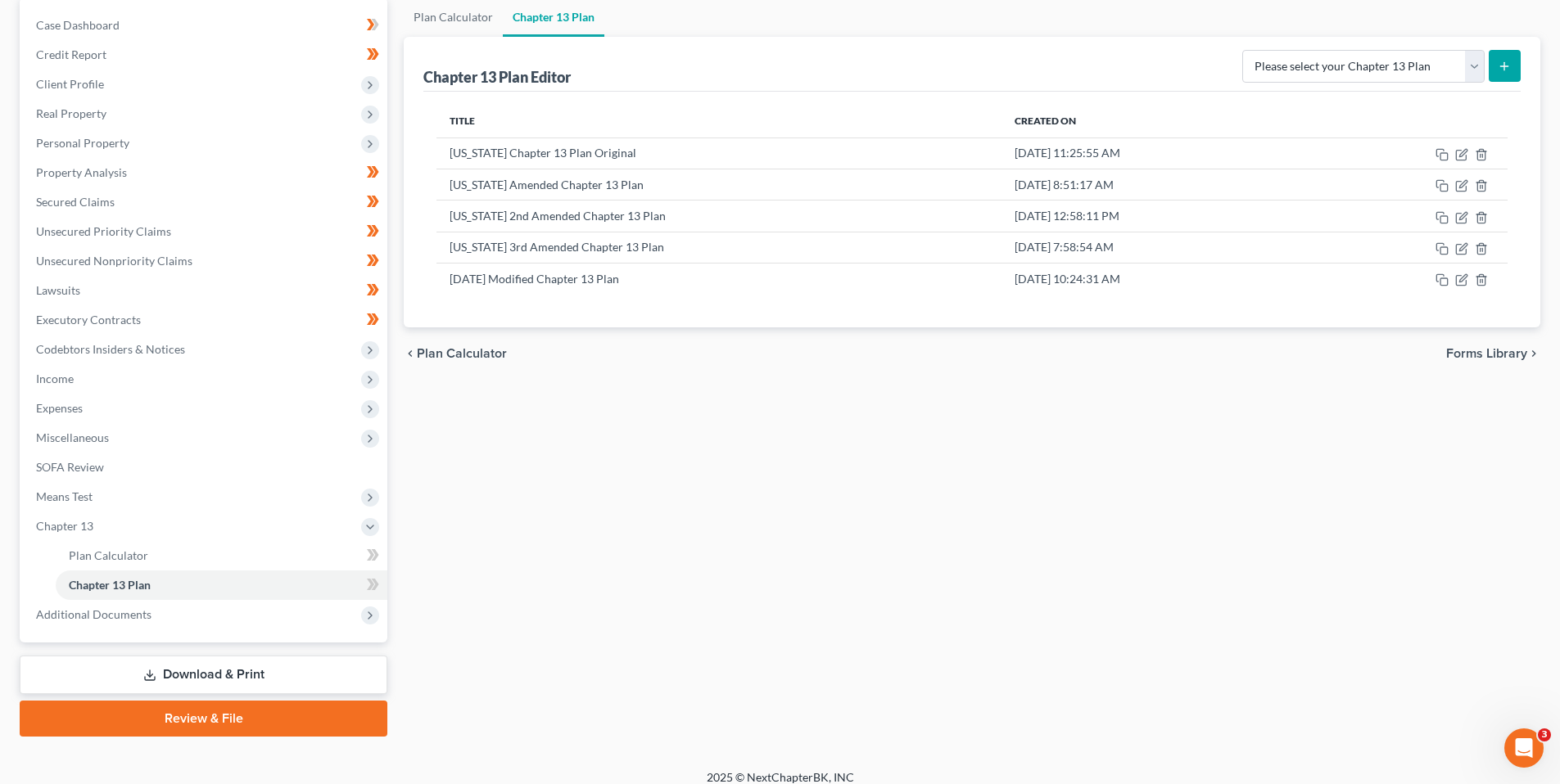
scroll to position [175, 0]
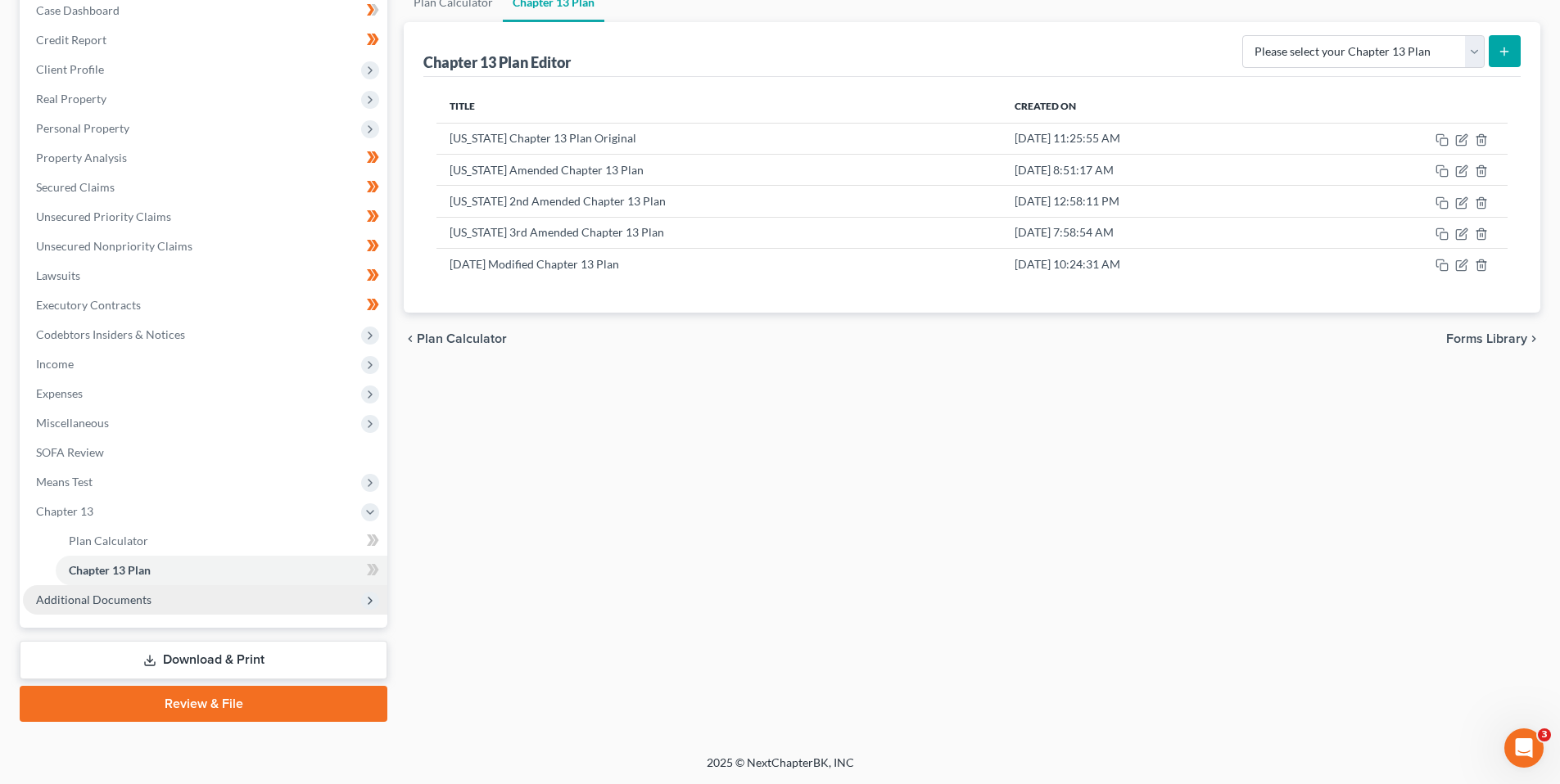
click at [102, 595] on span "Additional Documents" at bounding box center [94, 599] width 116 height 14
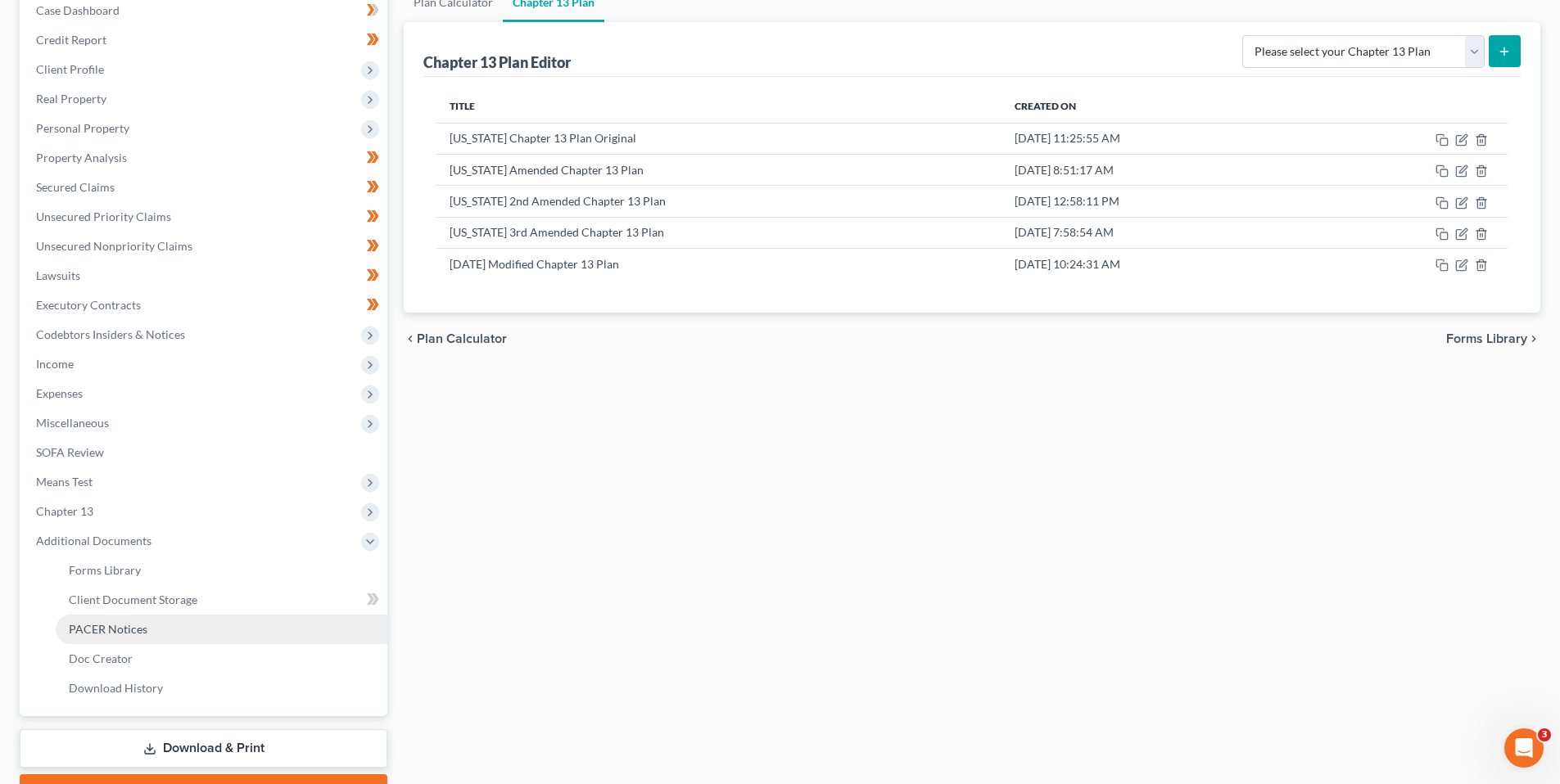
click at [103, 625] on span "PACER Notices" at bounding box center [107, 629] width 78 height 14
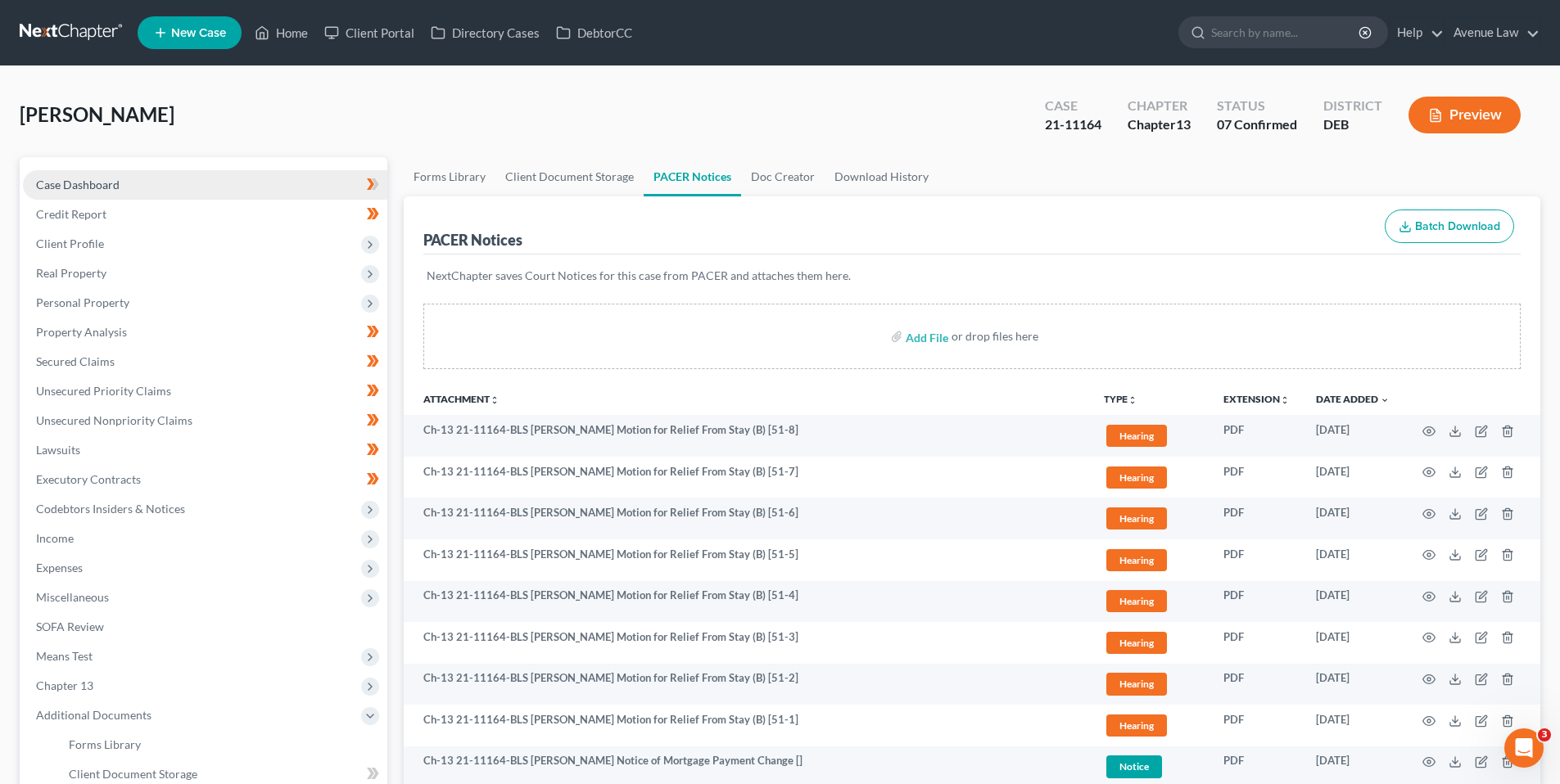
drag, startPoint x: 95, startPoint y: 180, endPoint x: 108, endPoint y: 176, distance: 13.6
click at [96, 180] on span "Case Dashboard" at bounding box center [77, 184] width 84 height 14
select select "0"
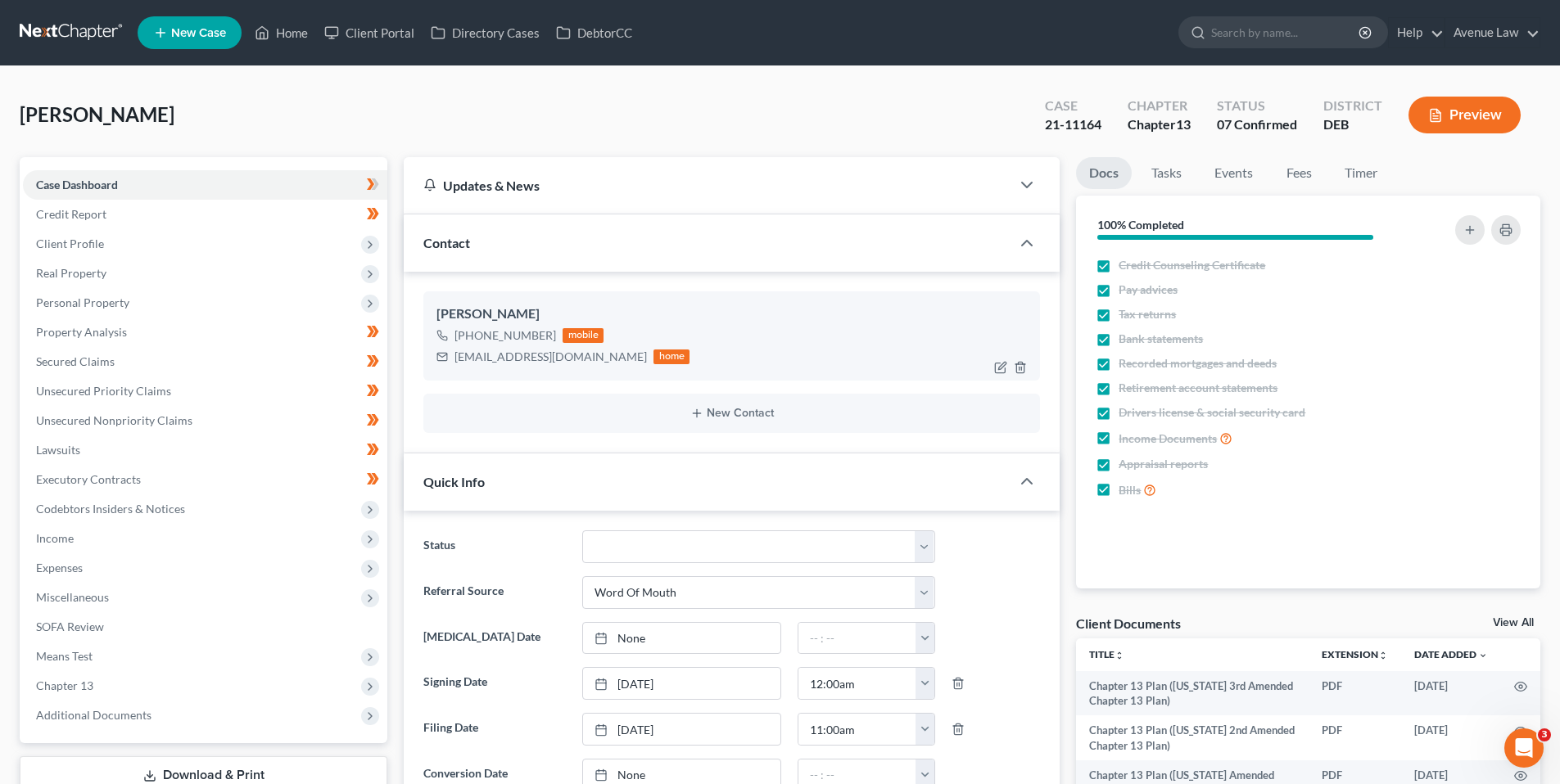
drag, startPoint x: 551, startPoint y: 337, endPoint x: 471, endPoint y: 337, distance: 80.0
click at [471, 337] on div "[PHONE_NUMBER] mobile" at bounding box center [562, 336] width 253 height 21
copy div "[PHONE_NUMBER]"
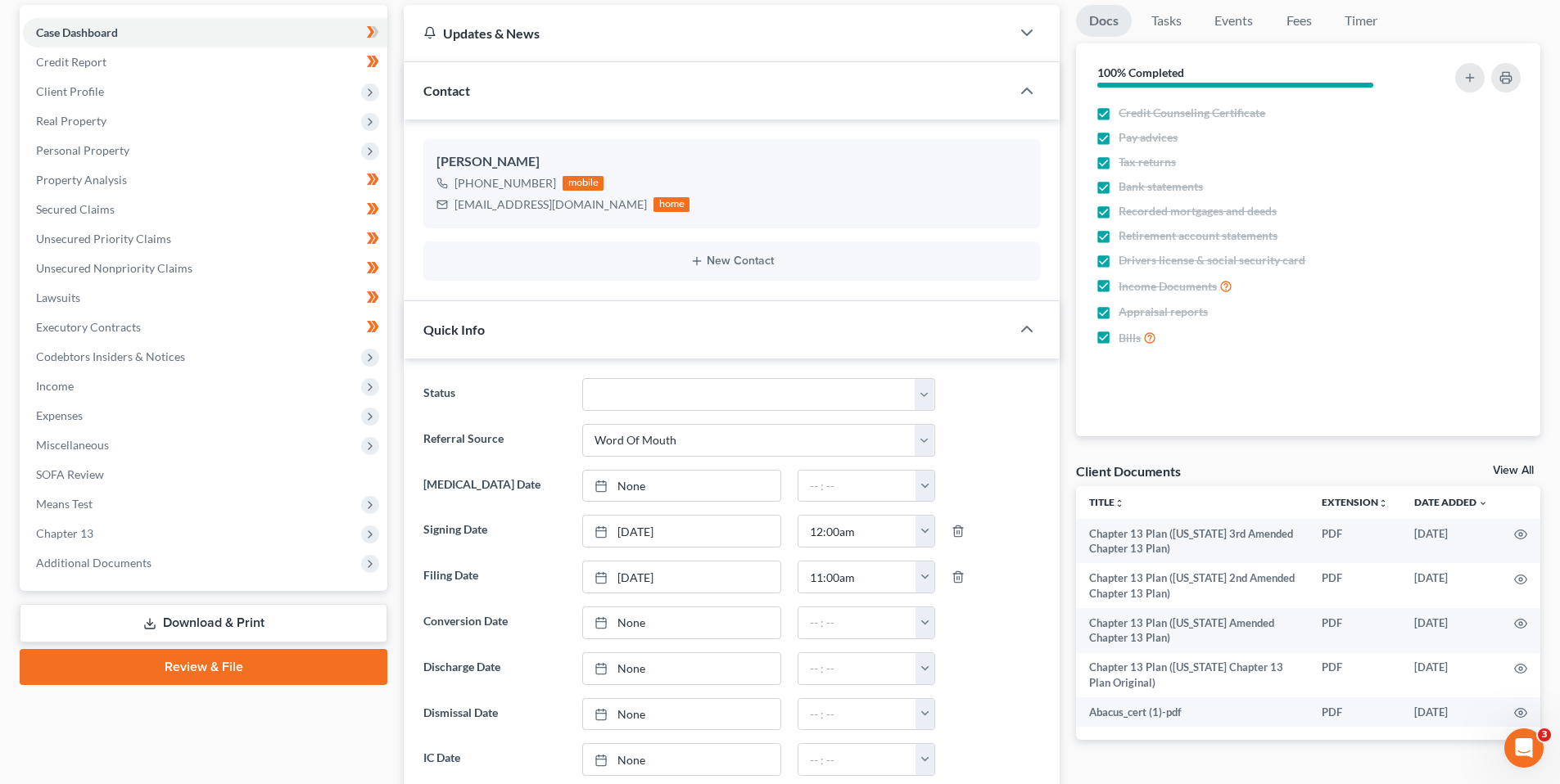
scroll to position [164, 0]
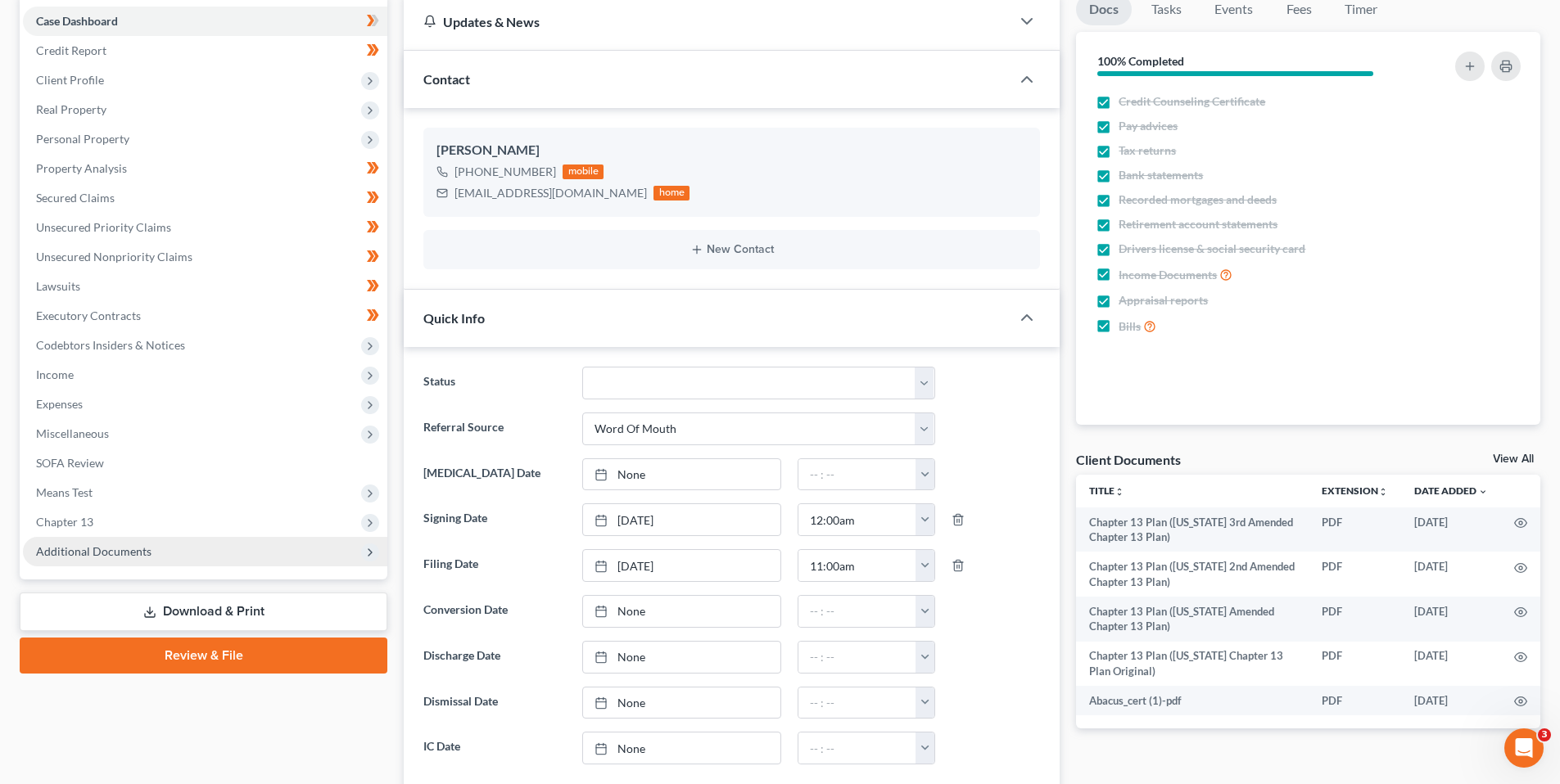
click at [97, 552] on span "Additional Documents" at bounding box center [94, 551] width 116 height 14
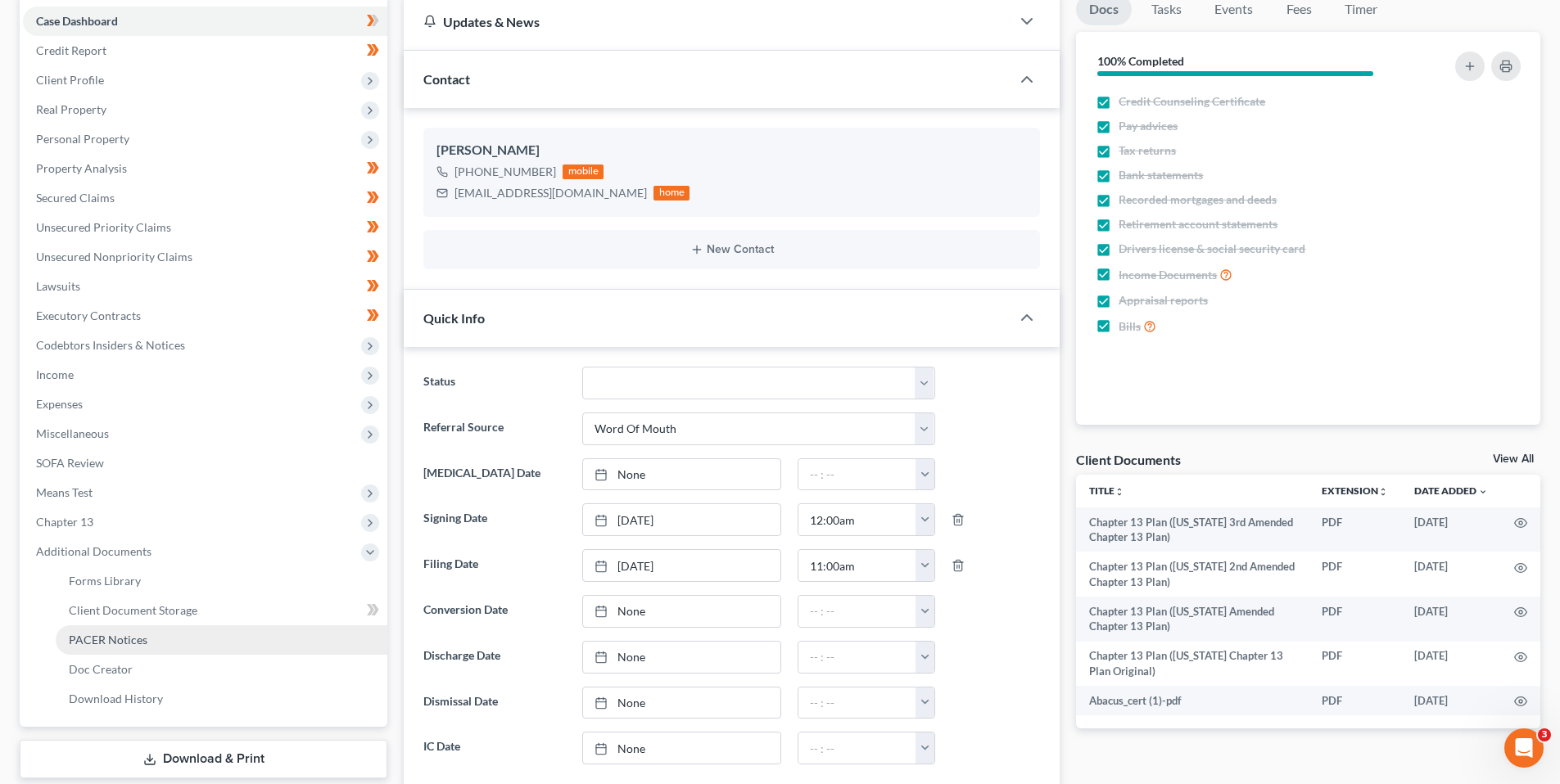
drag, startPoint x: 134, startPoint y: 636, endPoint x: 155, endPoint y: 631, distance: 21.6
click at [134, 638] on span "PACER Notices" at bounding box center [107, 639] width 78 height 14
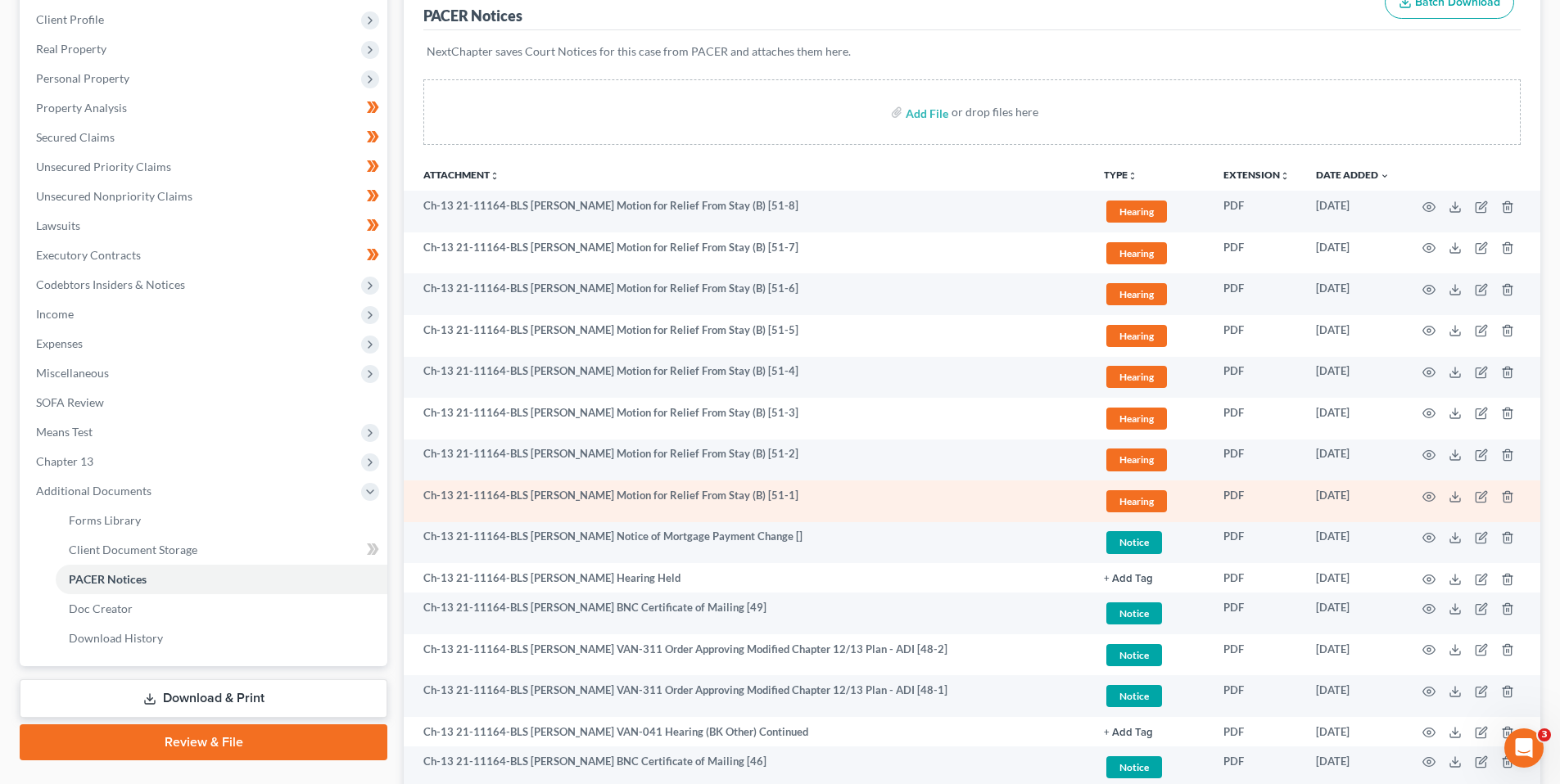
scroll to position [246, 0]
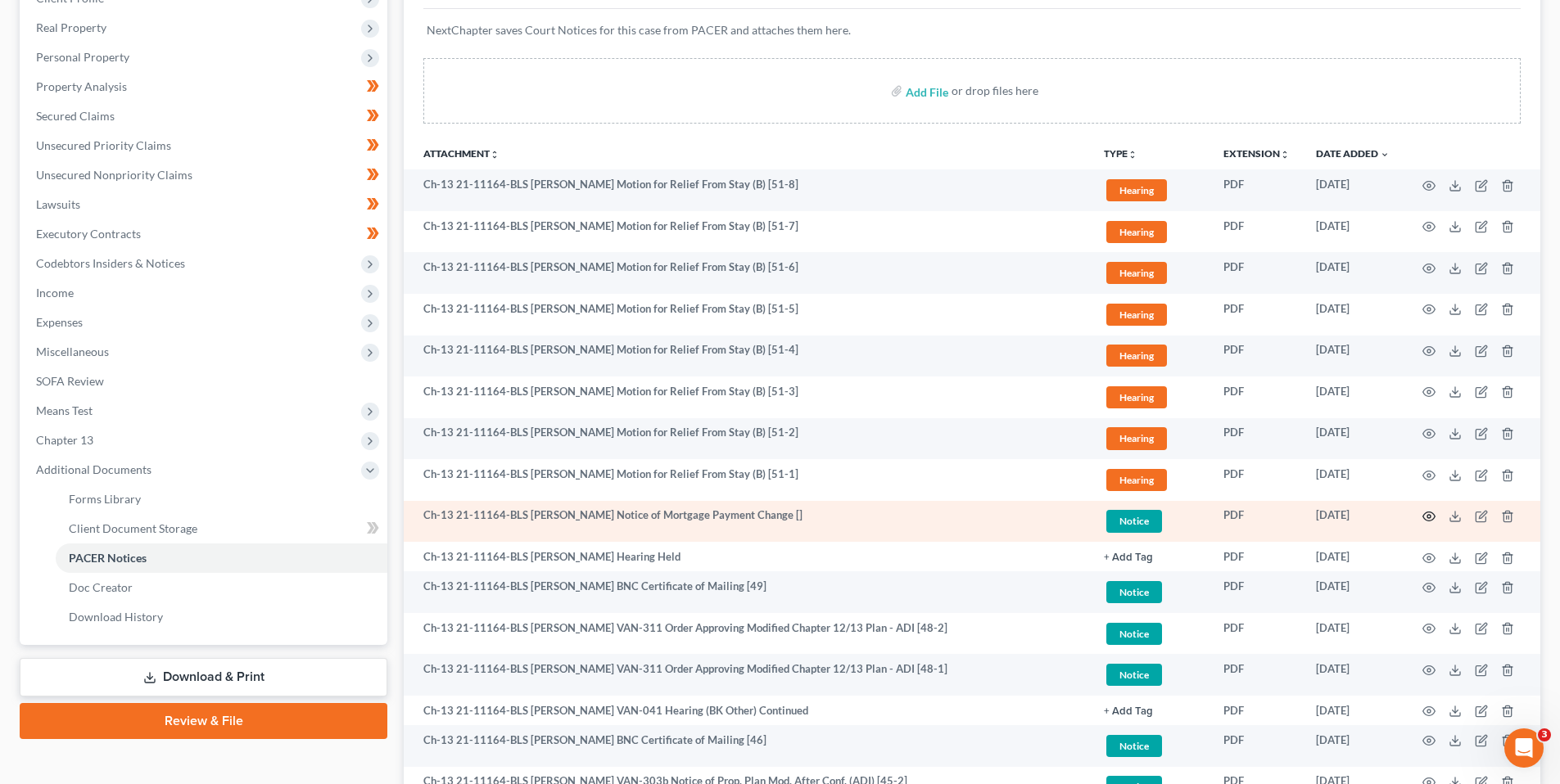
click at [1427, 515] on icon "button" at bounding box center [1429, 517] width 14 height 14
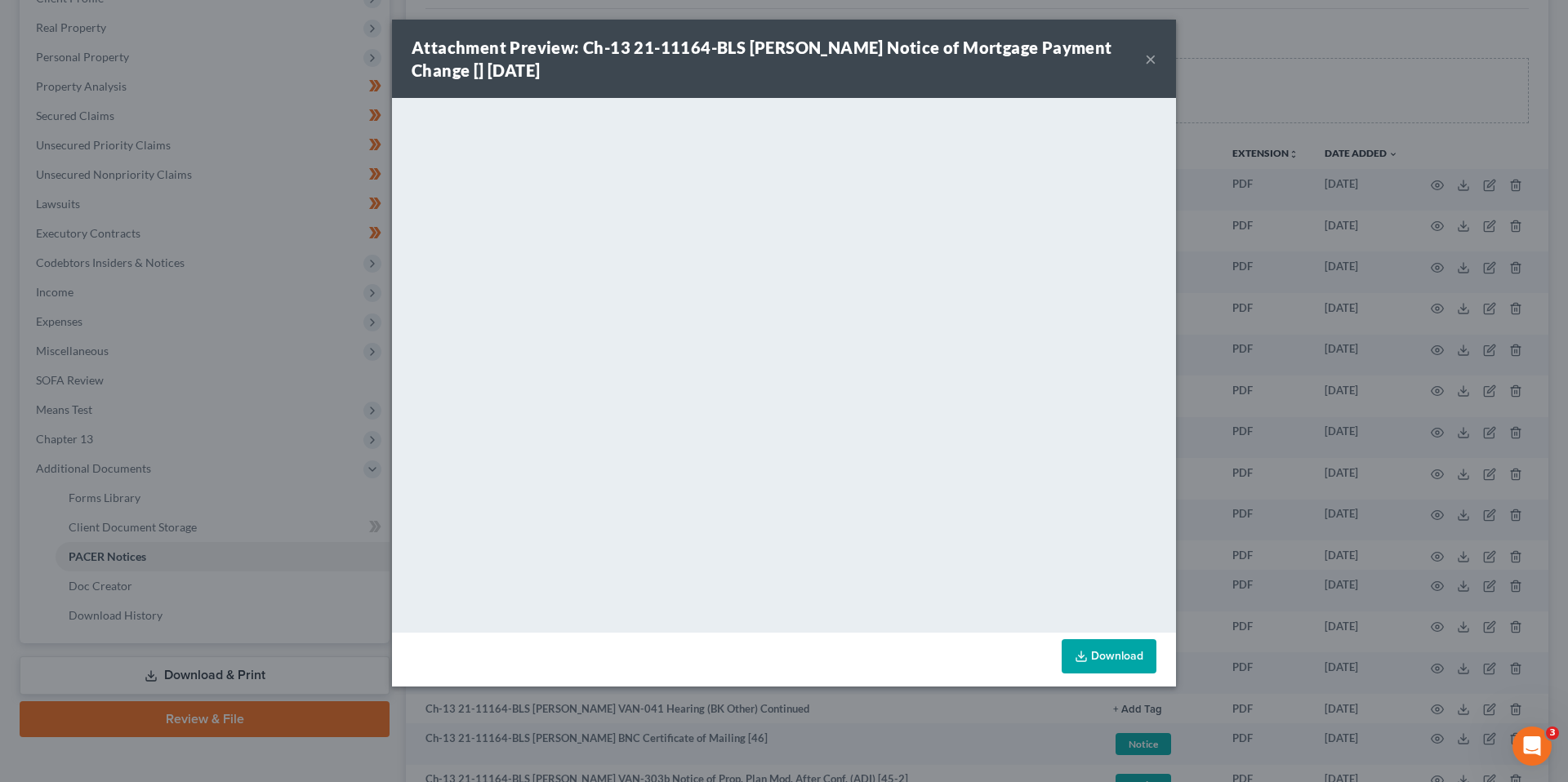
click at [1154, 57] on button "×" at bounding box center [1151, 59] width 12 height 19
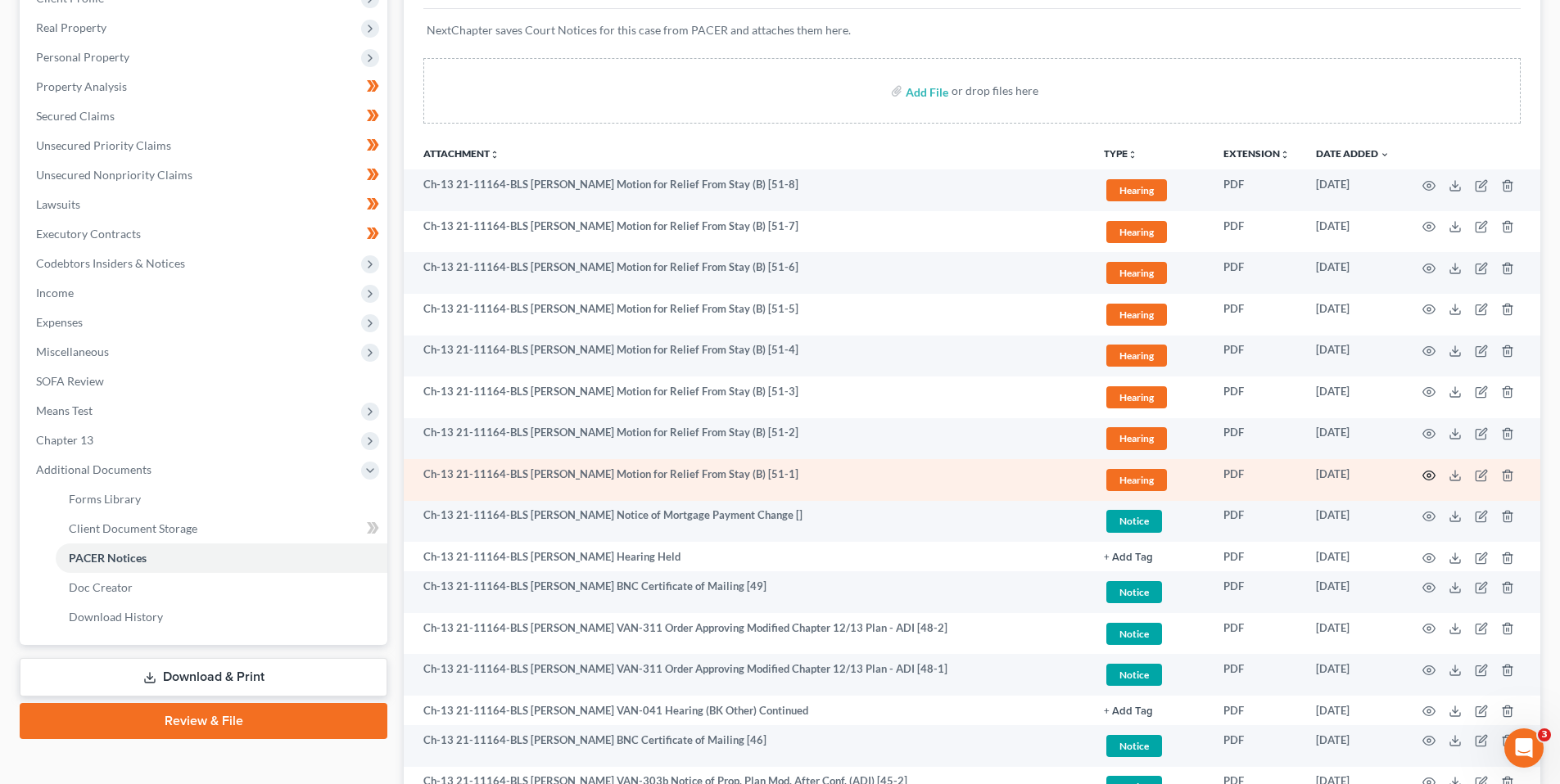
click at [1428, 471] on icon "button" at bounding box center [1429, 475] width 14 height 14
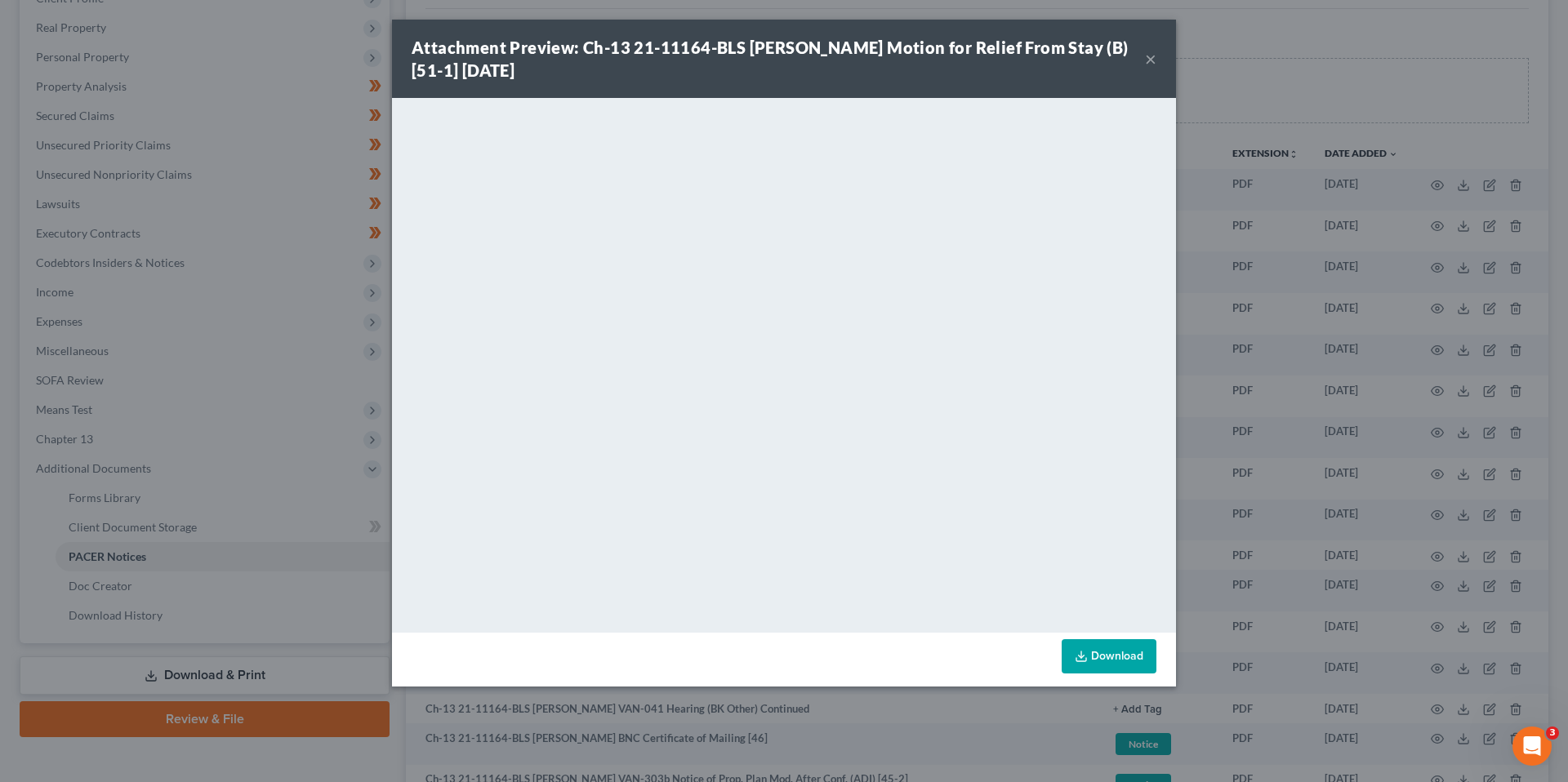
click at [1151, 60] on button "×" at bounding box center [1151, 59] width 12 height 19
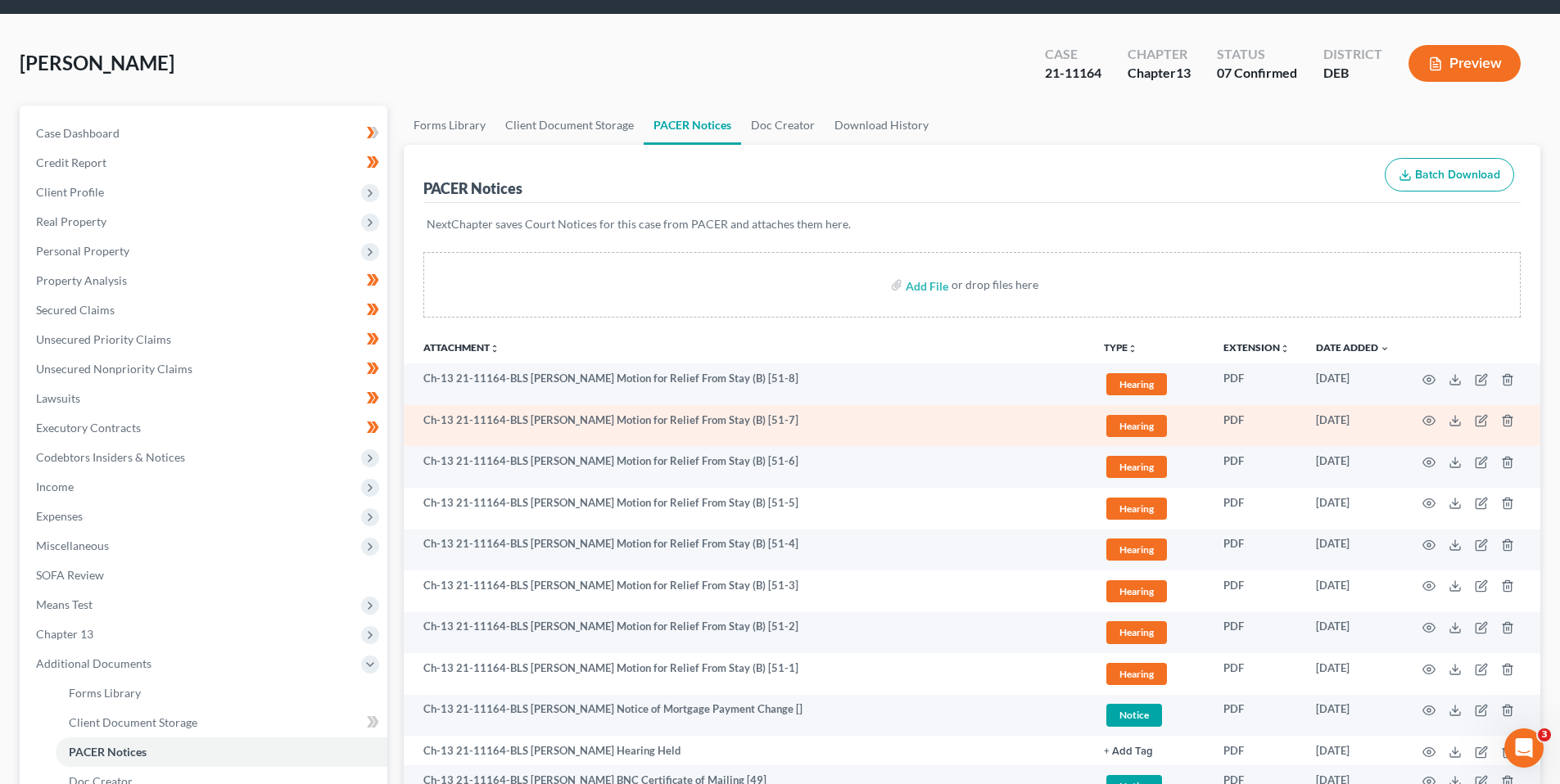
scroll to position [0, 0]
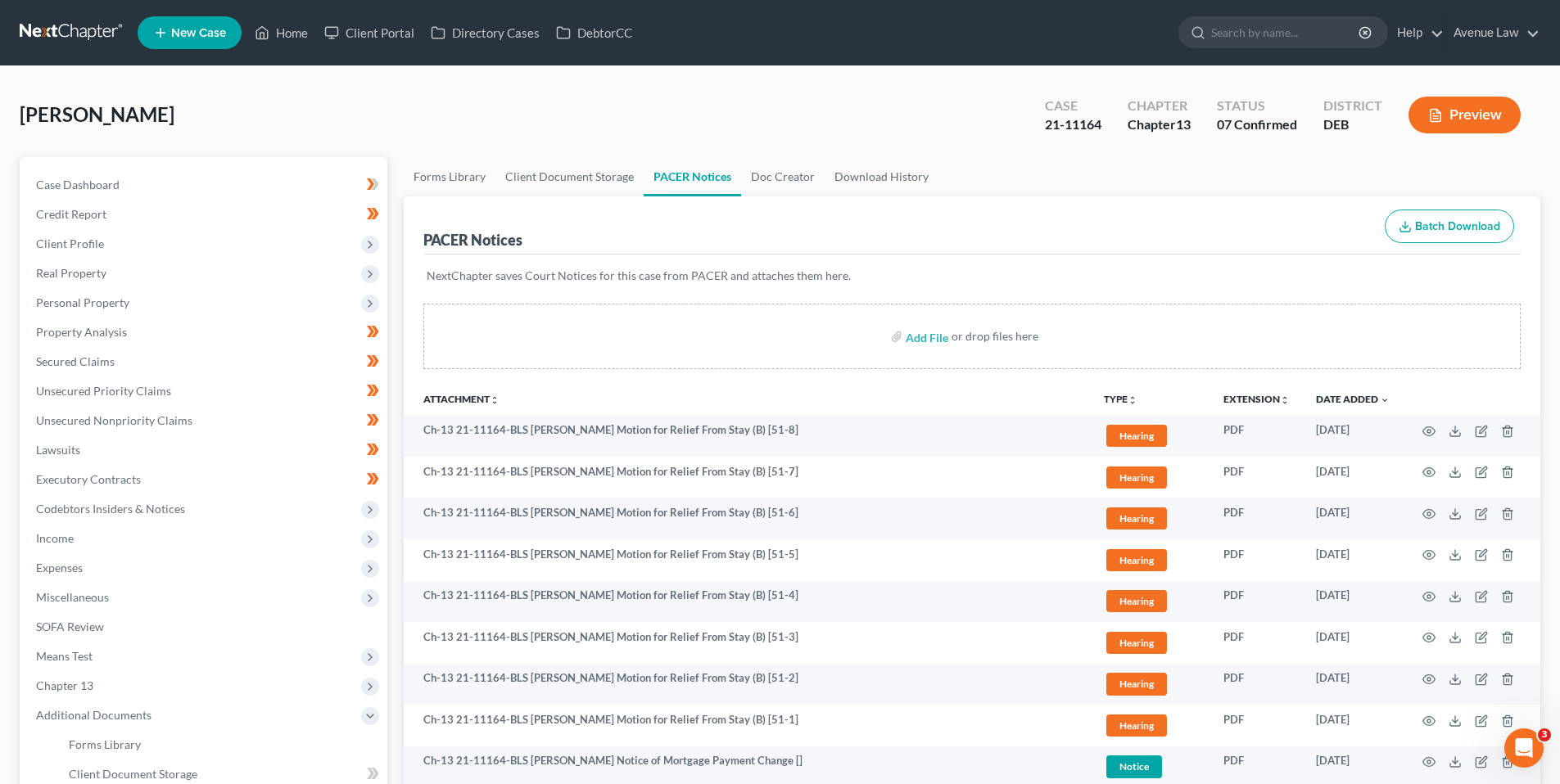
drag, startPoint x: 216, startPoint y: 111, endPoint x: 230, endPoint y: 105, distance: 15.2
click at [215, 111] on div "[PERSON_NAME] Upgraded Case 21-11164 Chapter Chapter 13 Status 07 Confirmed Dis…" at bounding box center [780, 122] width 1520 height 71
click at [84, 185] on span "Case Dashboard" at bounding box center [77, 184] width 84 height 14
select select "0"
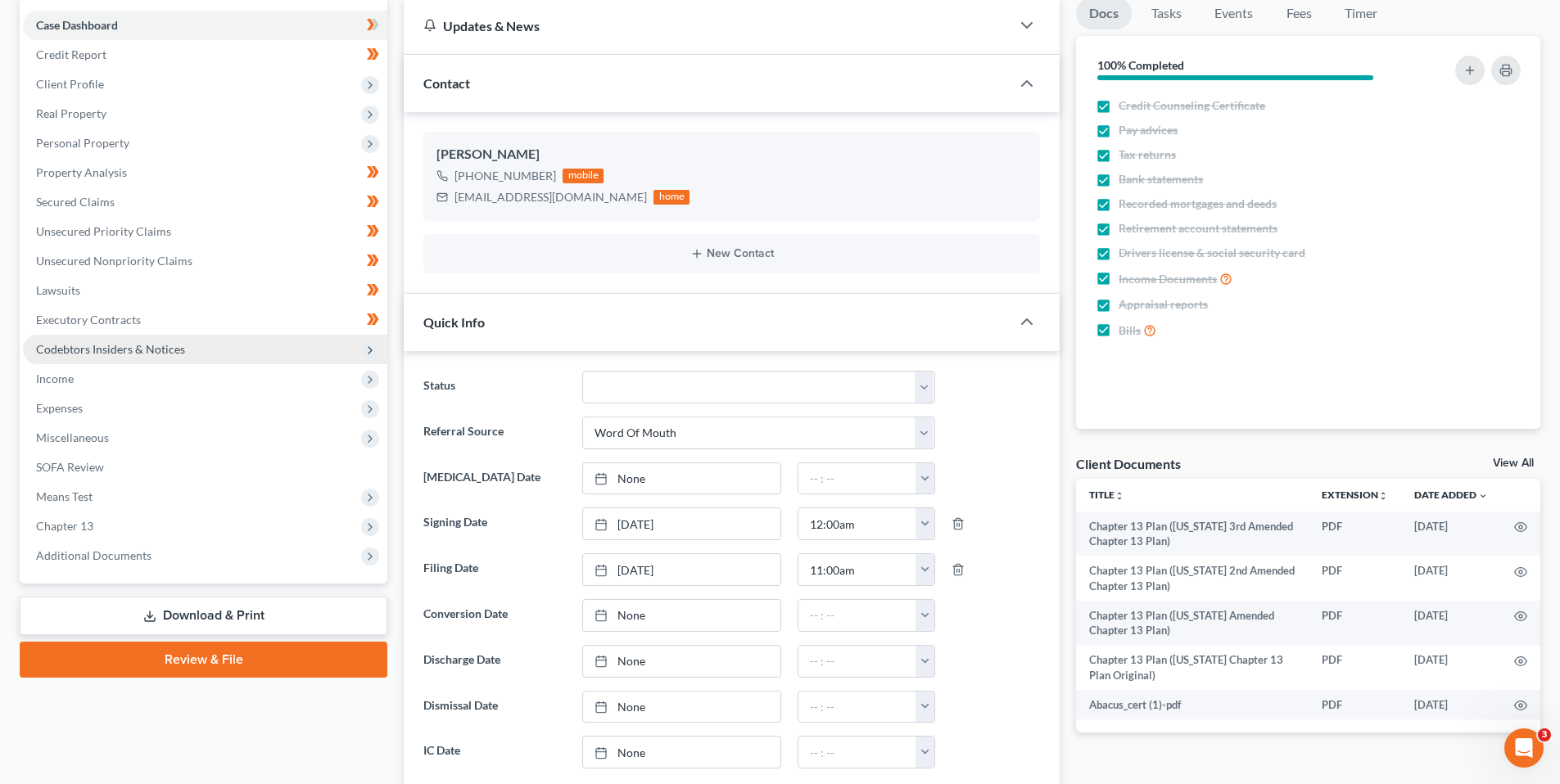
scroll to position [164, 0]
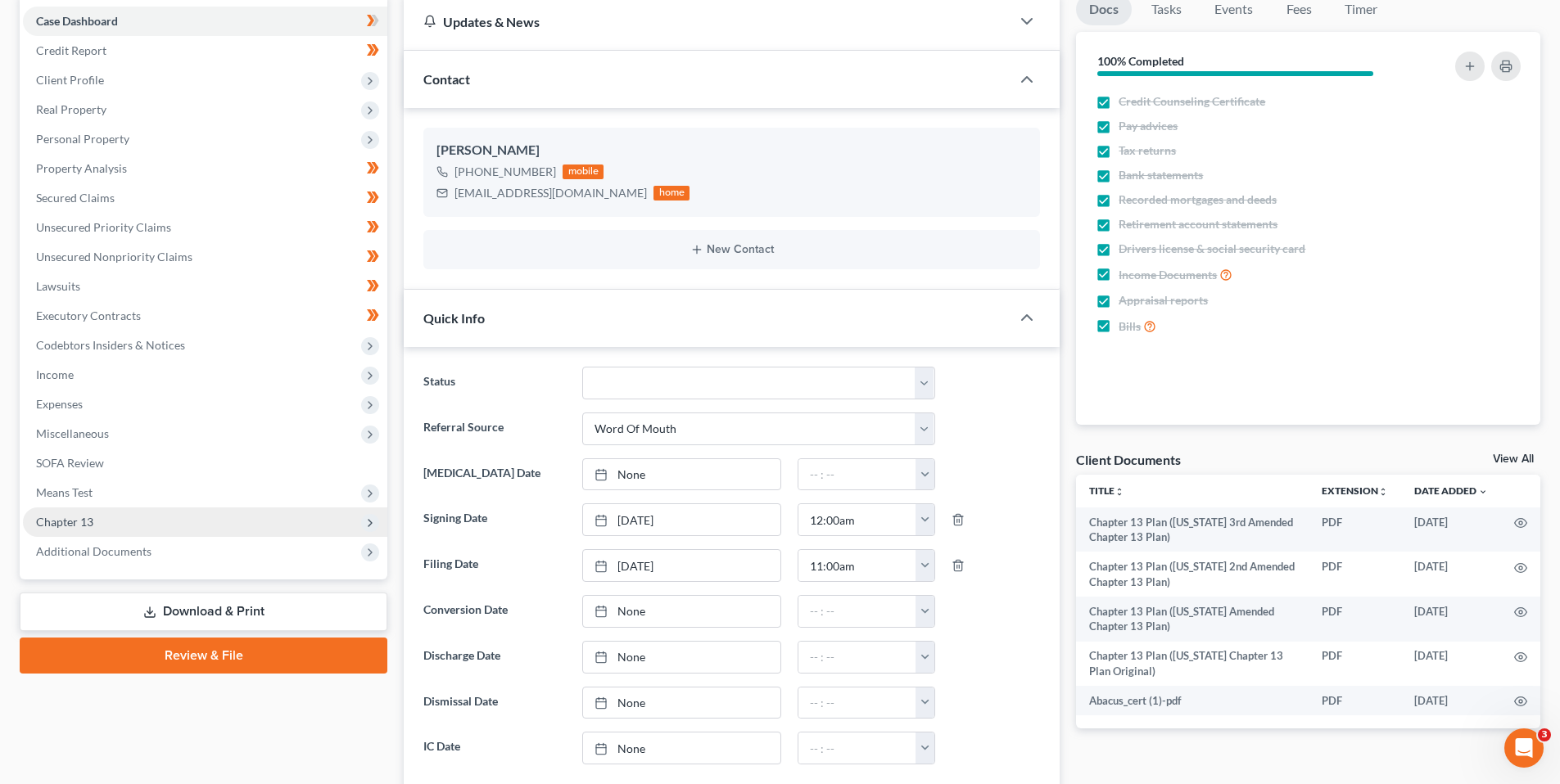
click at [85, 520] on span "Chapter 13" at bounding box center [64, 522] width 57 height 14
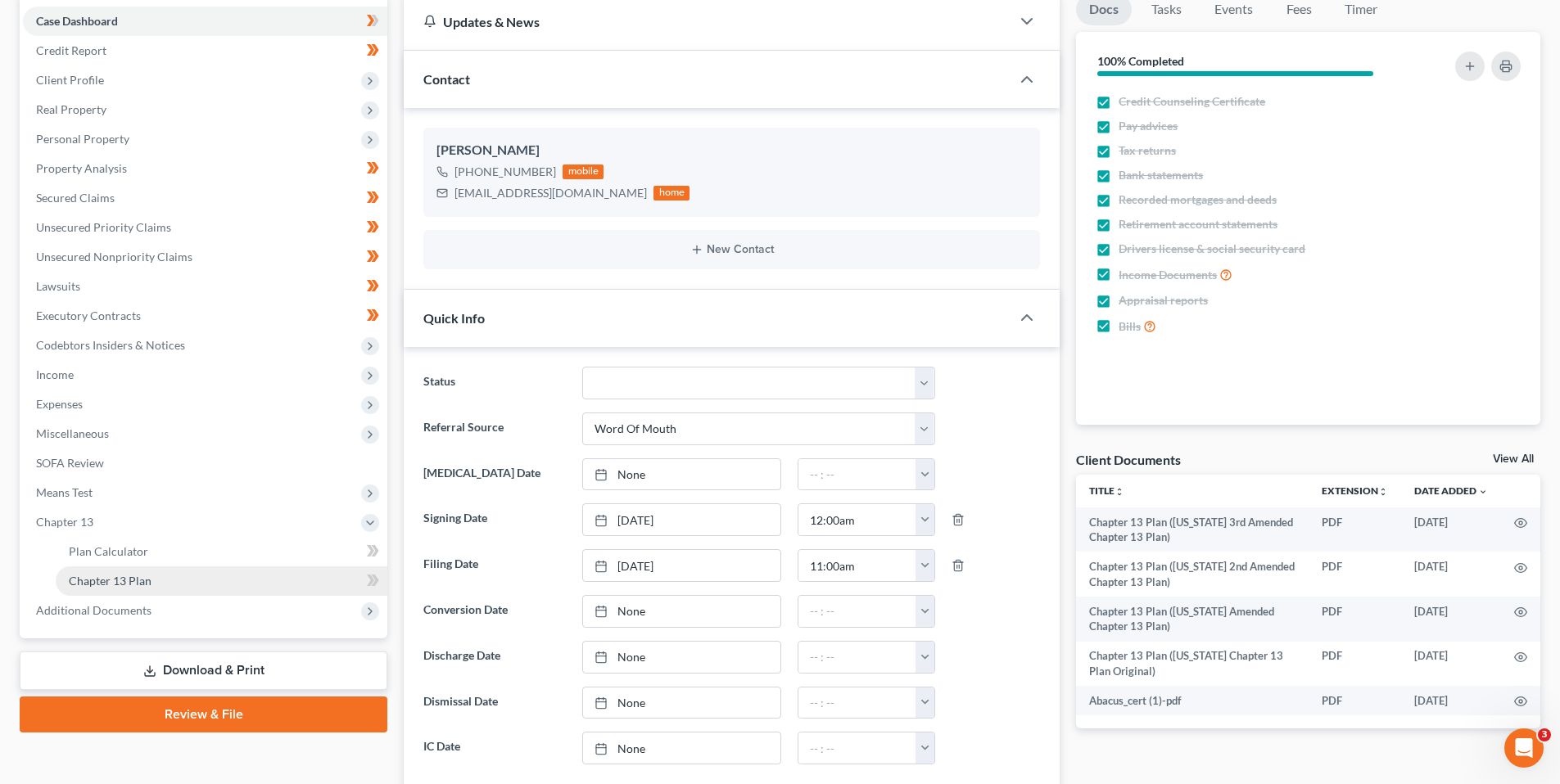
click at [123, 580] on span "Chapter 13 Plan" at bounding box center [110, 581] width 83 height 14
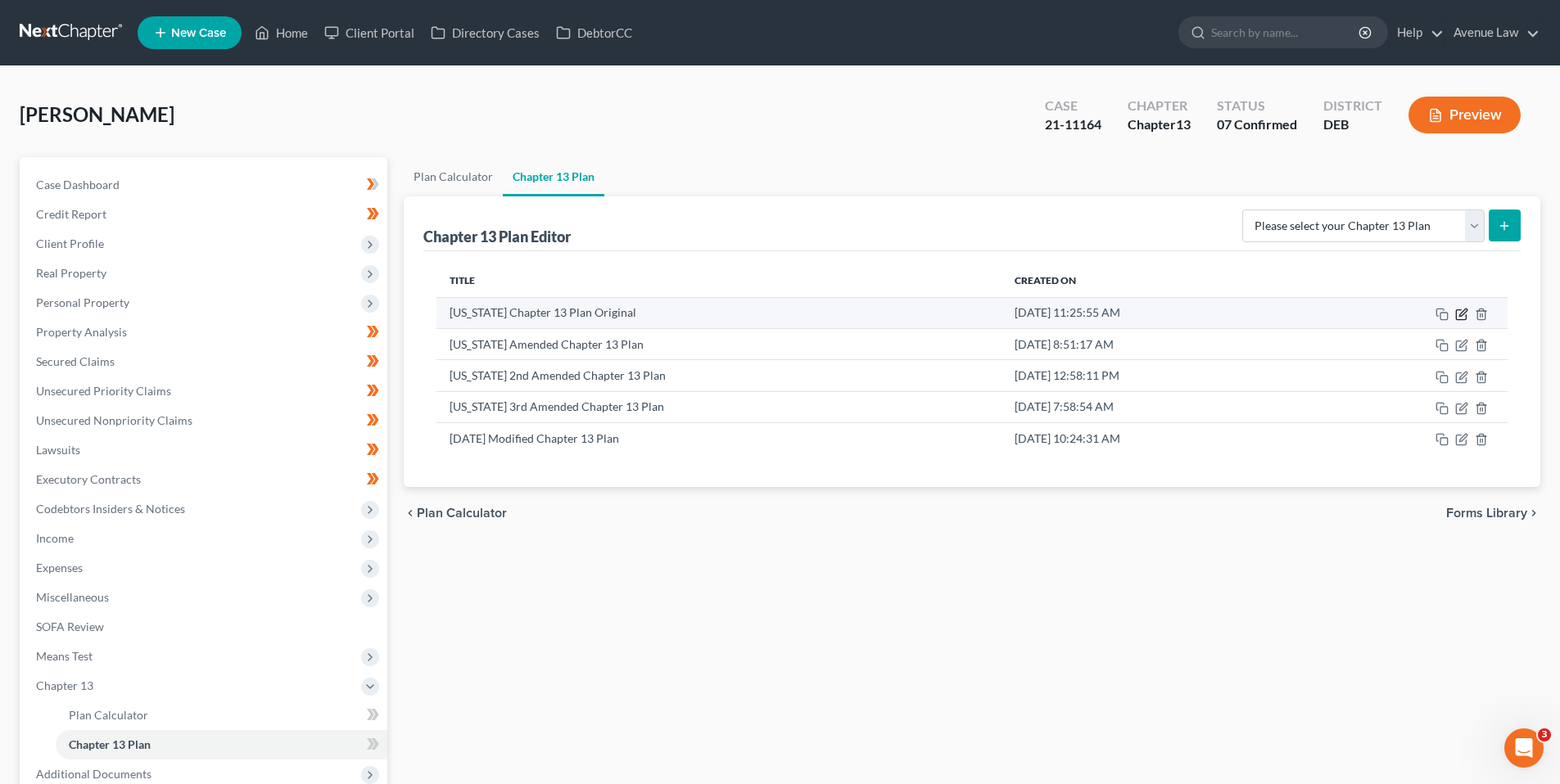
click at [1460, 311] on icon "button" at bounding box center [1462, 314] width 14 height 14
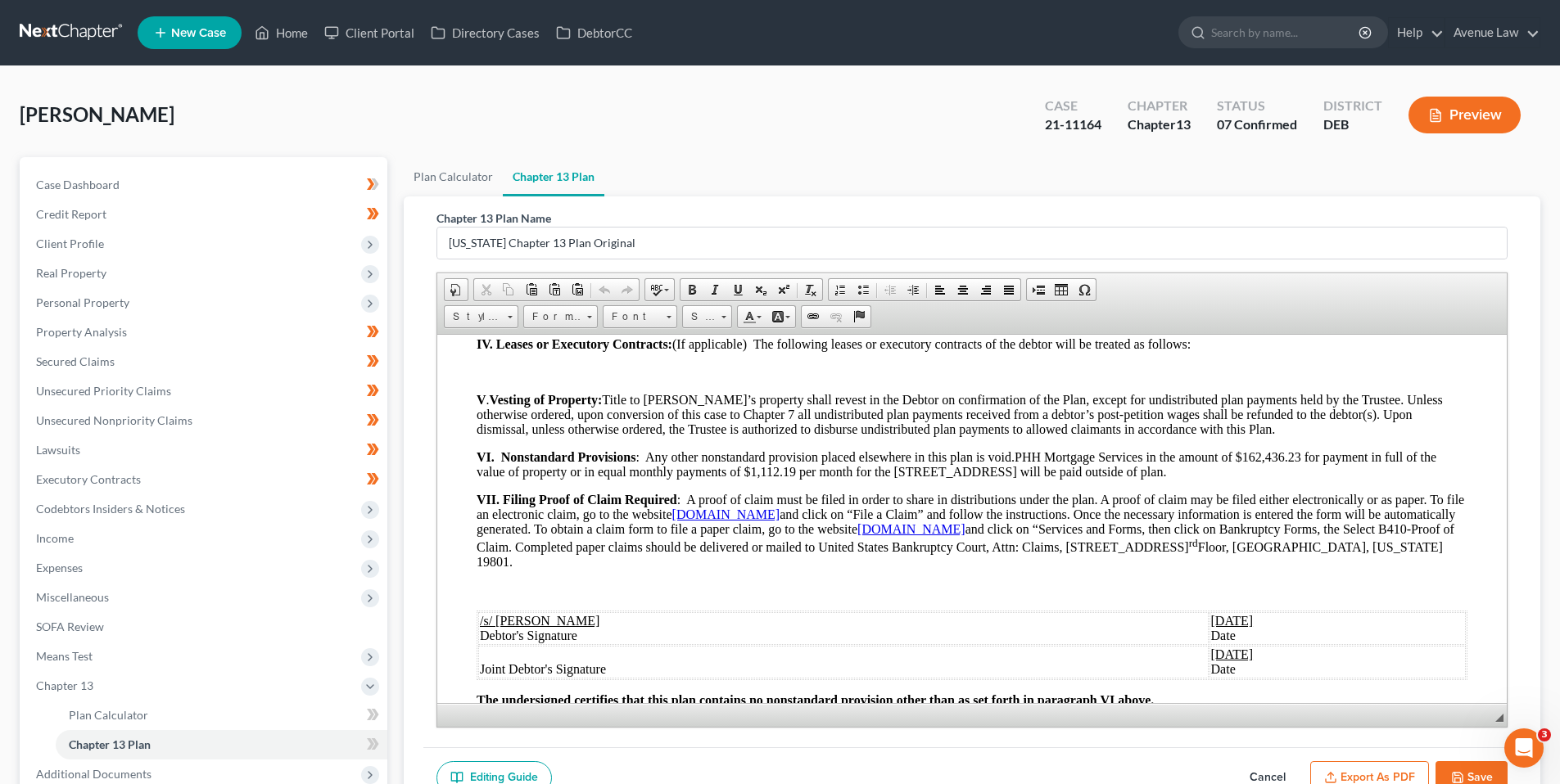
scroll to position [1473, 0]
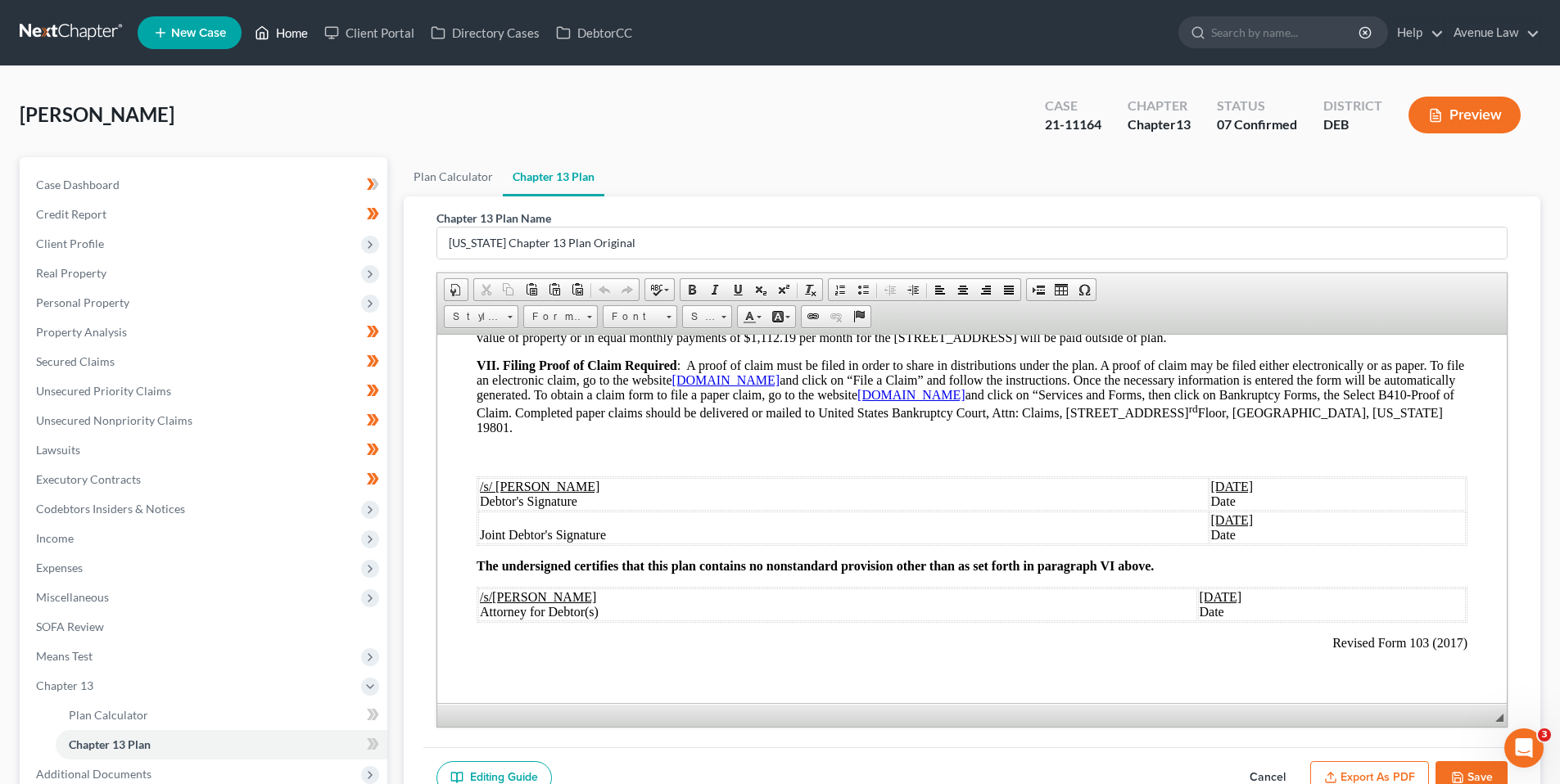
click at [279, 30] on link "Home" at bounding box center [281, 33] width 69 height 30
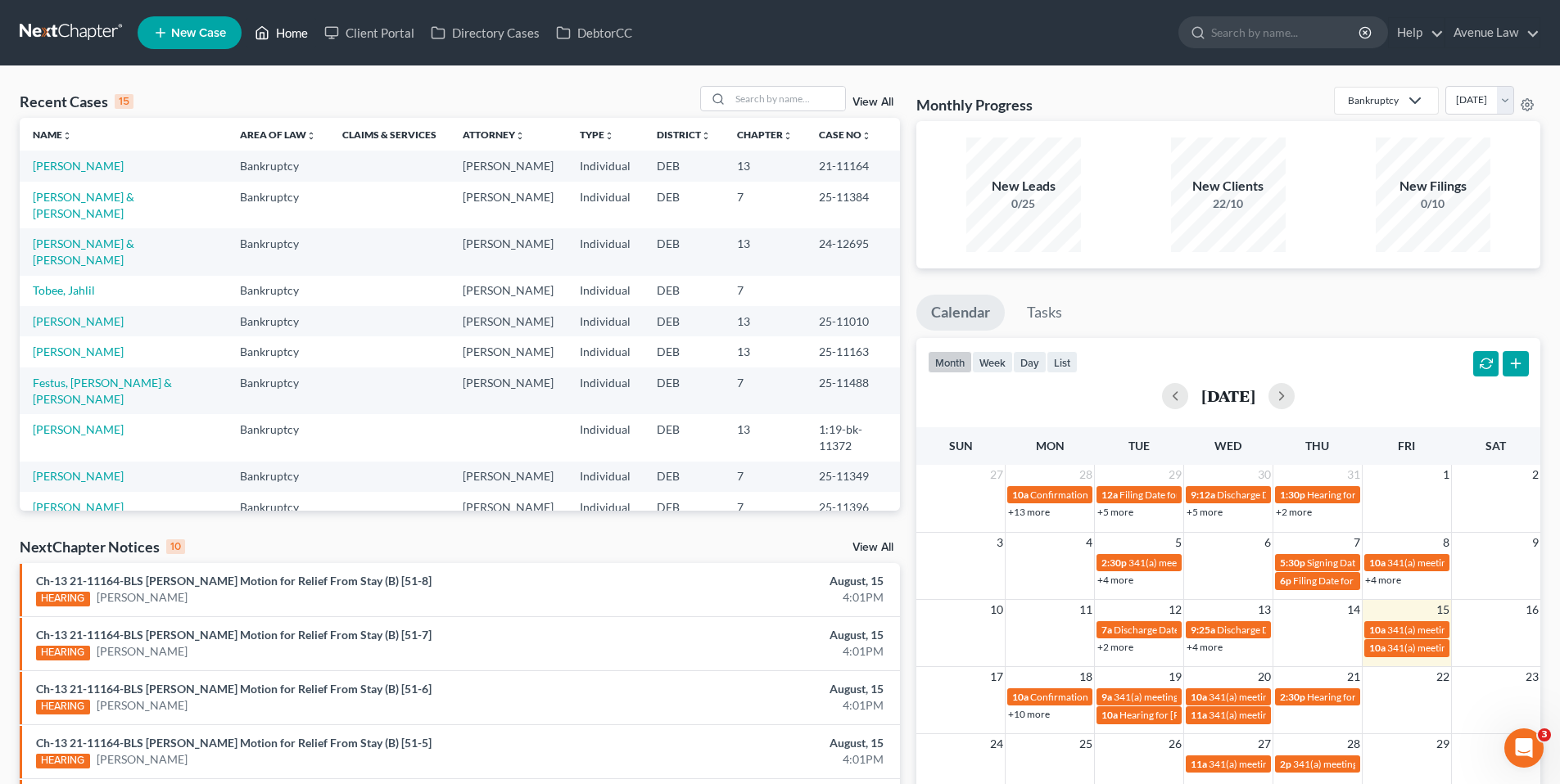
drag, startPoint x: 300, startPoint y: 34, endPoint x: 266, endPoint y: 30, distance: 34.2
click at [299, 34] on link "Home" at bounding box center [281, 33] width 69 height 30
click at [859, 539] on div "NextChapter Notices 10 View All" at bounding box center [459, 550] width 880 height 26
click at [888, 543] on link "View All" at bounding box center [873, 548] width 41 height 12
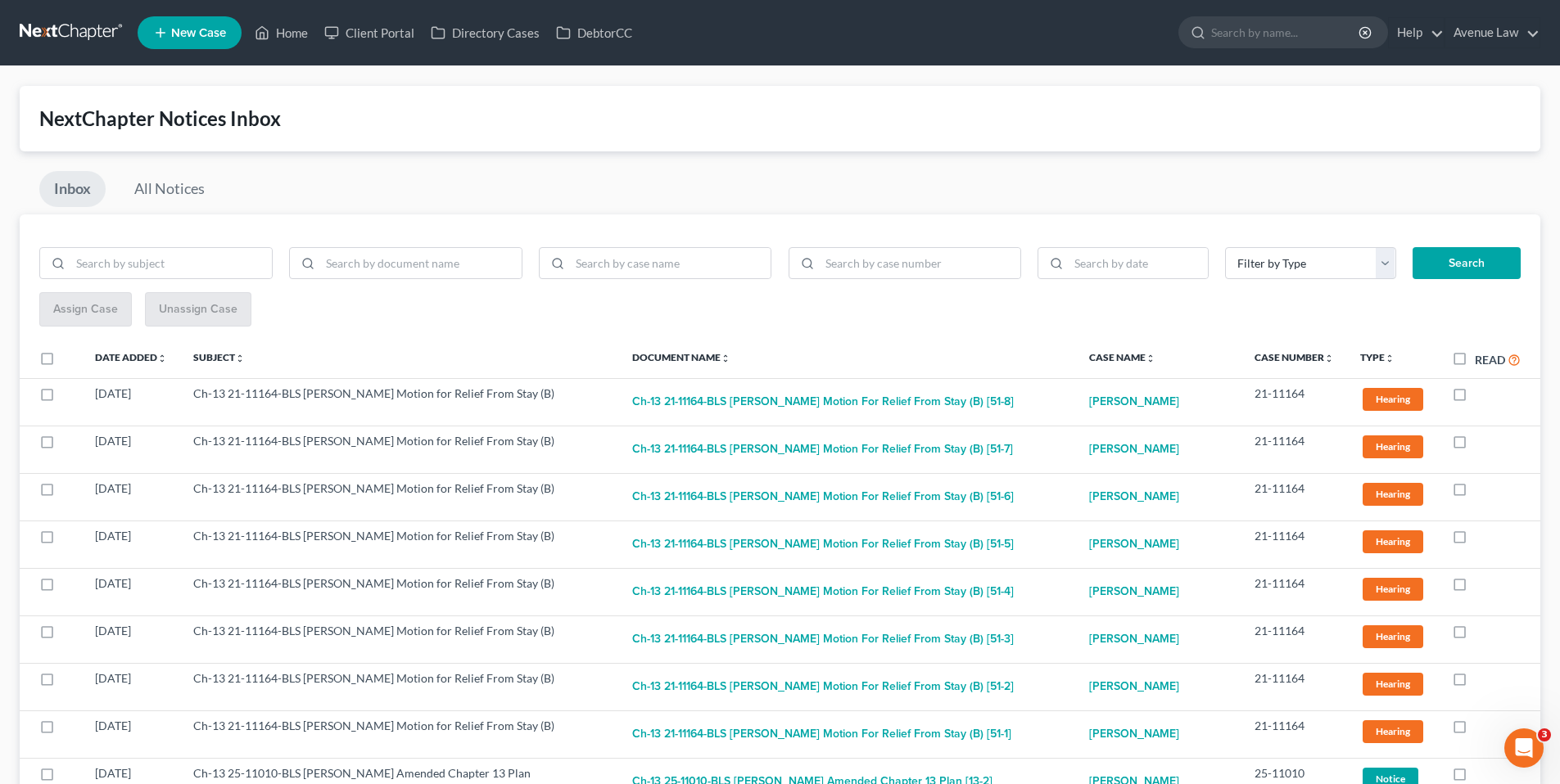
click at [1475, 360] on label "Read" at bounding box center [1498, 360] width 46 height 19
click at [1481, 360] on input "Read" at bounding box center [1486, 355] width 11 height 11
checkbox input "true"
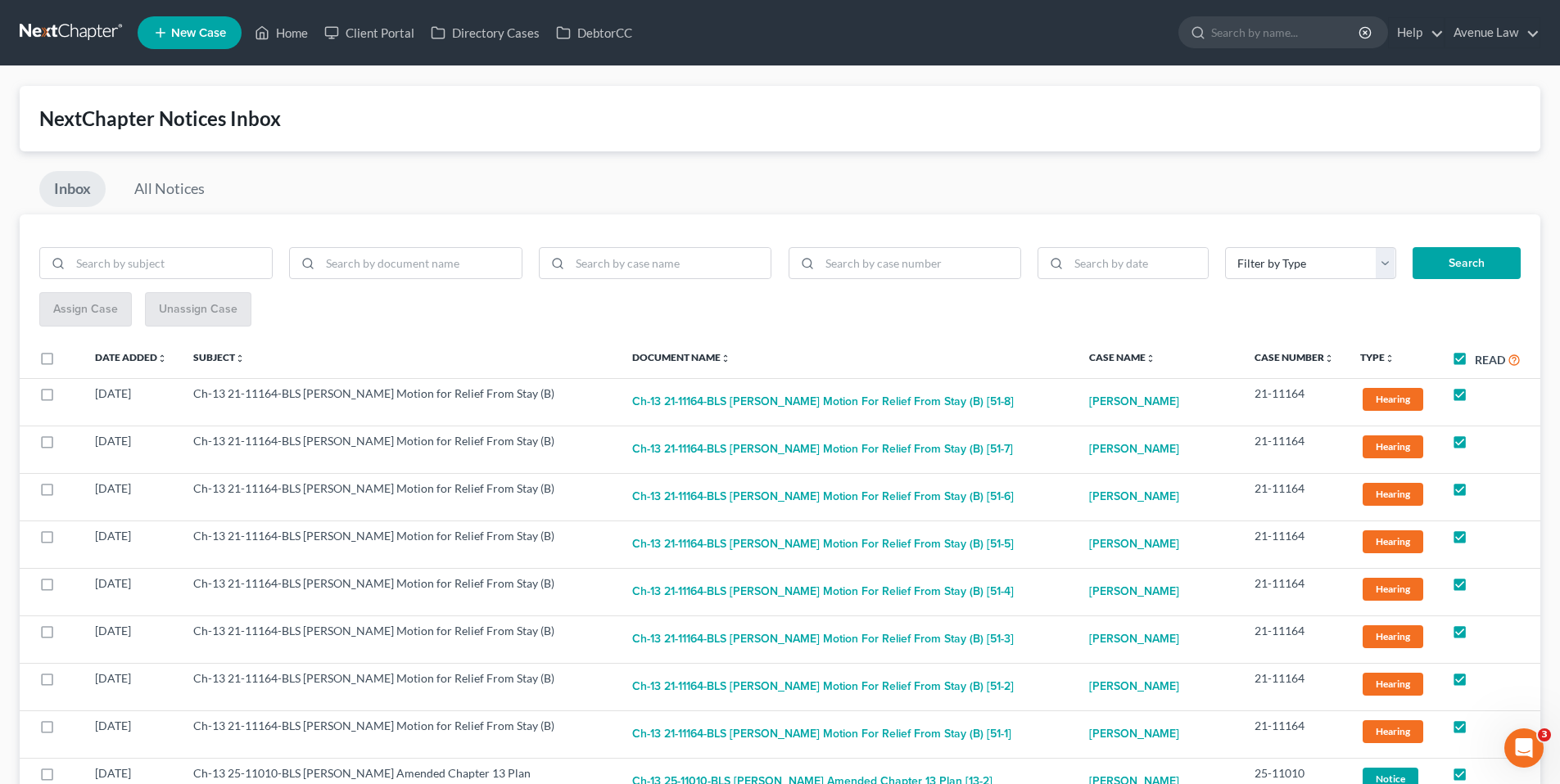
checkbox input "true"
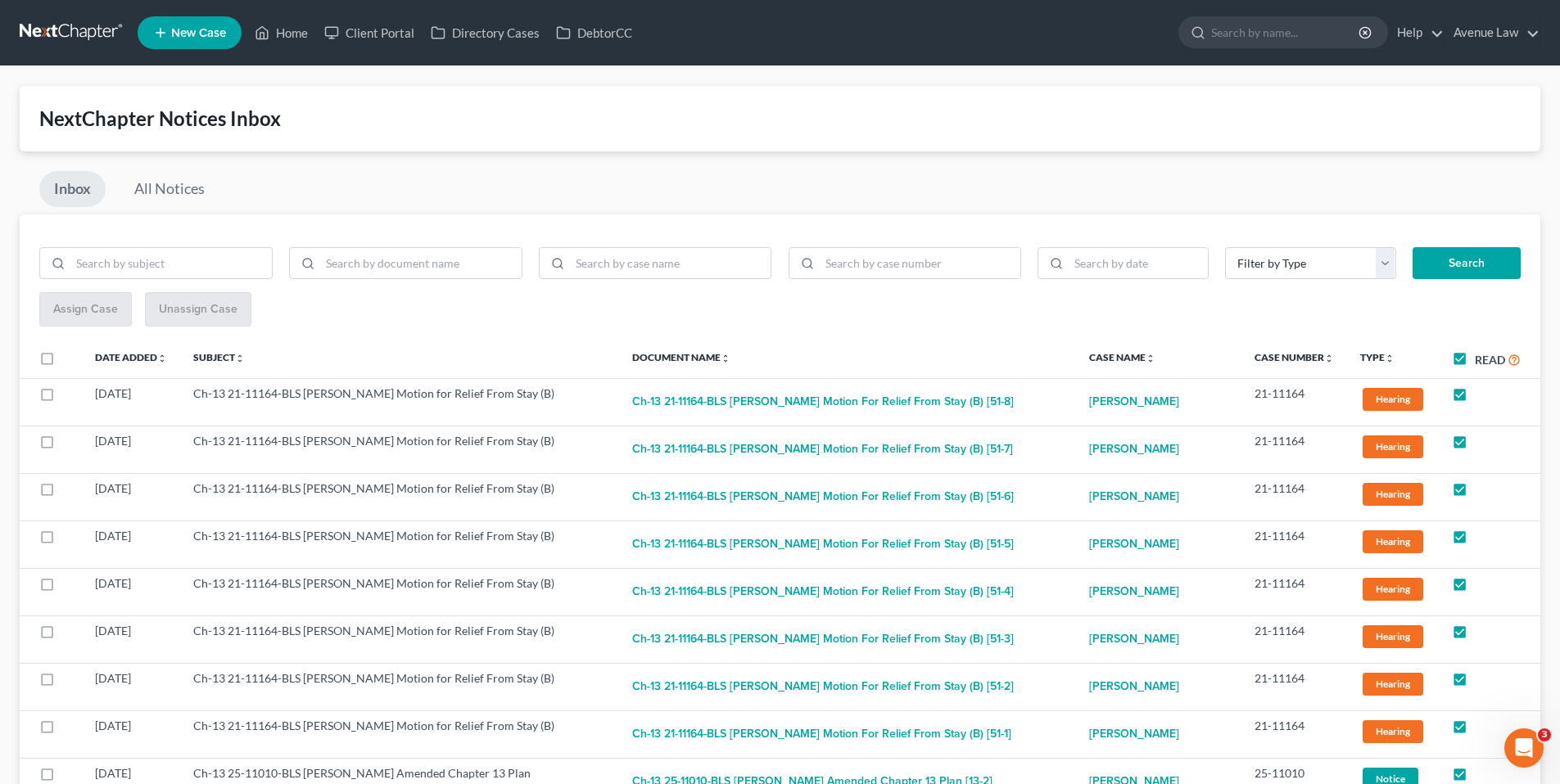
checkbox input "true"
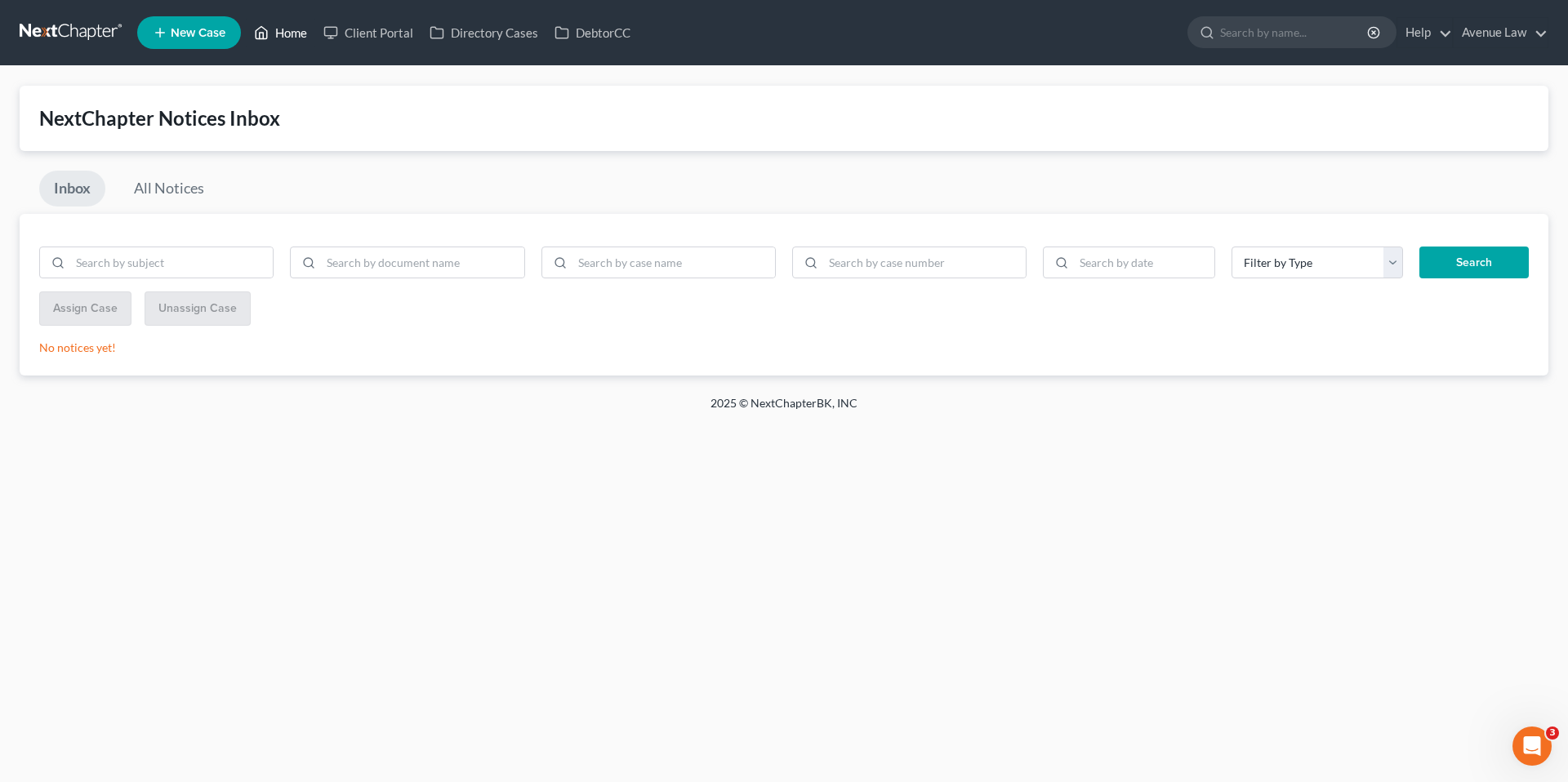
click at [288, 28] on link "Home" at bounding box center [280, 33] width 69 height 30
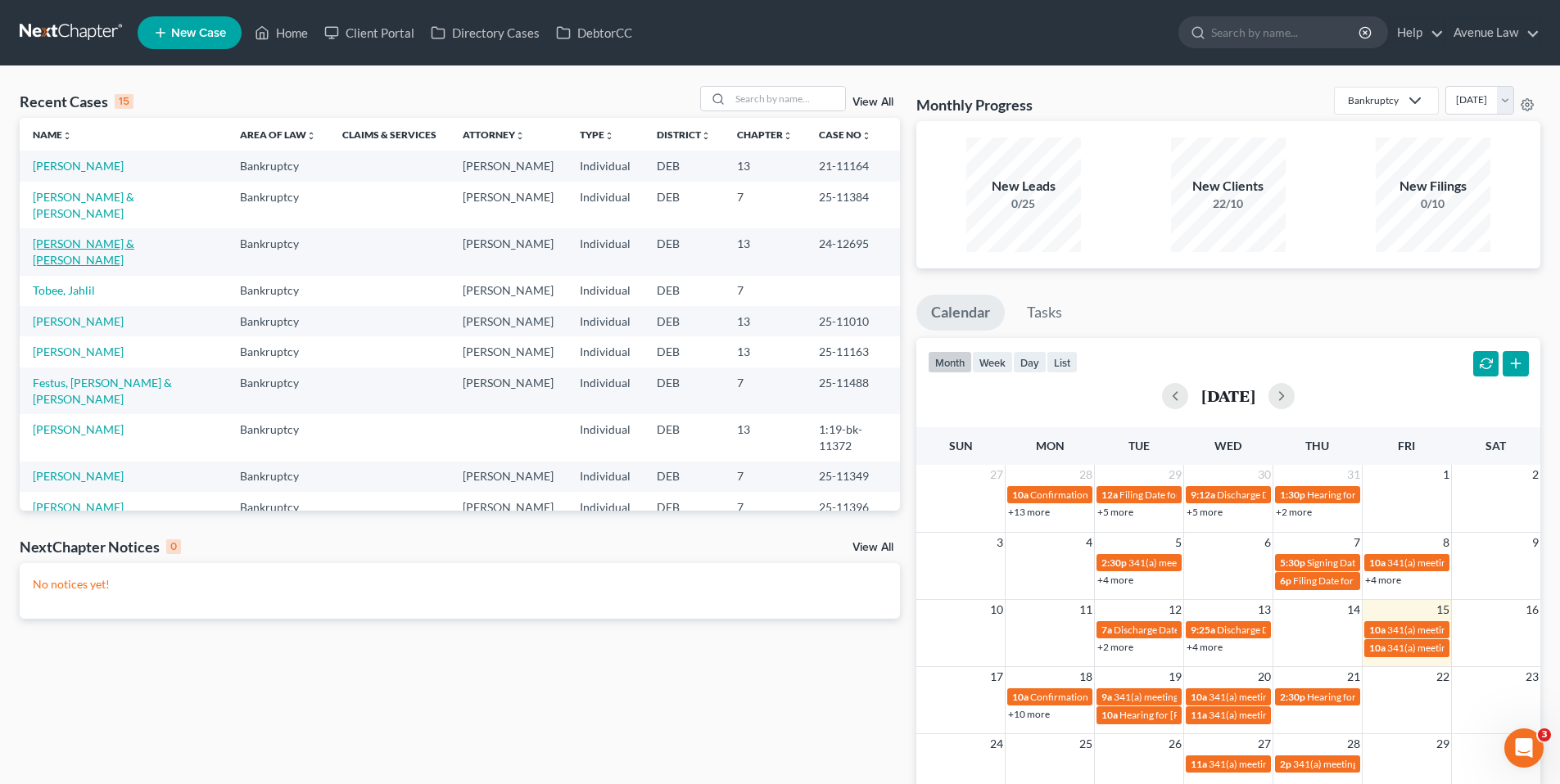
click at [134, 262] on link "[PERSON_NAME] & [PERSON_NAME]" at bounding box center [83, 251] width 101 height 30
select select "0"
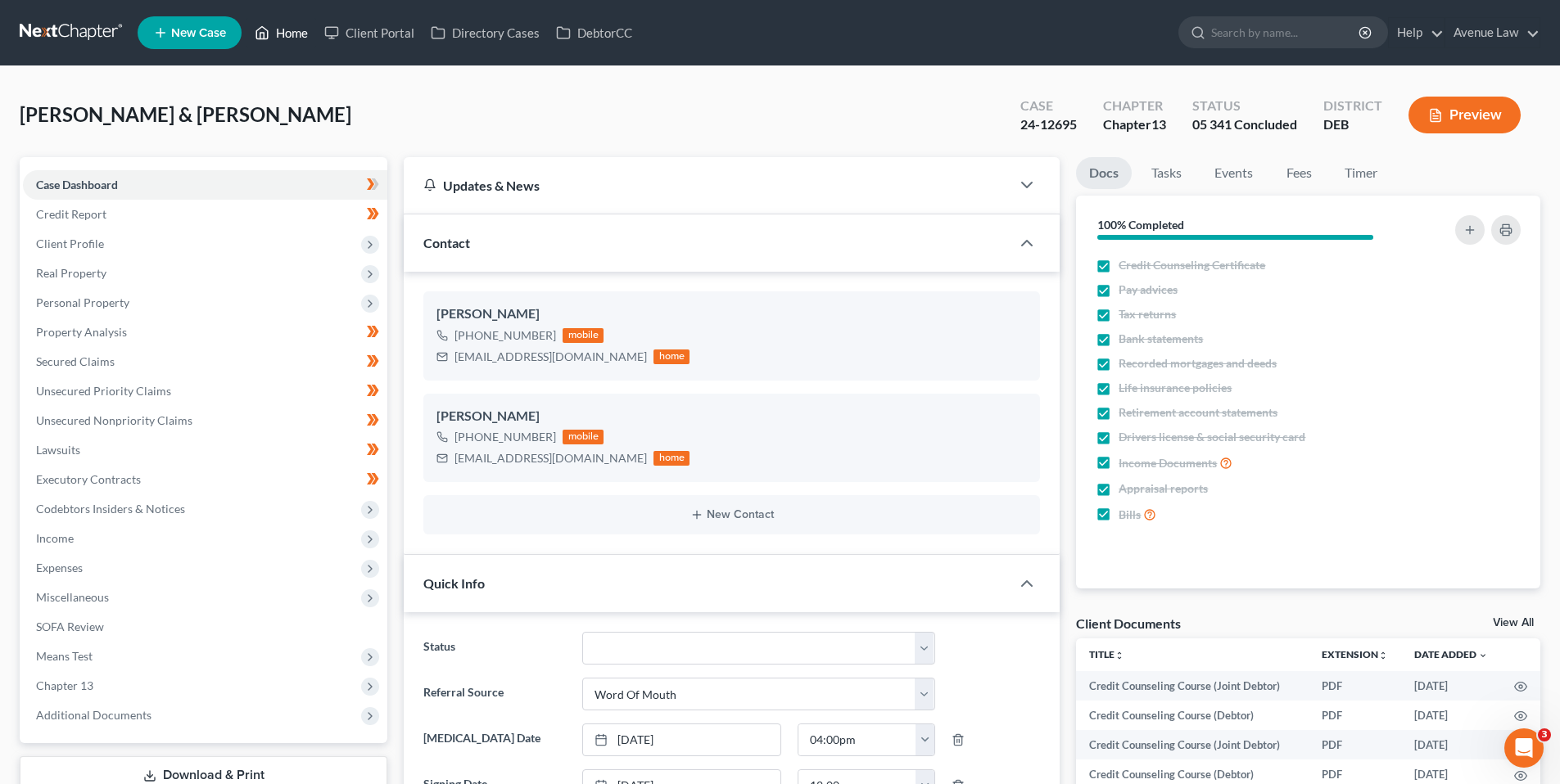
drag, startPoint x: 297, startPoint y: 31, endPoint x: 258, endPoint y: 742, distance: 712.1
click at [297, 31] on link "Home" at bounding box center [281, 33] width 69 height 30
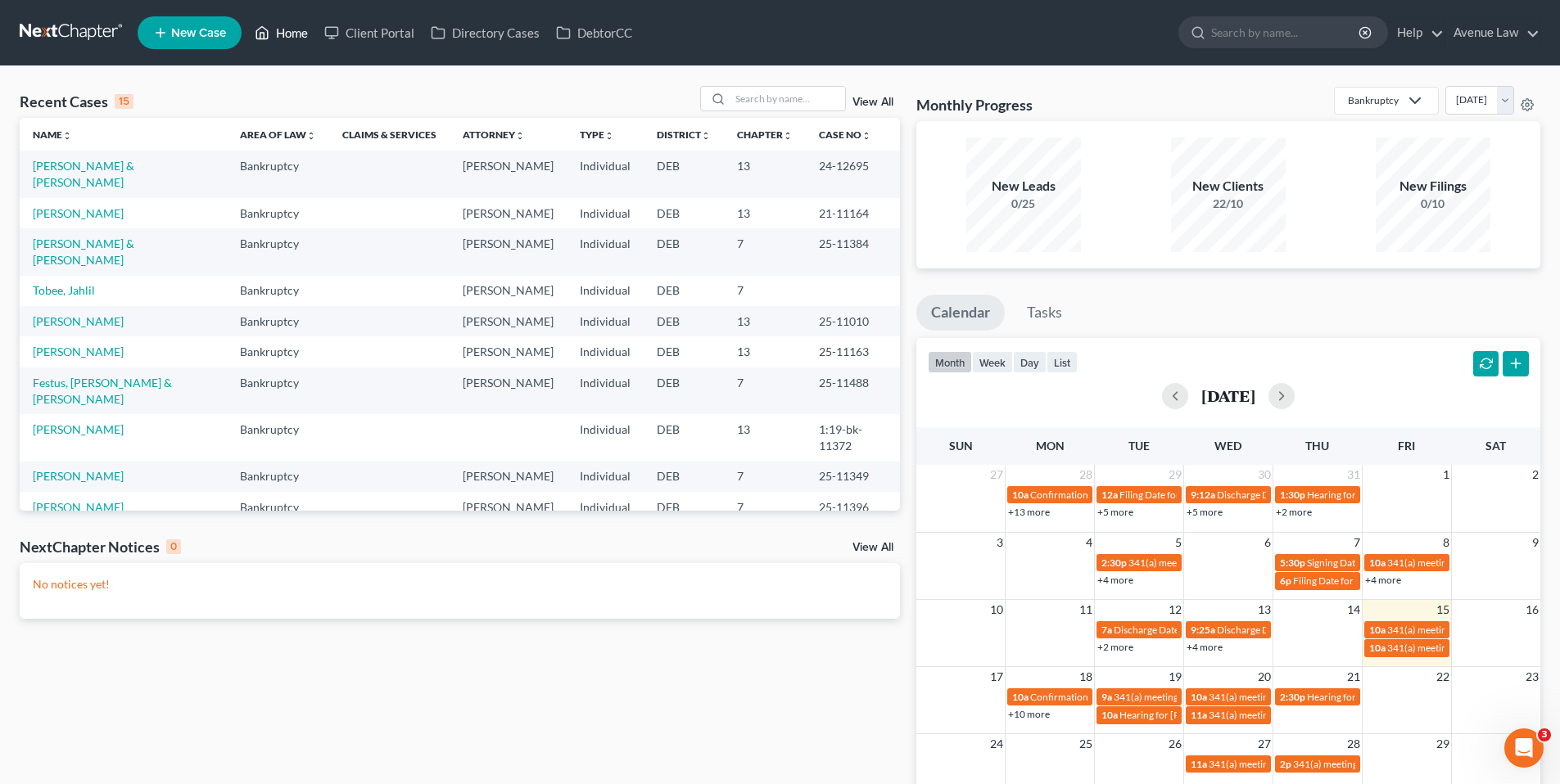
click at [285, 30] on link "Home" at bounding box center [281, 33] width 69 height 30
